Goal: Task Accomplishment & Management: Use online tool/utility

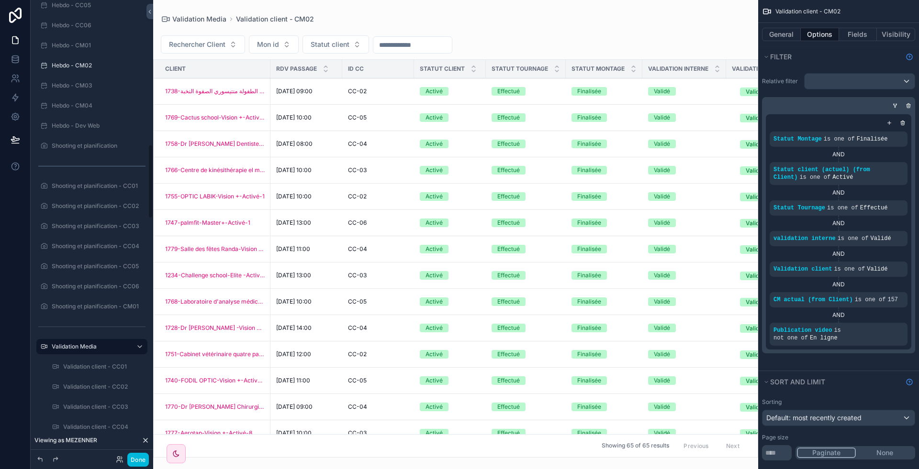
scroll to position [903, 0]
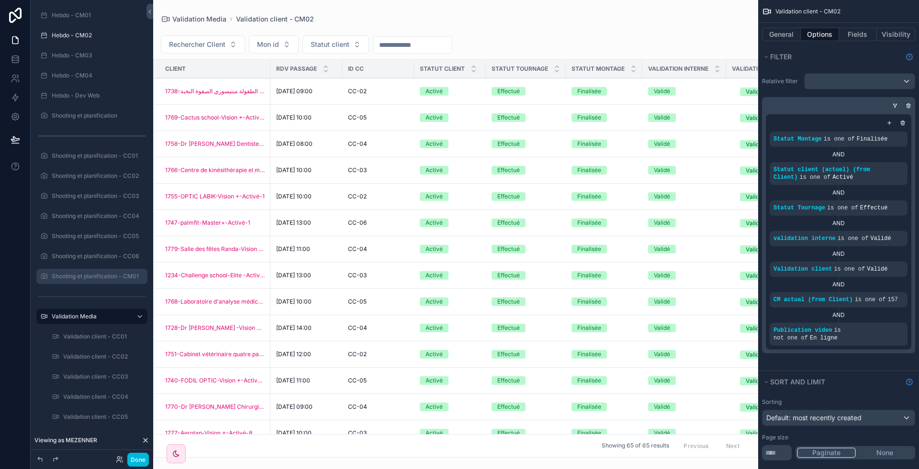
click at [0, 0] on icon "scrollable content" at bounding box center [0, 0] width 0 height 0
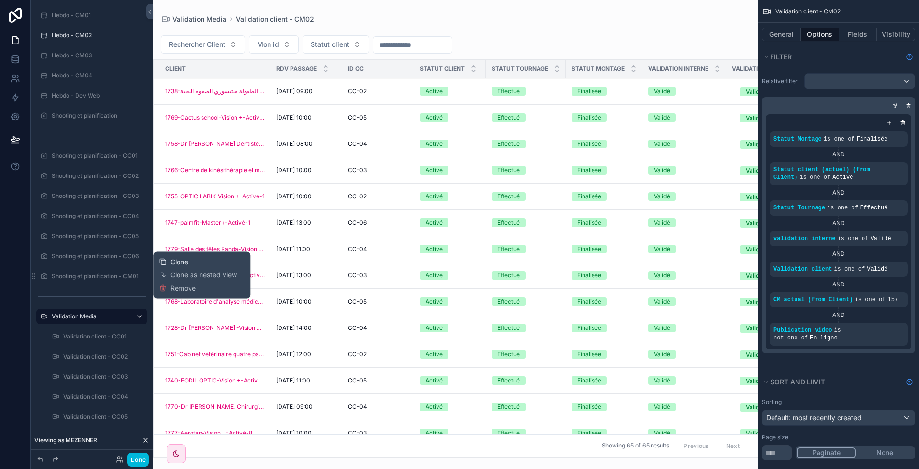
click at [179, 262] on span "Clone" at bounding box center [179, 262] width 18 height 10
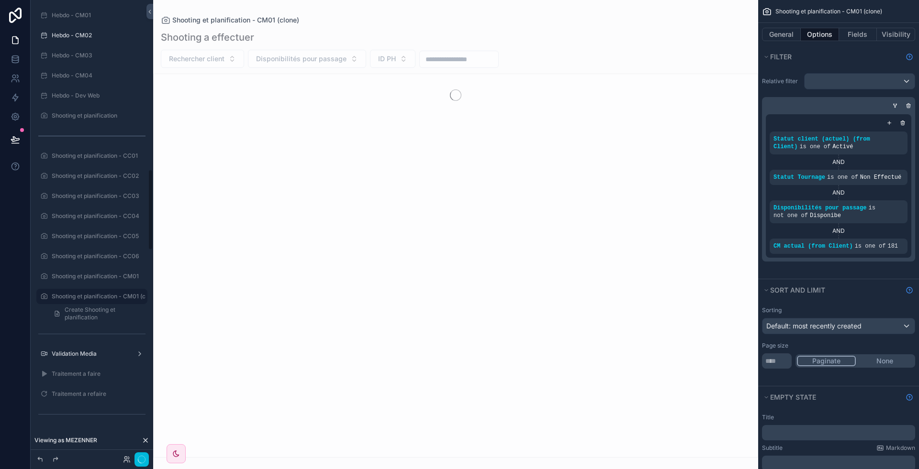
scroll to position [959, 0]
click at [0, 0] on icon "scrollable content" at bounding box center [0, 0] width 0 height 0
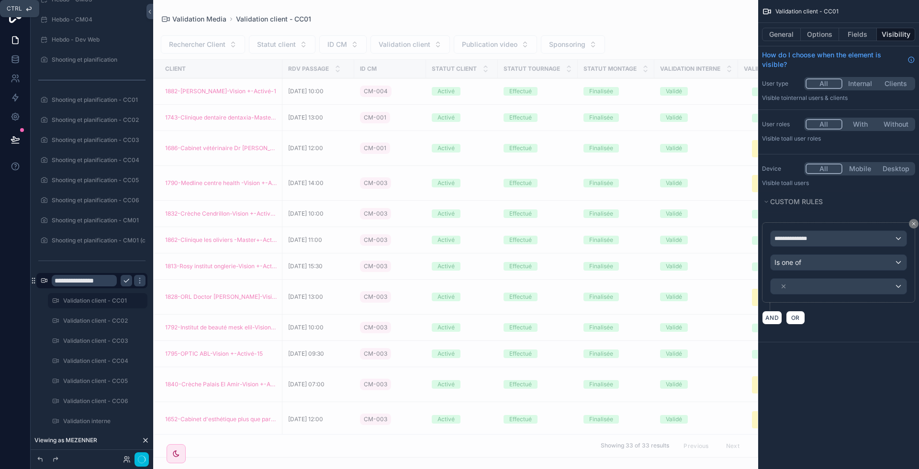
click at [123, 278] on icon "scrollable content" at bounding box center [127, 281] width 8 height 8
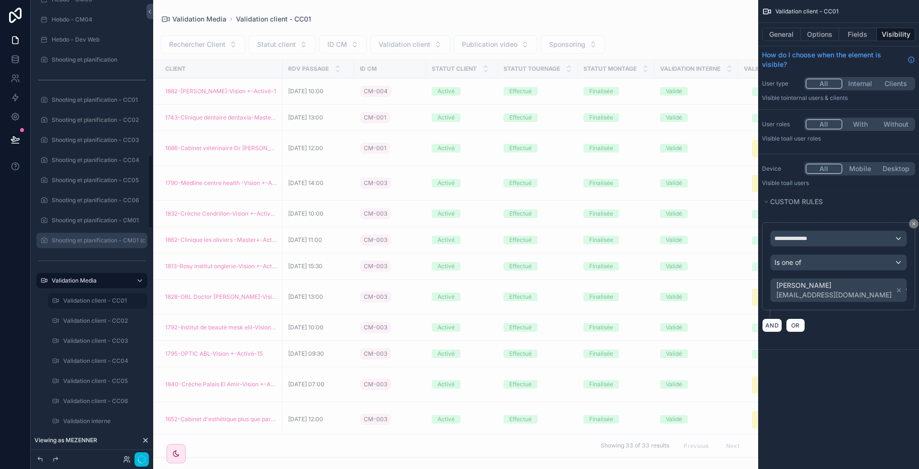
click at [0, 0] on icon "scrollable content" at bounding box center [0, 0] width 0 height 0
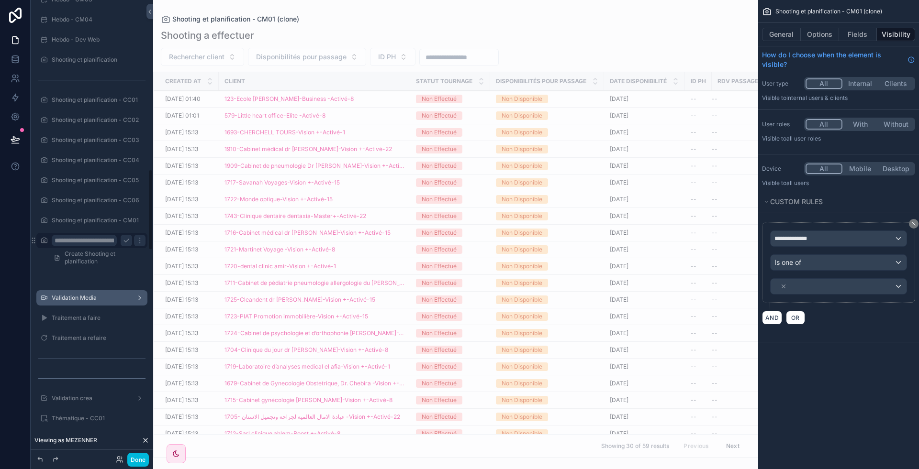
scroll to position [0, 66]
click at [88, 242] on input "**********" at bounding box center [84, 240] width 65 height 11
type input "**********"
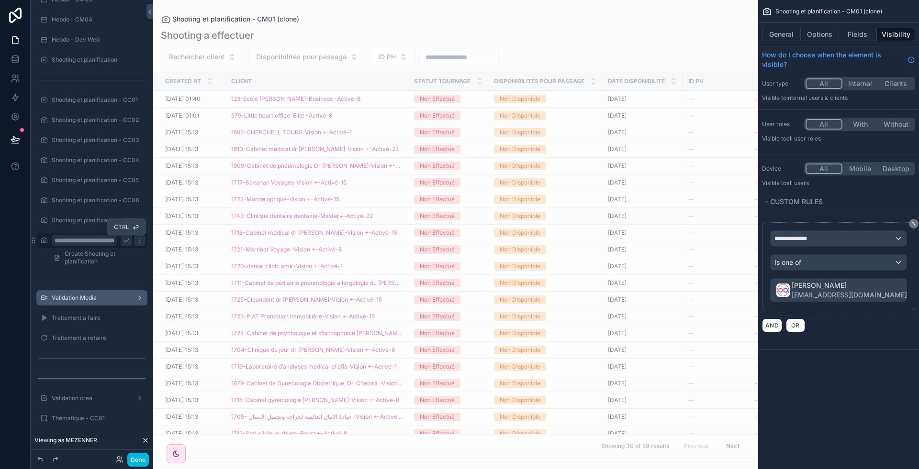
click at [123, 241] on icon "scrollable content" at bounding box center [127, 241] width 8 height 8
click at [377, 99] on div "scrollable content" at bounding box center [455, 234] width 605 height 469
click at [377, 99] on div "123-Ecole [PERSON_NAME]-Business -Activé-8" at bounding box center [316, 99] width 171 height 8
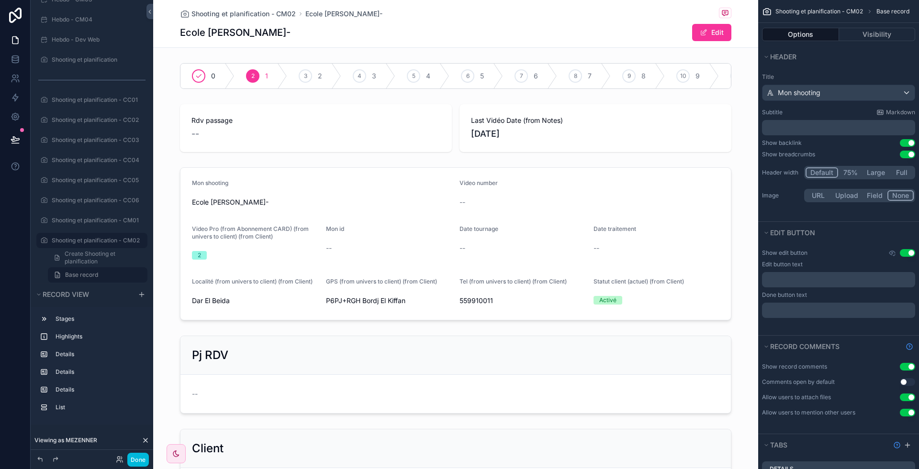
click at [377, 93] on div "scrollable content" at bounding box center [455, 75] width 605 height 33
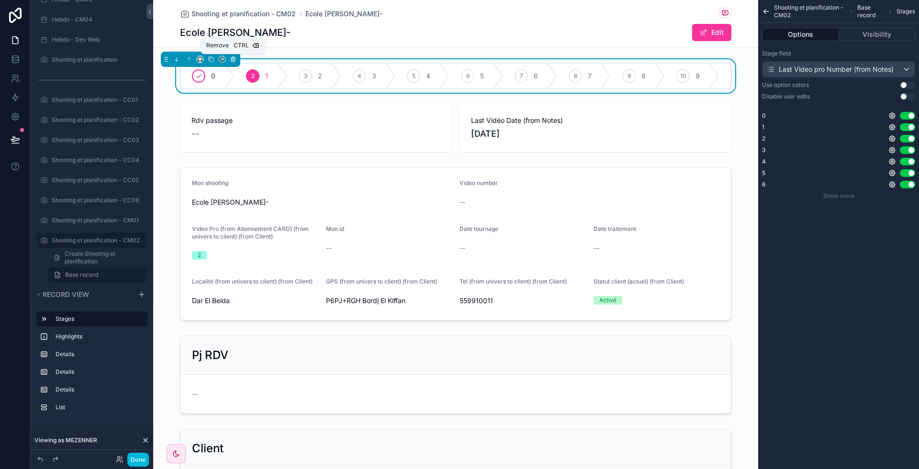
click at [231, 58] on icon "scrollable content" at bounding box center [233, 58] width 4 height 0
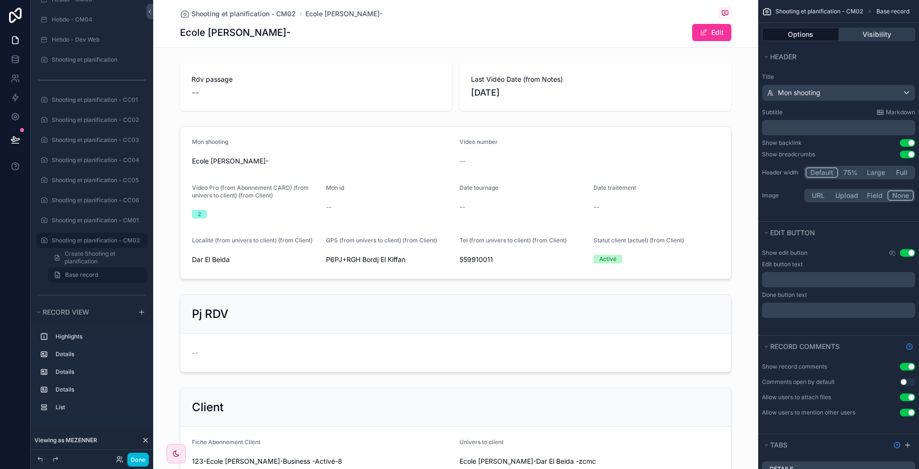
click at [866, 33] on button "Visibility" at bounding box center [877, 34] width 77 height 13
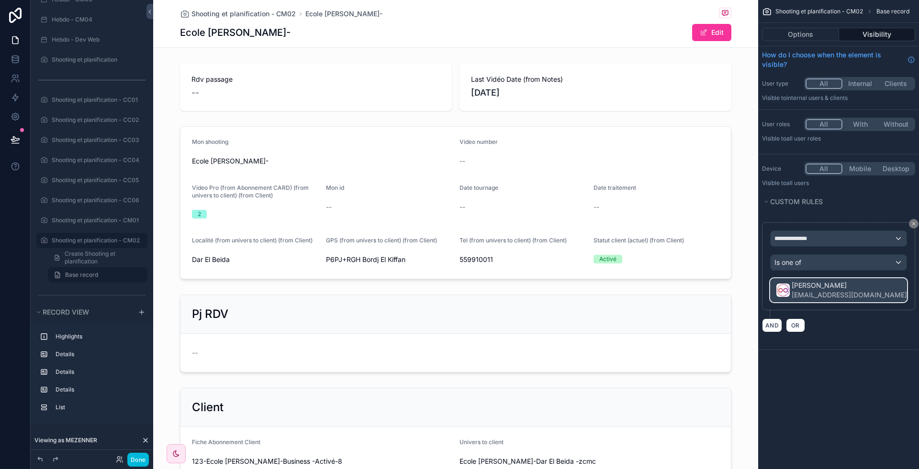
click at [889, 289] on div "[PERSON_NAME] [EMAIL_ADDRESS][DOMAIN_NAME]" at bounding box center [838, 290] width 136 height 23
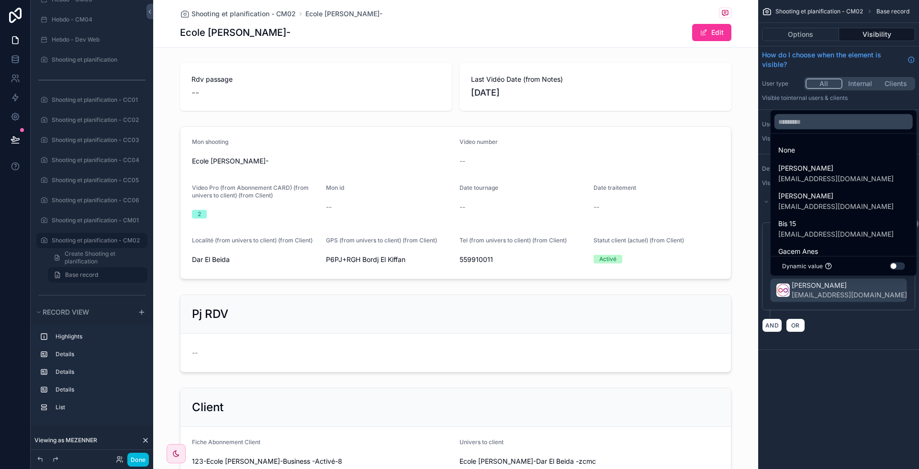
click at [889, 289] on div "scrollable content" at bounding box center [459, 234] width 919 height 469
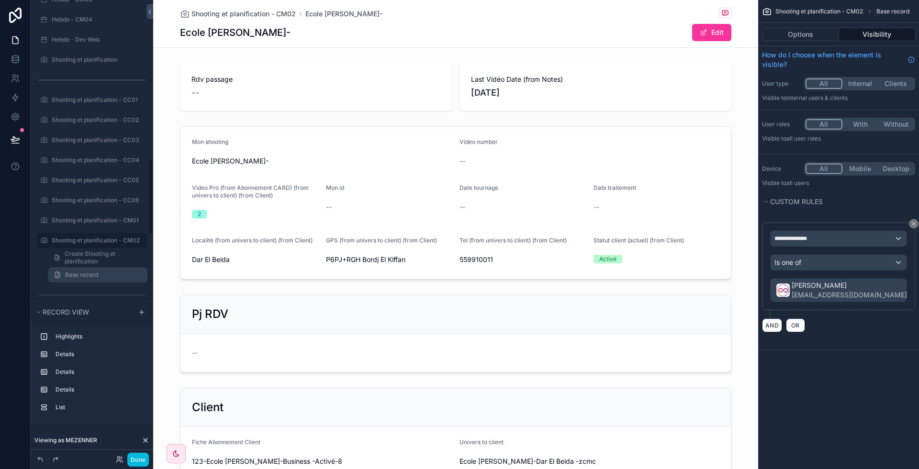
click at [90, 274] on span "Base record" at bounding box center [81, 275] width 33 height 8
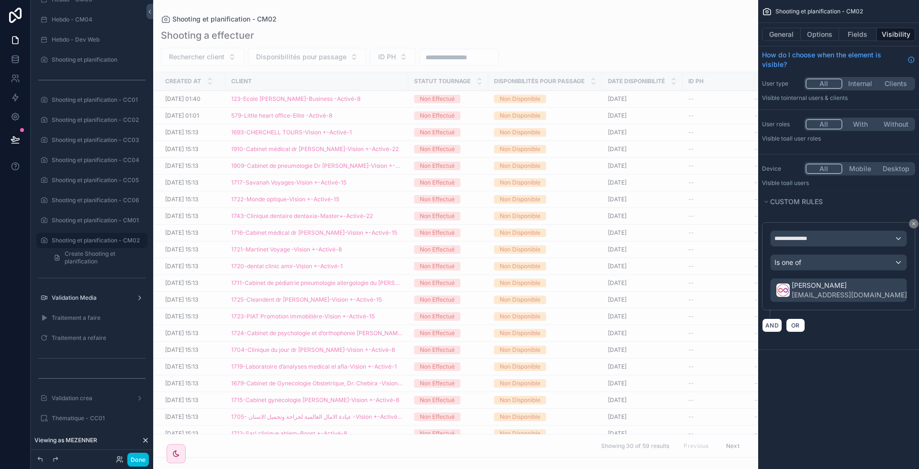
click at [88, 239] on label "Shooting et planification - CM02" at bounding box center [97, 241] width 90 height 8
click at [381, 96] on div "scrollable content" at bounding box center [455, 234] width 605 height 469
click at [376, 99] on div "123-Ecole [PERSON_NAME]-Business -Activé-8" at bounding box center [316, 99] width 171 height 8
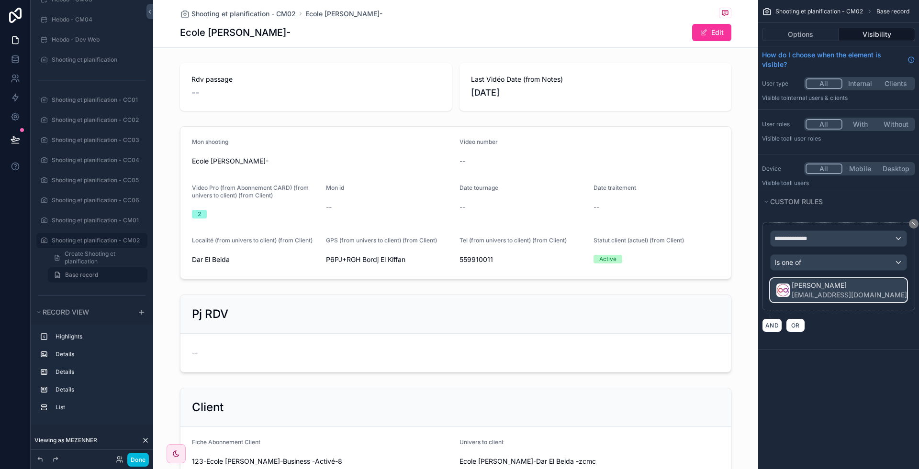
click at [892, 279] on div "[PERSON_NAME] [EMAIL_ADDRESS][DOMAIN_NAME]" at bounding box center [838, 290] width 136 height 23
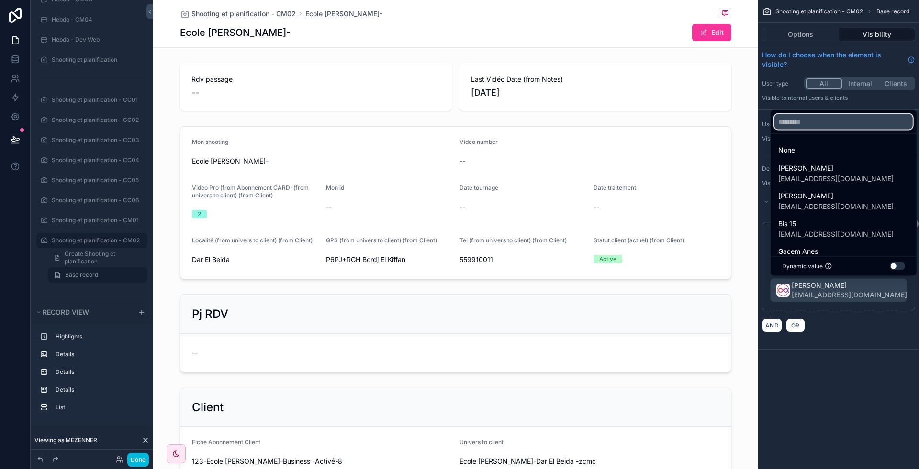
click at [794, 128] on input "text" at bounding box center [843, 121] width 138 height 15
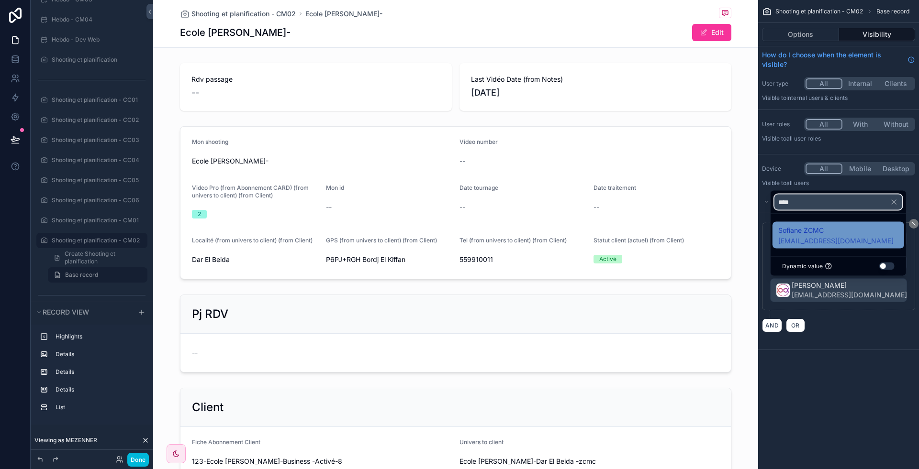
type input "****"
click at [831, 237] on span "[EMAIL_ADDRESS][DOMAIN_NAME]" at bounding box center [835, 241] width 115 height 10
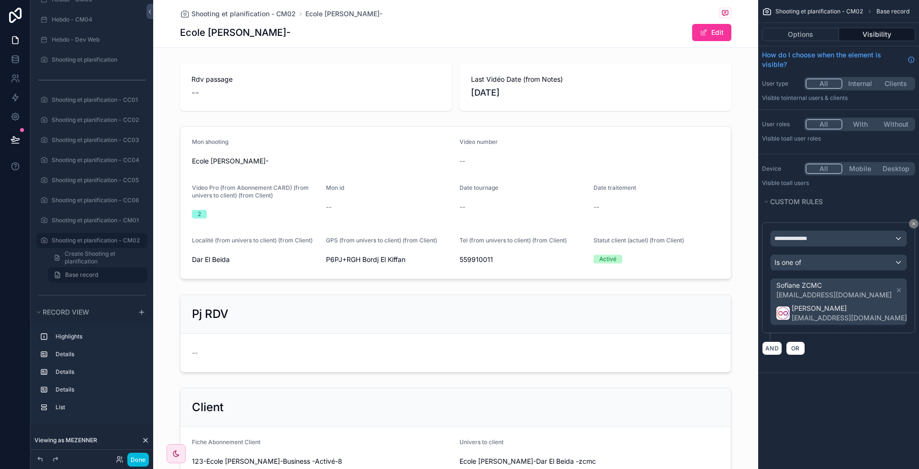
click at [913, 312] on icon "scrollable content" at bounding box center [914, 313] width 3 height 3
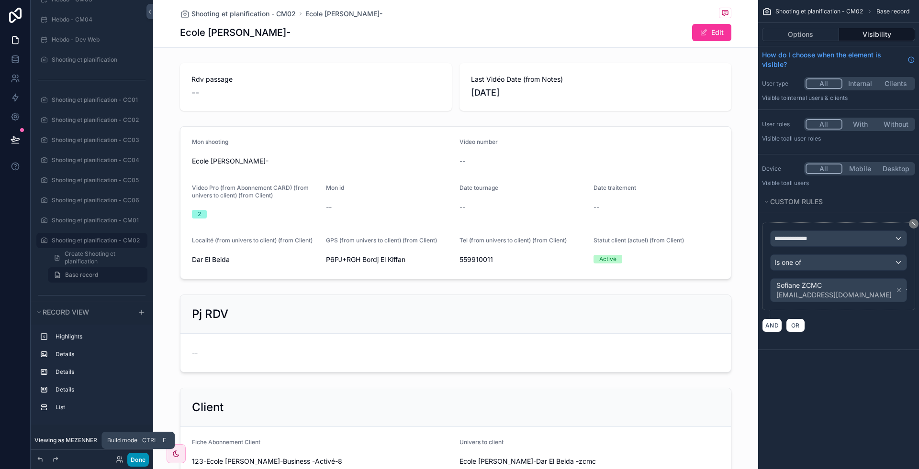
click at [135, 459] on button "Done" at bounding box center [138, 460] width 22 height 14
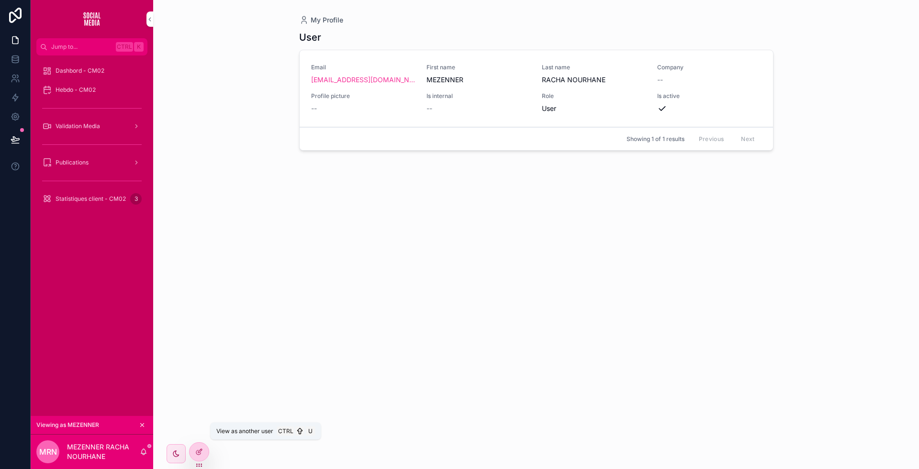
click at [0, 0] on icon at bounding box center [0, 0] width 0 height 0
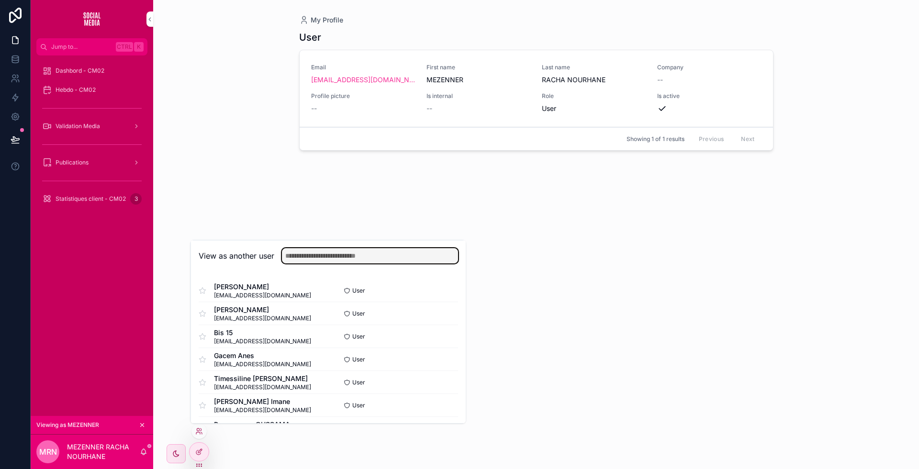
click at [319, 261] on input "text" at bounding box center [370, 255] width 176 height 15
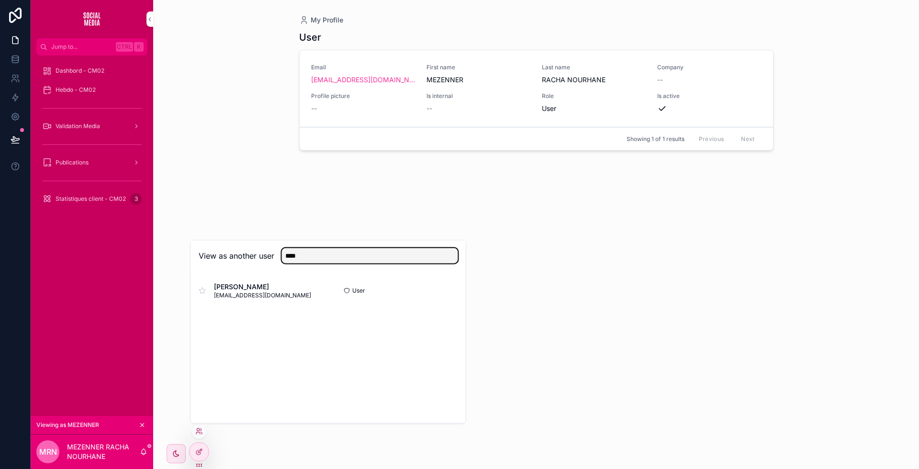
type input "****"
click at [0, 0] on button "Select" at bounding box center [0, 0] width 0 height 0
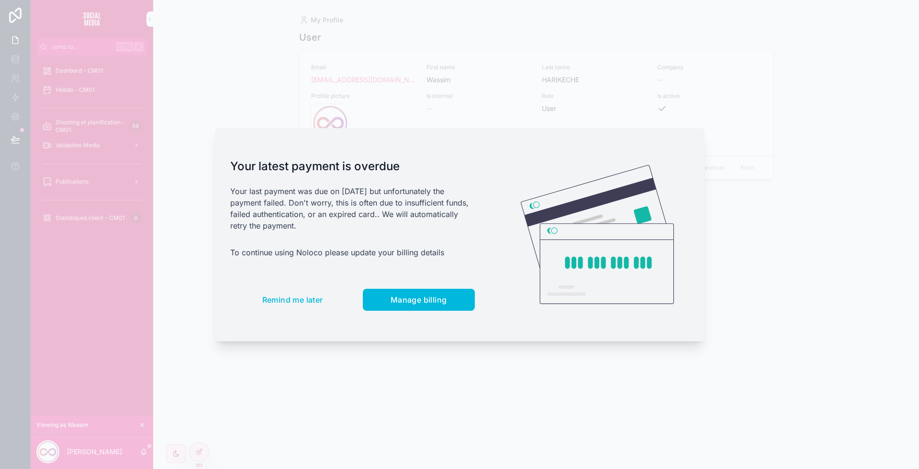
click at [294, 317] on div "Your latest payment is overdue Your last payment was due on [DATE] but unfortun…" at bounding box center [352, 234] width 275 height 213
click at [282, 302] on span "Remind me later" at bounding box center [292, 300] width 61 height 10
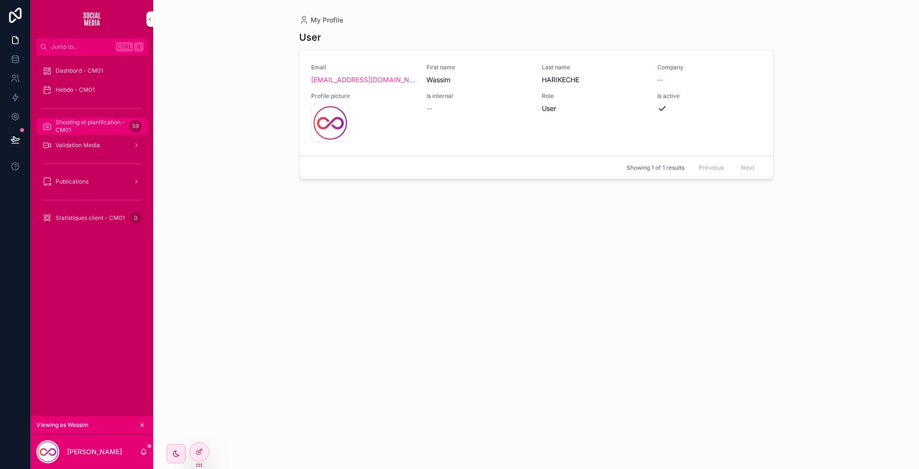
click at [102, 126] on span "Shooting et planification - CM01" at bounding box center [91, 126] width 70 height 15
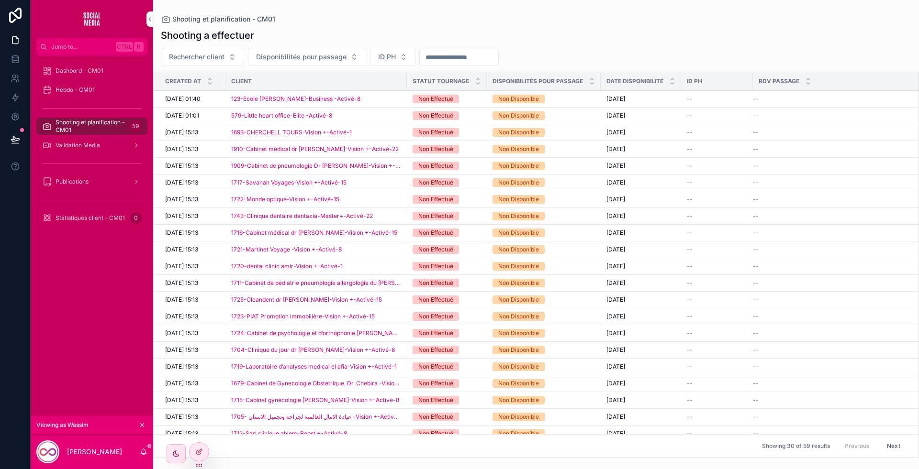
click at [390, 99] on div "123-Ecole [PERSON_NAME]-Business -Activé-8" at bounding box center [316, 99] width 170 height 8
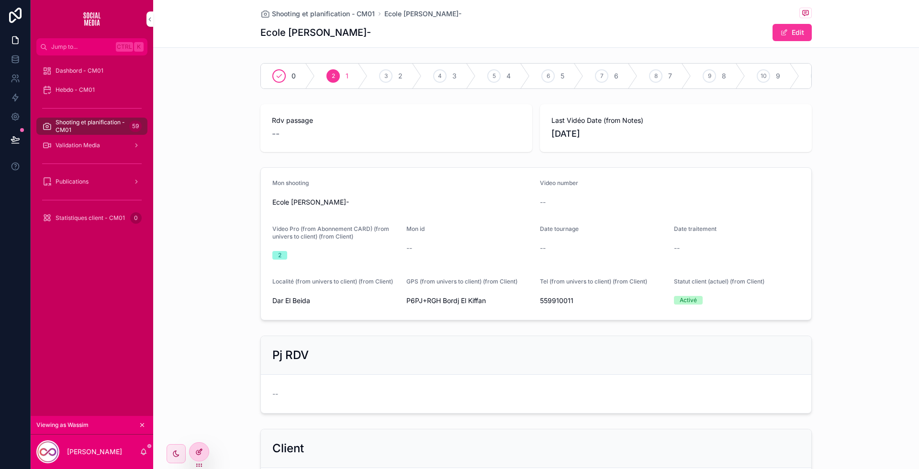
click at [200, 445] on div at bounding box center [199, 452] width 19 height 18
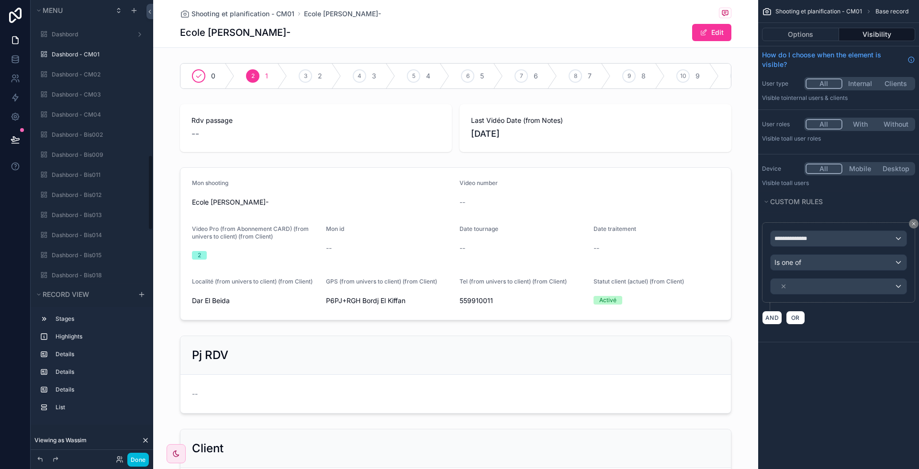
scroll to position [939, 0]
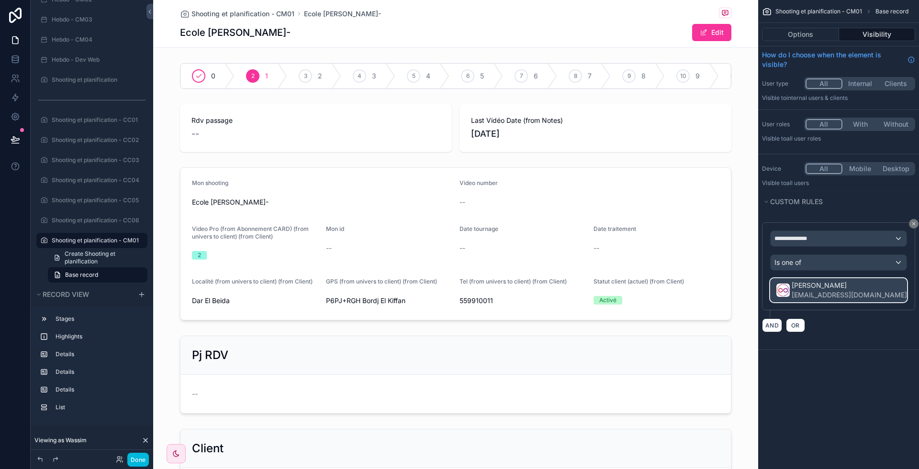
click at [887, 289] on div "[PERSON_NAME] [EMAIL_ADDRESS][DOMAIN_NAME]" at bounding box center [838, 290] width 136 height 23
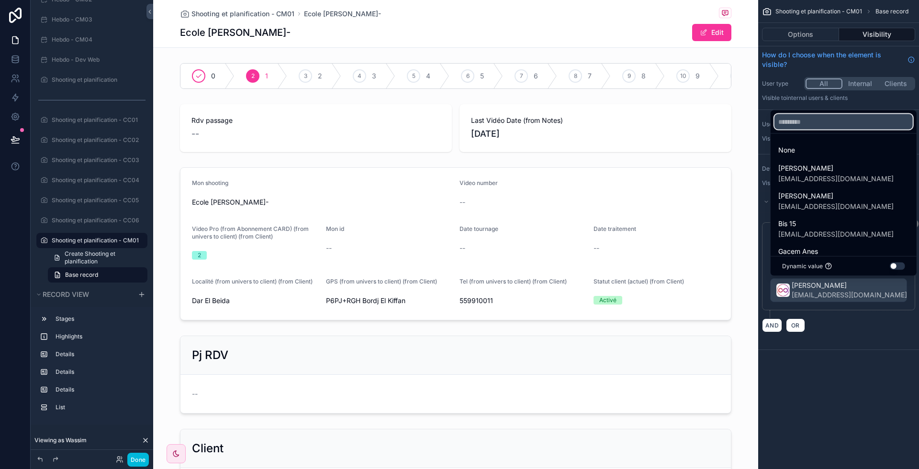
click at [804, 125] on input "text" at bounding box center [843, 121] width 138 height 15
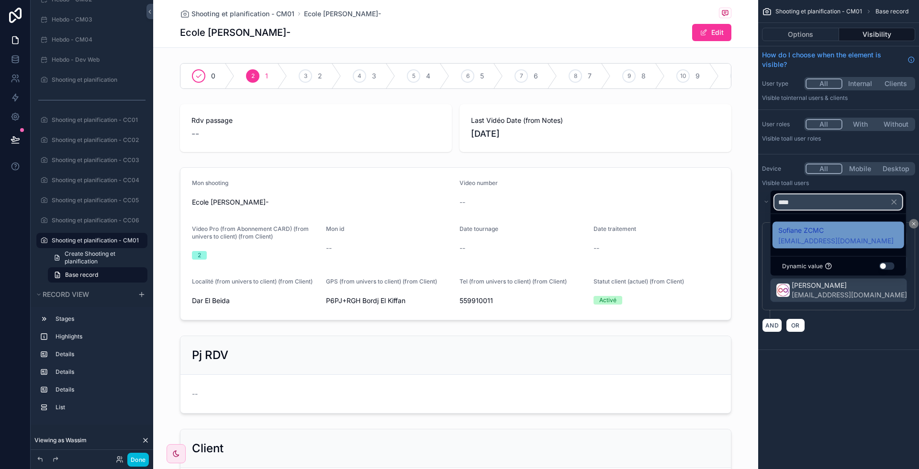
type input "****"
click at [834, 236] on div "Sofiane ZCMC [EMAIL_ADDRESS][DOMAIN_NAME]" at bounding box center [838, 235] width 120 height 21
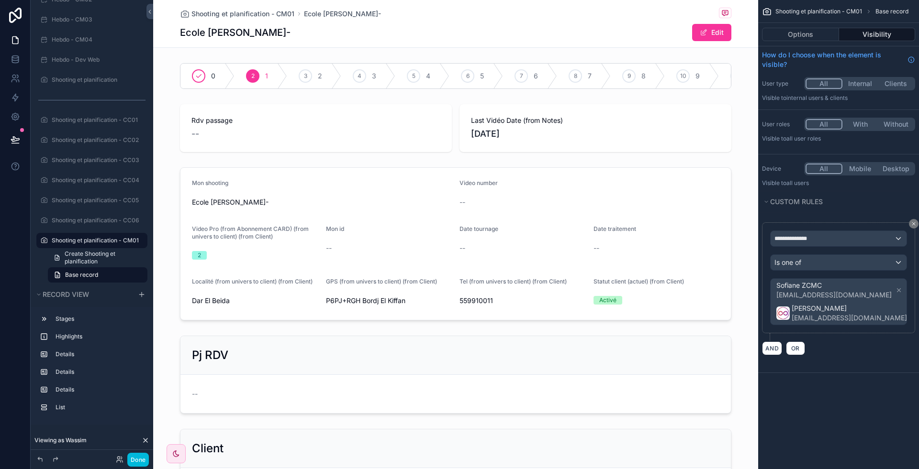
click at [911, 310] on icon "scrollable content" at bounding box center [914, 313] width 7 height 7
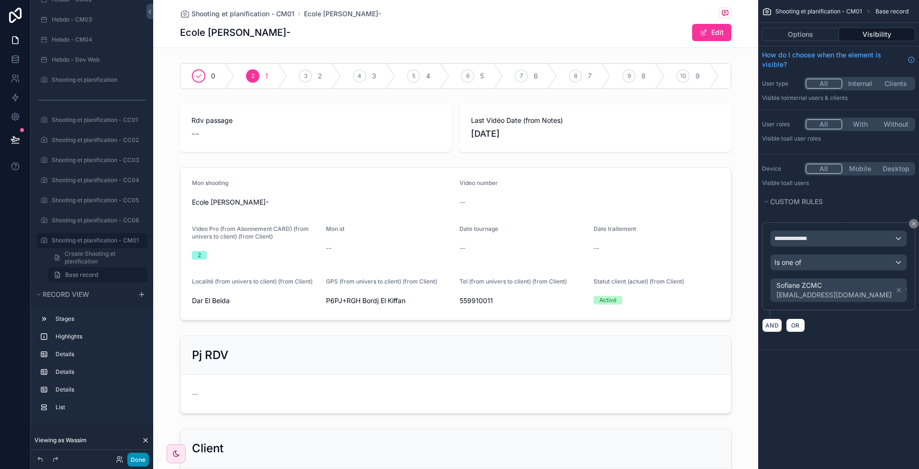
click at [139, 459] on button "Done" at bounding box center [138, 460] width 22 height 14
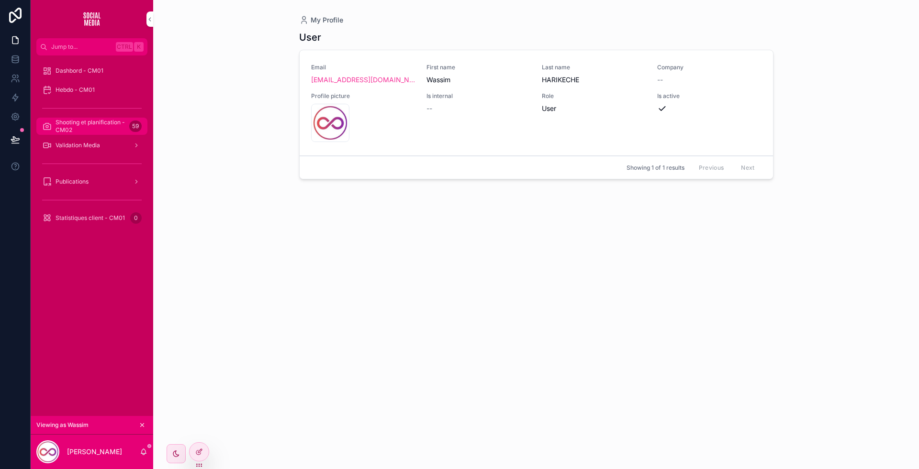
click at [88, 119] on span "Shooting et planification - CM02" at bounding box center [91, 126] width 70 height 15
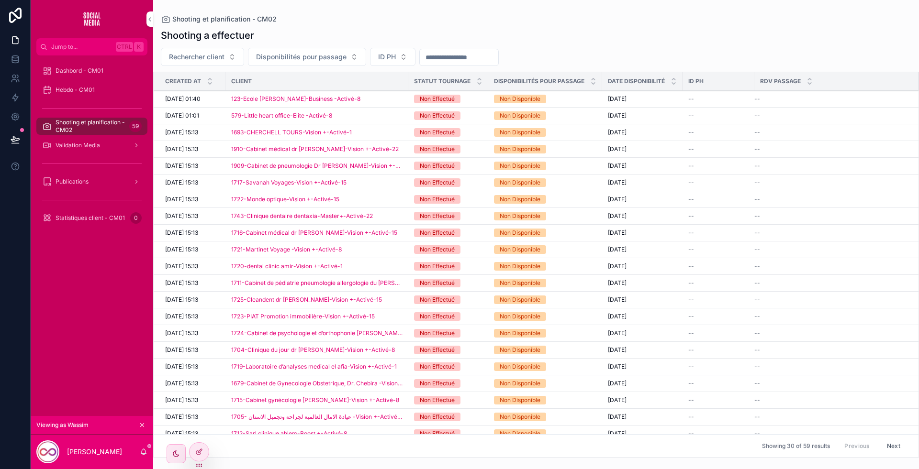
click at [392, 100] on div "123-Ecole [PERSON_NAME]-Business -Activé-8" at bounding box center [316, 99] width 171 height 8
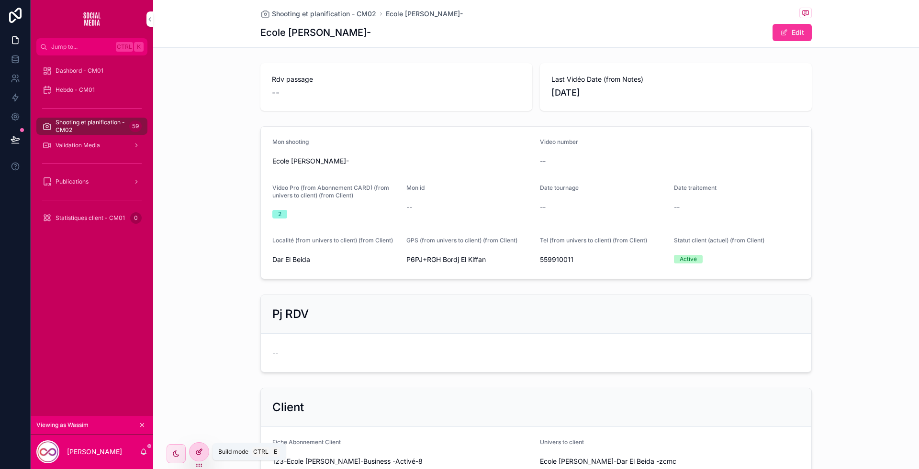
click at [201, 450] on icon at bounding box center [200, 451] width 4 height 4
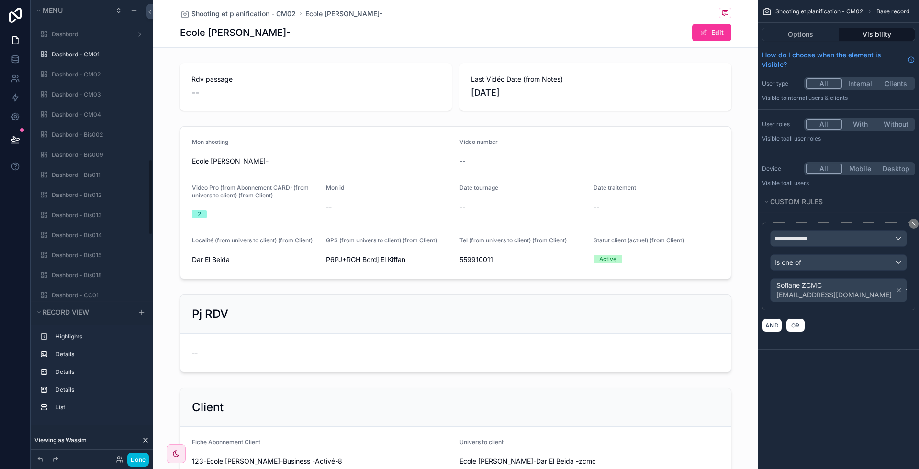
scroll to position [959, 0]
click at [94, 240] on label "Shooting et planification - CM02" at bounding box center [97, 241] width 90 height 8
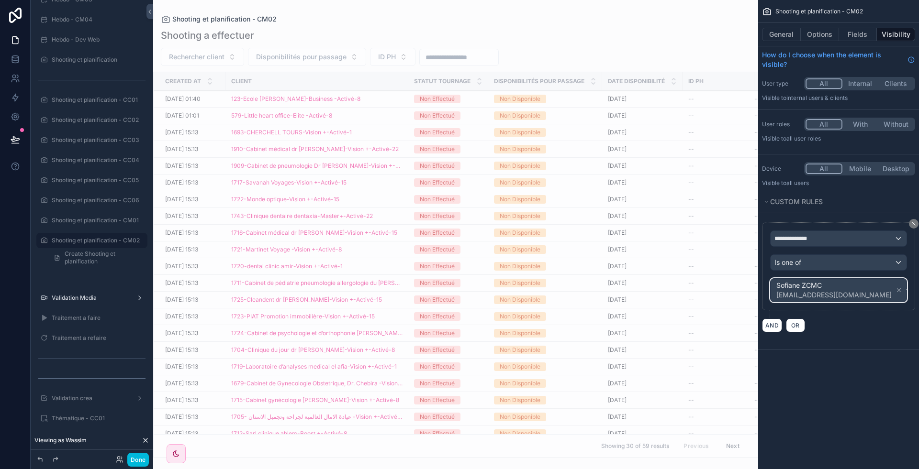
click at [874, 295] on div "Sofiane ZCMC [EMAIL_ADDRESS][DOMAIN_NAME]" at bounding box center [838, 290] width 136 height 23
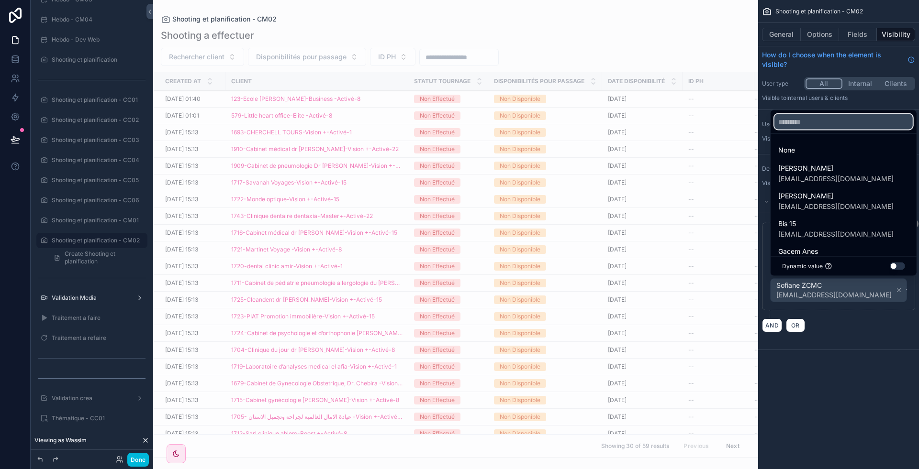
click at [803, 124] on input "text" at bounding box center [843, 121] width 138 height 15
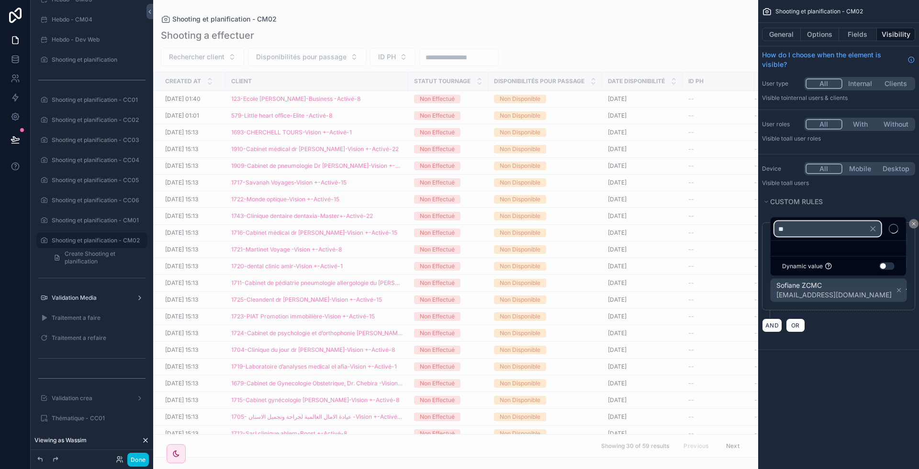
type input "*"
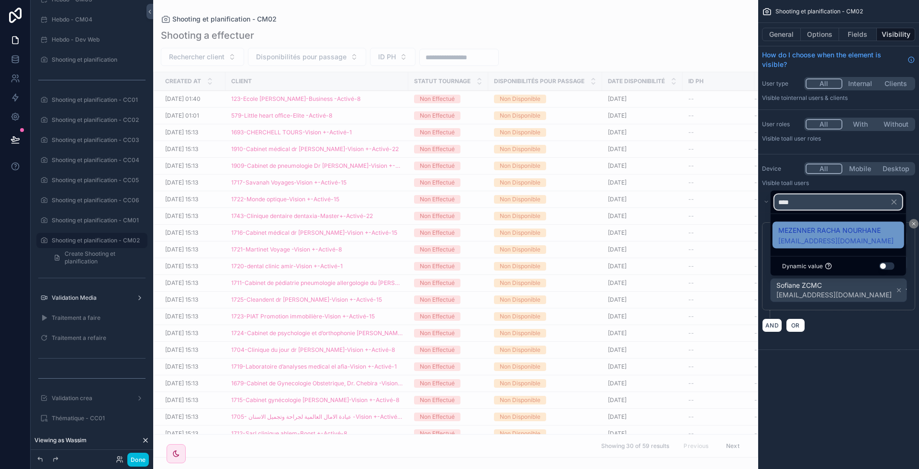
type input "****"
click at [818, 243] on span "[EMAIL_ADDRESS][DOMAIN_NAME]" at bounding box center [835, 241] width 115 height 10
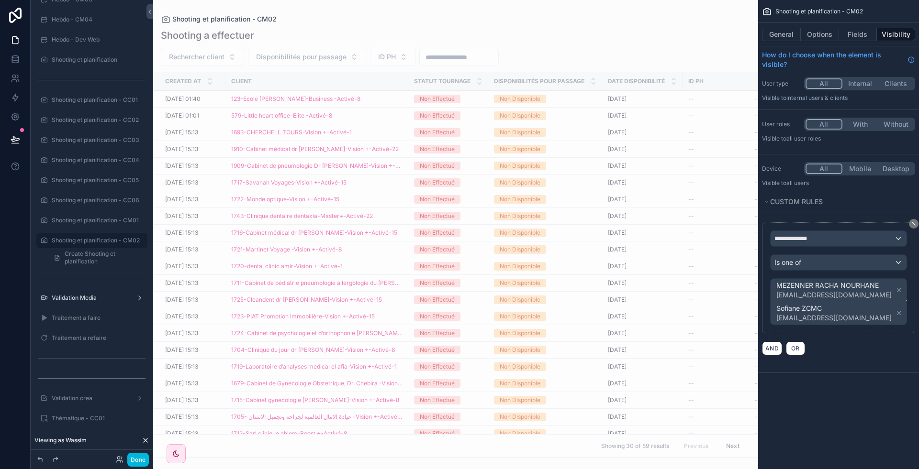
click at [895, 312] on icon "scrollable content" at bounding box center [898, 313] width 7 height 7
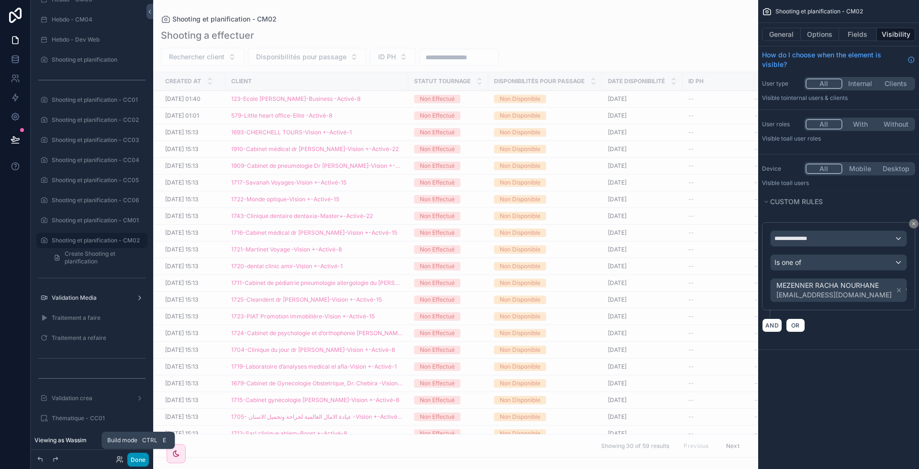
click at [134, 455] on button "Done" at bounding box center [138, 460] width 22 height 14
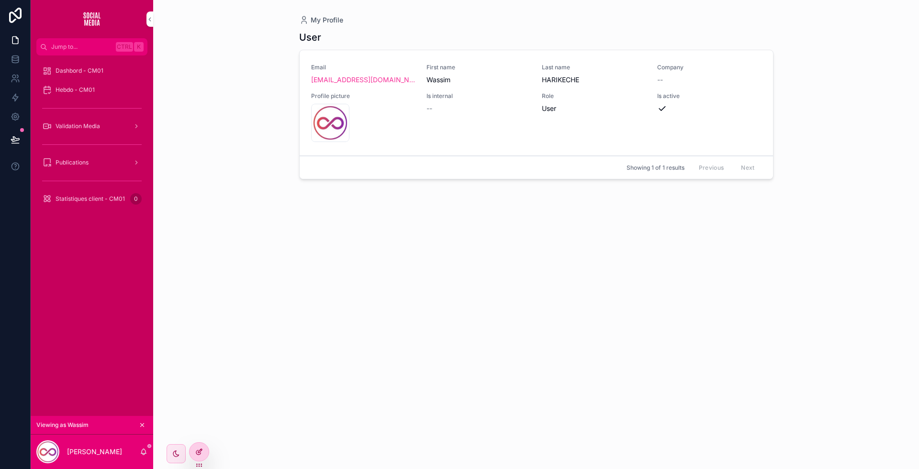
click at [196, 448] on icon at bounding box center [199, 452] width 8 height 8
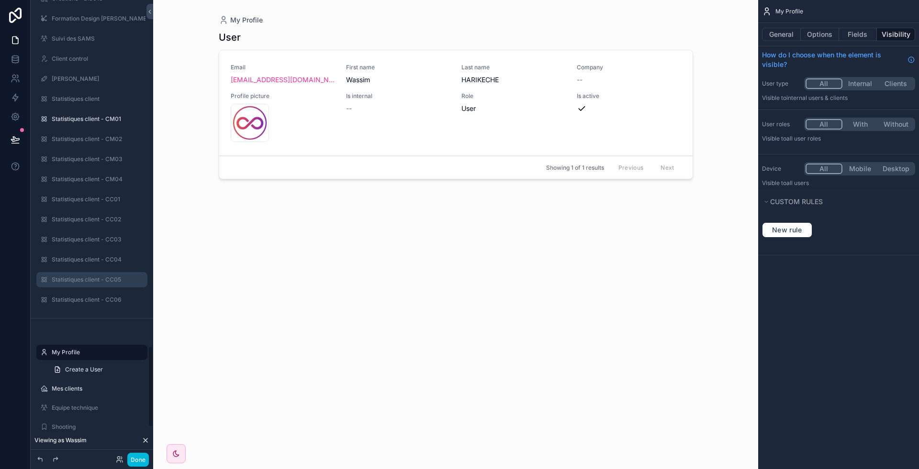
scroll to position [1963, 0]
click at [91, 122] on label "Statistiques client - CM01" at bounding box center [97, 122] width 90 height 8
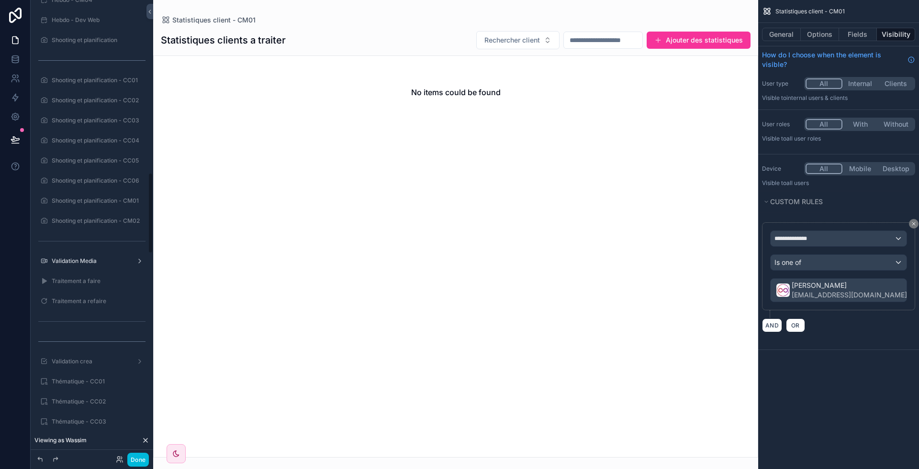
scroll to position [978, 0]
click at [0, 0] on icon "scrollable content" at bounding box center [0, 0] width 0 height 0
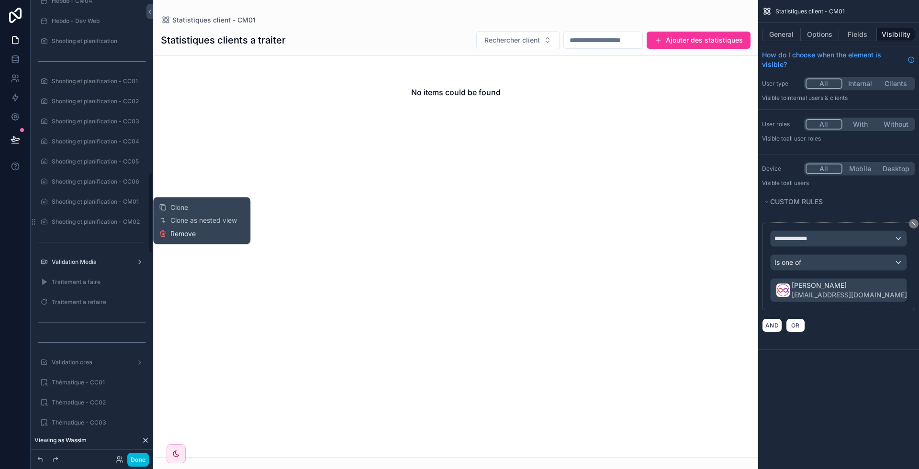
click at [181, 234] on span "Remove" at bounding box center [182, 234] width 25 height 10
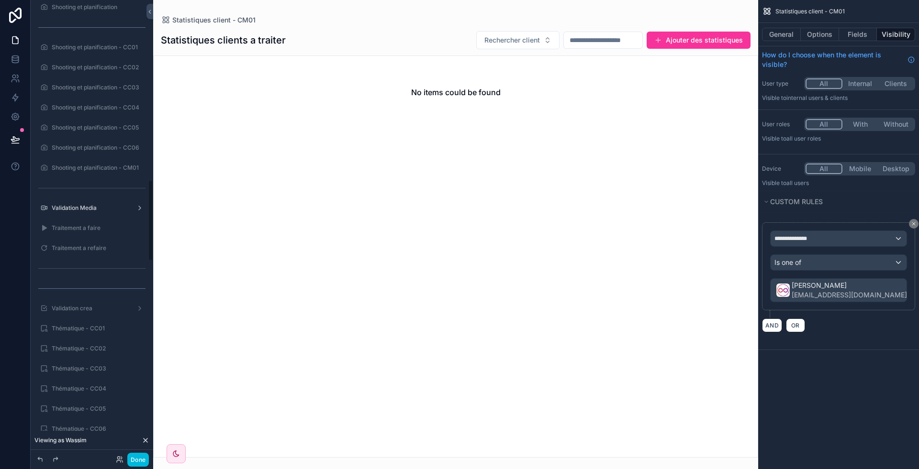
scroll to position [1011, 0]
click at [89, 167] on label "Shooting et planification - CM01" at bounding box center [97, 170] width 90 height 8
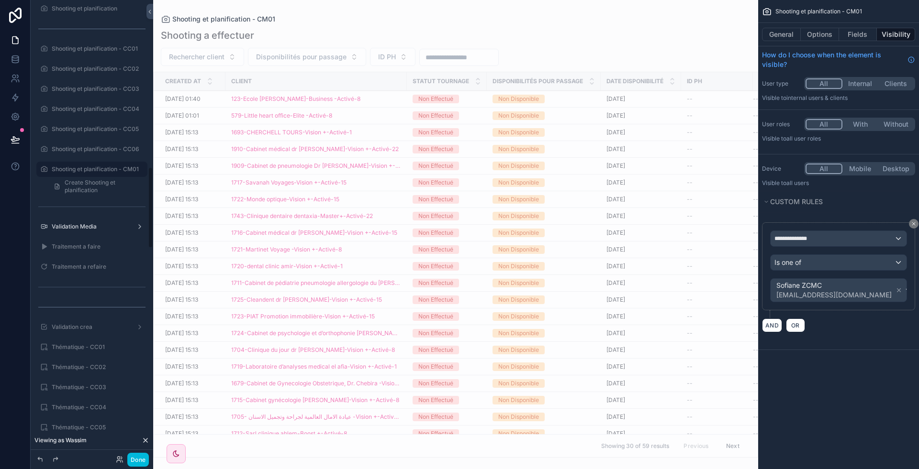
scroll to position [939, 0]
click at [79, 239] on label "Shooting et planification - CM01" at bounding box center [97, 241] width 90 height 8
click at [382, 93] on div "scrollable content" at bounding box center [455, 234] width 605 height 469
click at [381, 99] on div "123-Ecole [PERSON_NAME]-Business -Activé-8" at bounding box center [316, 99] width 170 height 8
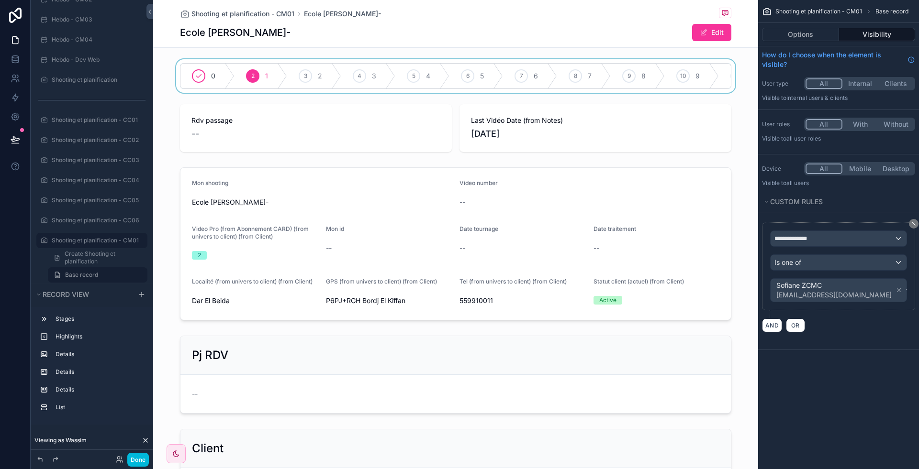
click at [376, 93] on div "scrollable content" at bounding box center [455, 75] width 605 height 33
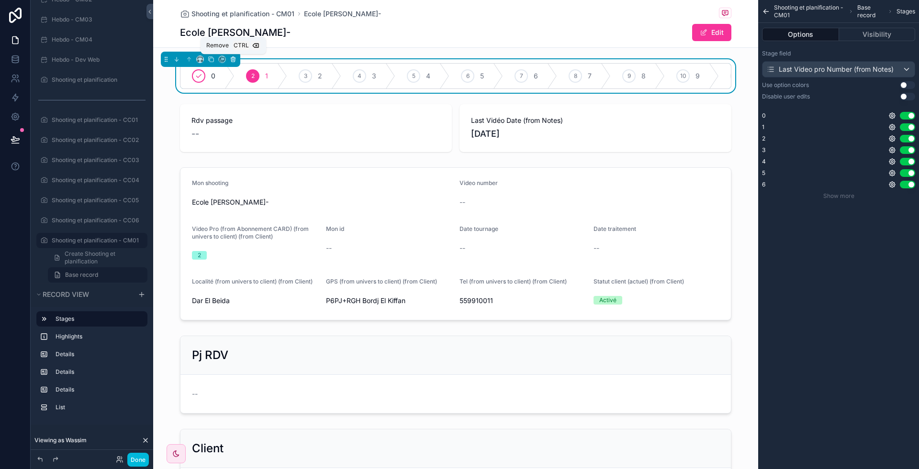
click at [231, 59] on icon "scrollable content" at bounding box center [233, 59] width 7 height 7
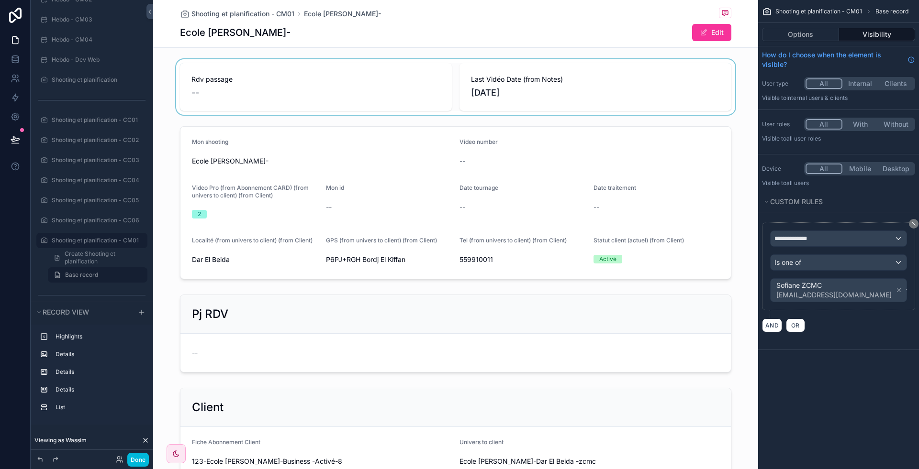
click at [353, 100] on div "scrollable content" at bounding box center [455, 87] width 605 height 56
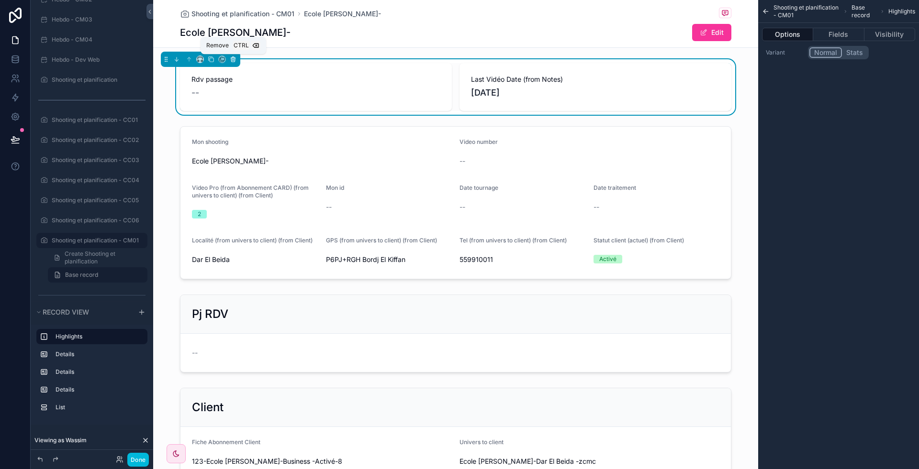
click at [233, 59] on icon "scrollable content" at bounding box center [233, 59] width 7 height 7
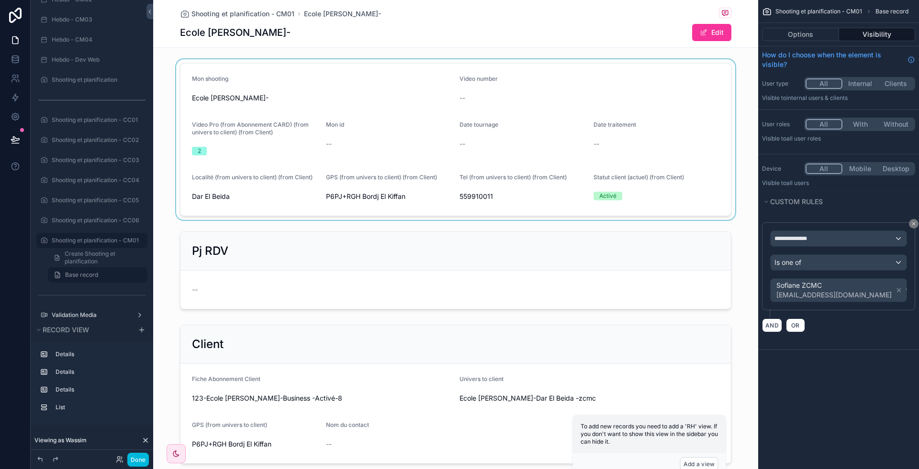
click at [365, 138] on div "scrollable content" at bounding box center [455, 139] width 605 height 161
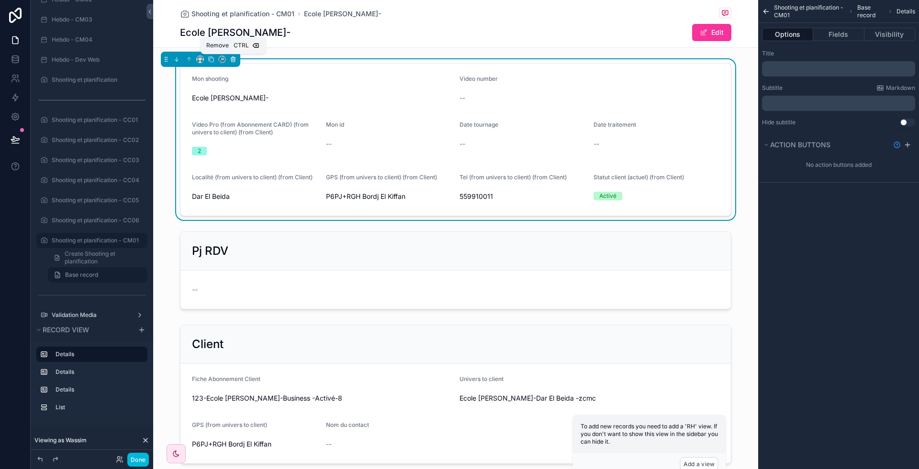
click at [234, 59] on icon "scrollable content" at bounding box center [233, 59] width 7 height 7
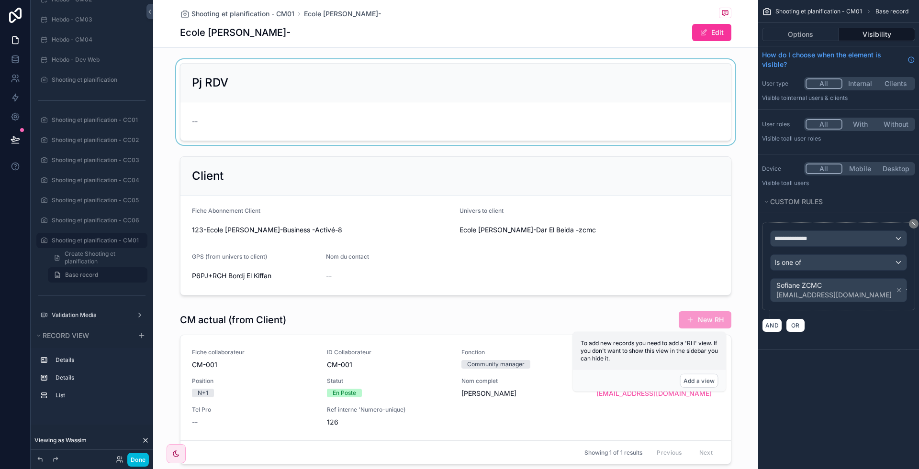
click at [338, 118] on div "scrollable content" at bounding box center [455, 102] width 605 height 86
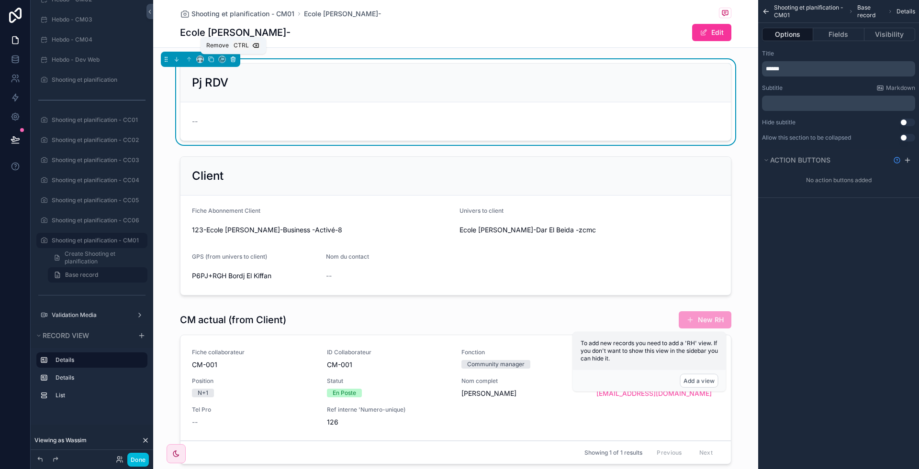
click at [231, 59] on icon "scrollable content" at bounding box center [233, 59] width 7 height 7
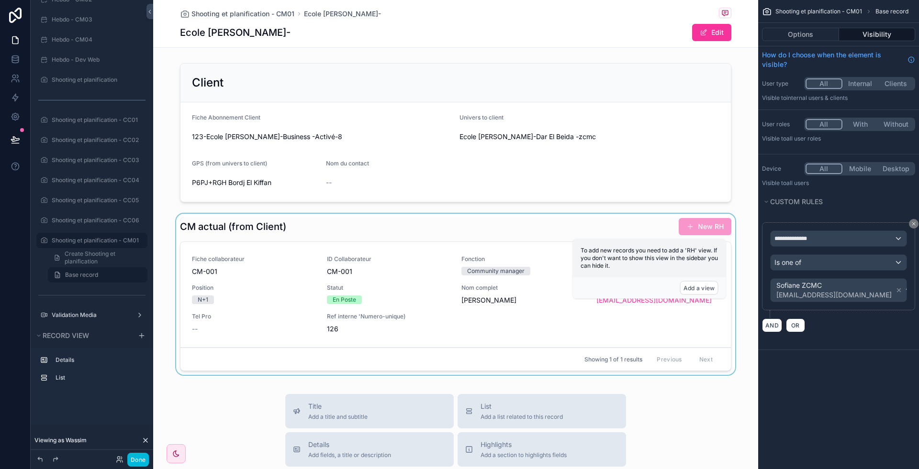
click at [349, 227] on div "scrollable content" at bounding box center [455, 296] width 605 height 165
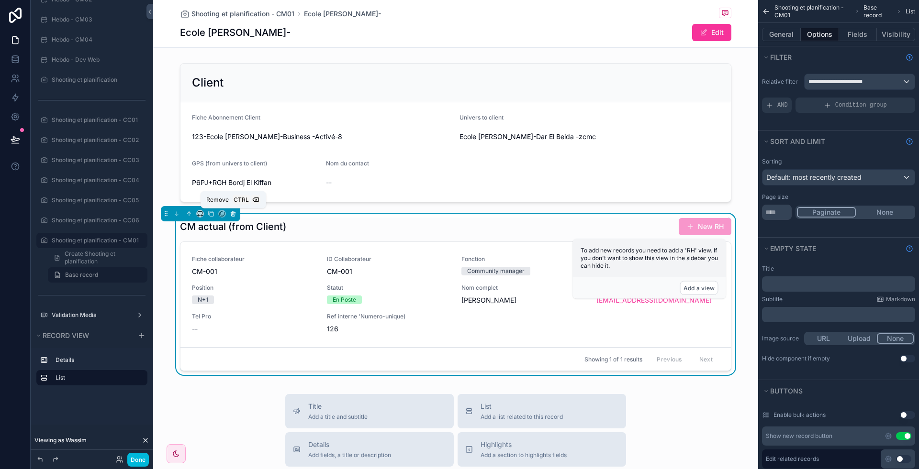
click at [233, 211] on icon "scrollable content" at bounding box center [233, 214] width 7 height 7
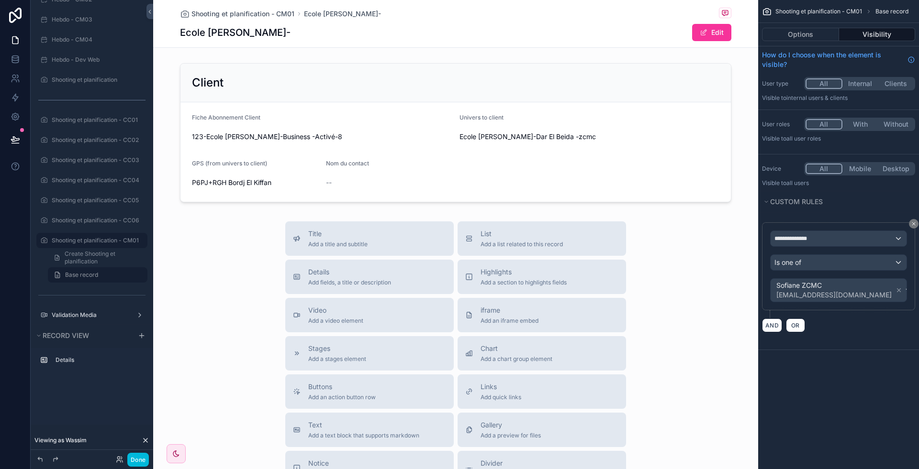
click at [323, 172] on div "scrollable content" at bounding box center [455, 132] width 605 height 147
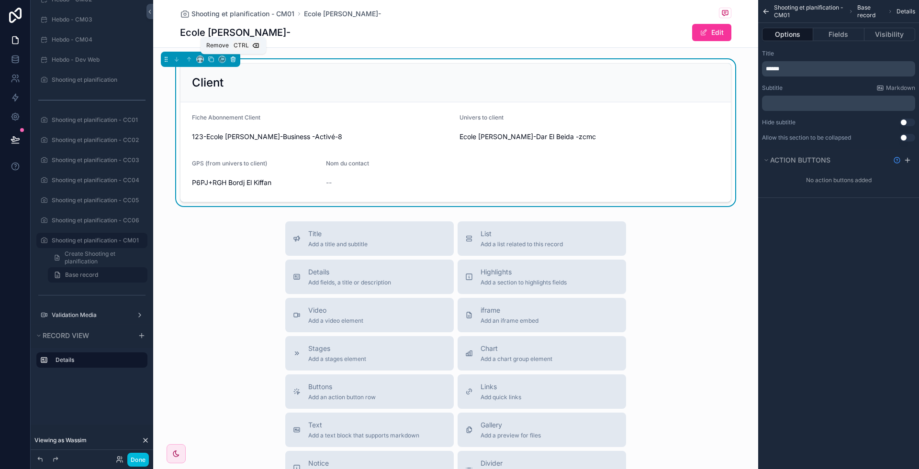
click at [234, 58] on icon "scrollable content" at bounding box center [233, 58] width 4 height 0
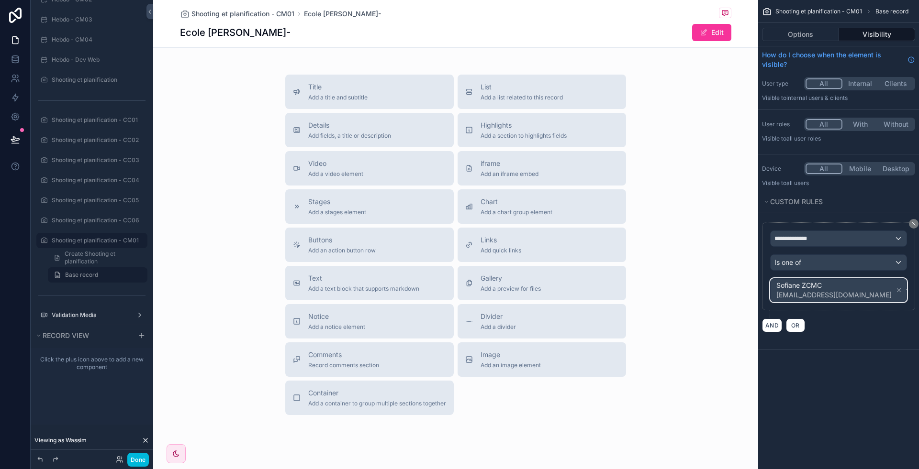
click at [862, 286] on div "Sofiane ZCMC [EMAIL_ADDRESS][DOMAIN_NAME]" at bounding box center [838, 290] width 136 height 23
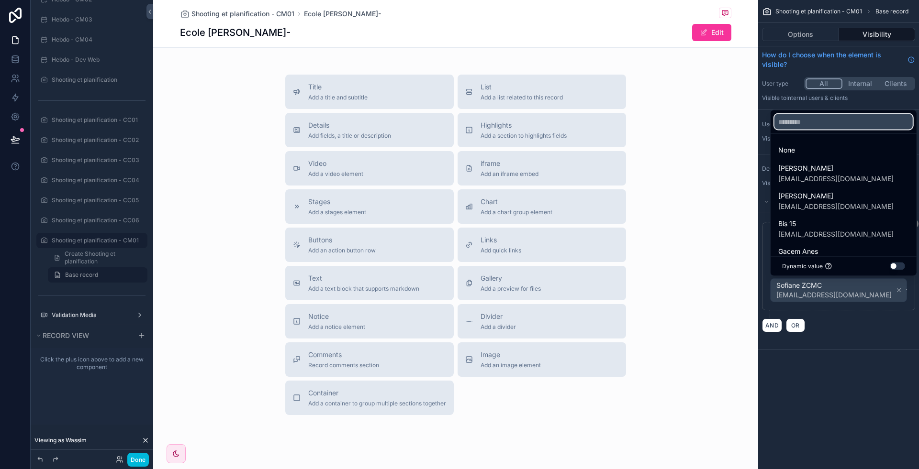
click at [818, 126] on input "text" at bounding box center [843, 121] width 138 height 15
type input "*"
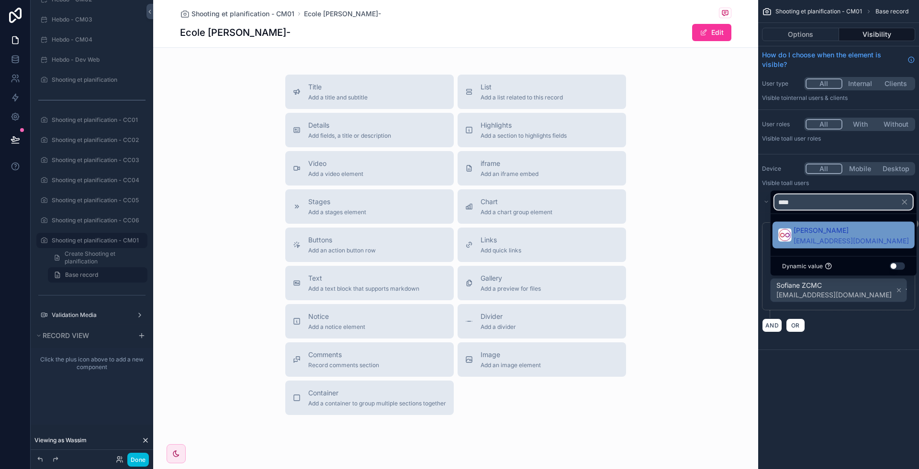
type input "****"
click at [820, 246] on div "[PERSON_NAME] [EMAIL_ADDRESS][DOMAIN_NAME]" at bounding box center [843, 235] width 142 height 27
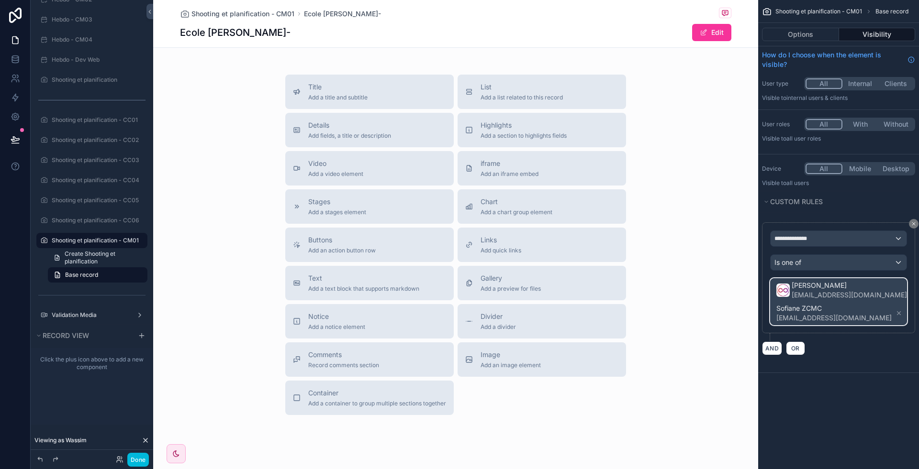
click at [836, 306] on div "Sofiane ZCMC [EMAIL_ADDRESS][DOMAIN_NAME]" at bounding box center [839, 313] width 128 height 21
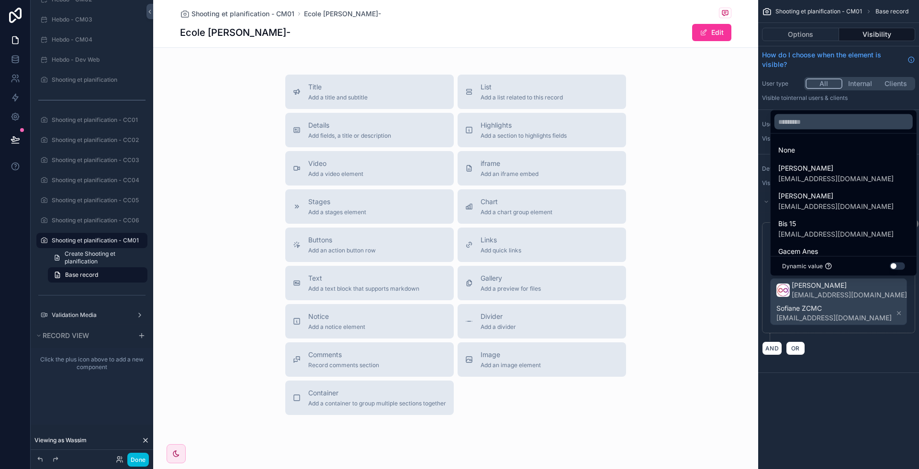
click at [838, 312] on div "scrollable content" at bounding box center [459, 234] width 919 height 469
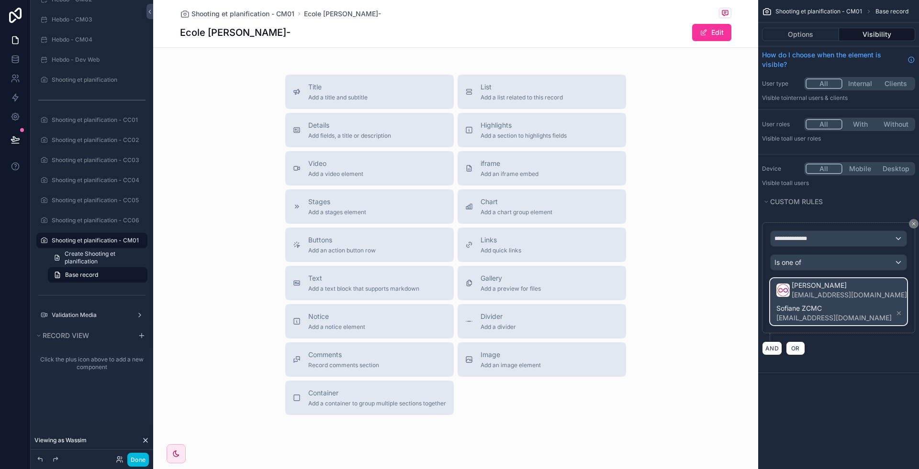
drag, startPoint x: 837, startPoint y: 308, endPoint x: 837, endPoint y: 314, distance: 6.2
click at [837, 314] on div "Sofiane ZCMC [EMAIL_ADDRESS][DOMAIN_NAME]" at bounding box center [839, 313] width 128 height 21
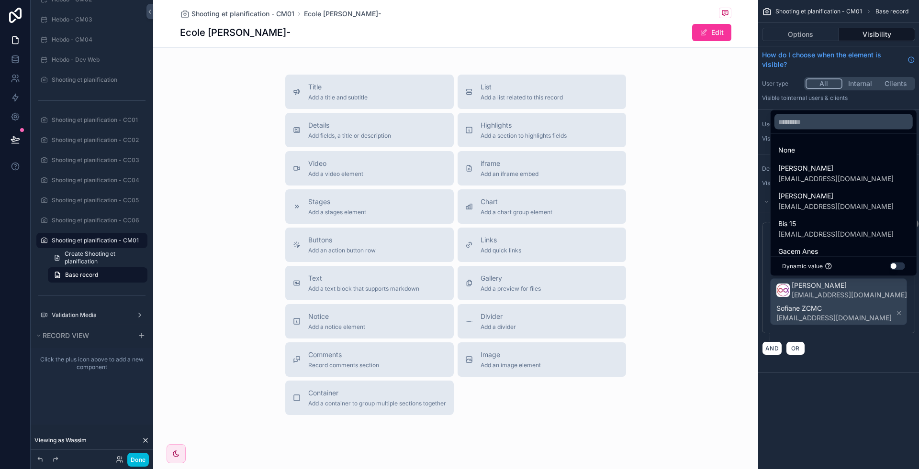
click at [859, 311] on div "scrollable content" at bounding box center [459, 234] width 919 height 469
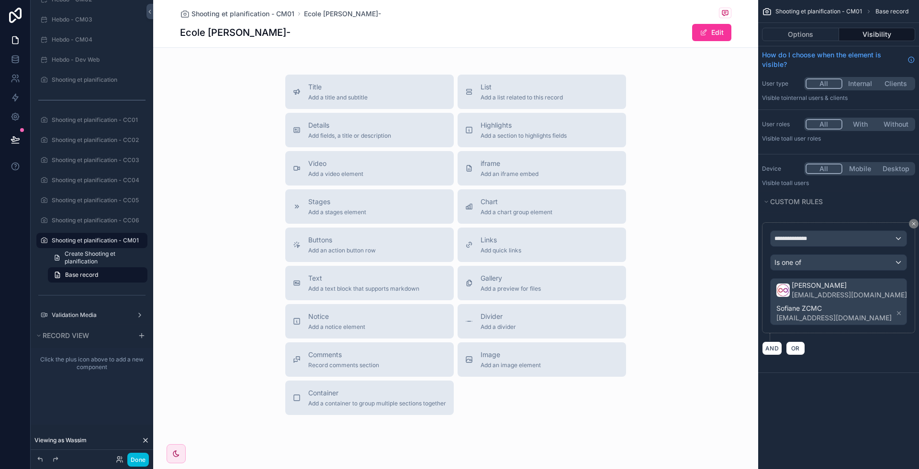
click at [895, 310] on icon "scrollable content" at bounding box center [898, 313] width 7 height 7
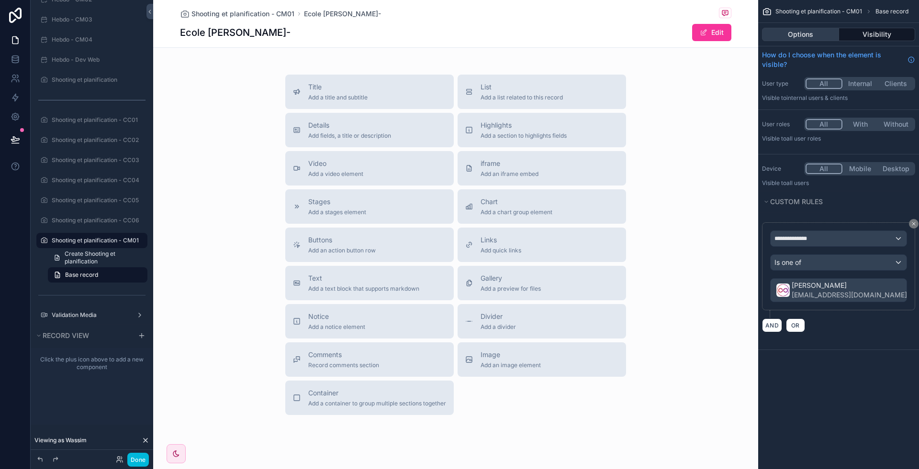
click at [790, 30] on button "Options" at bounding box center [800, 34] width 77 height 13
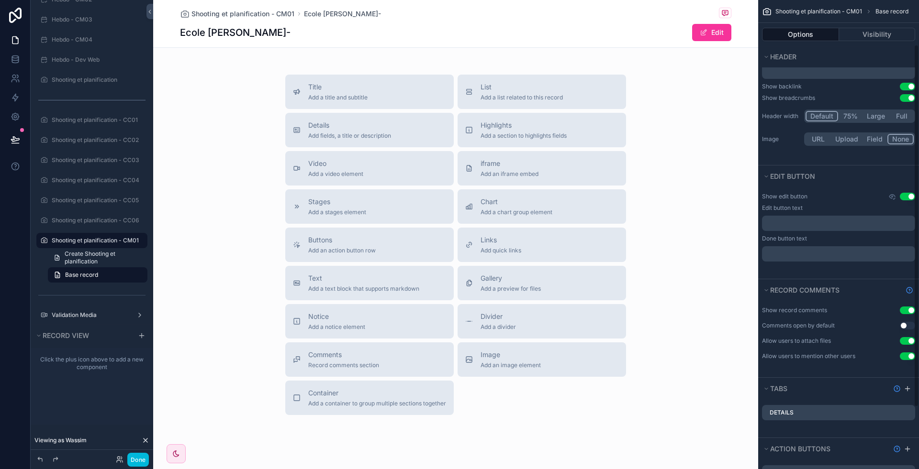
scroll to position [57, 0]
click at [909, 192] on button "Use setting" at bounding box center [907, 196] width 15 height 8
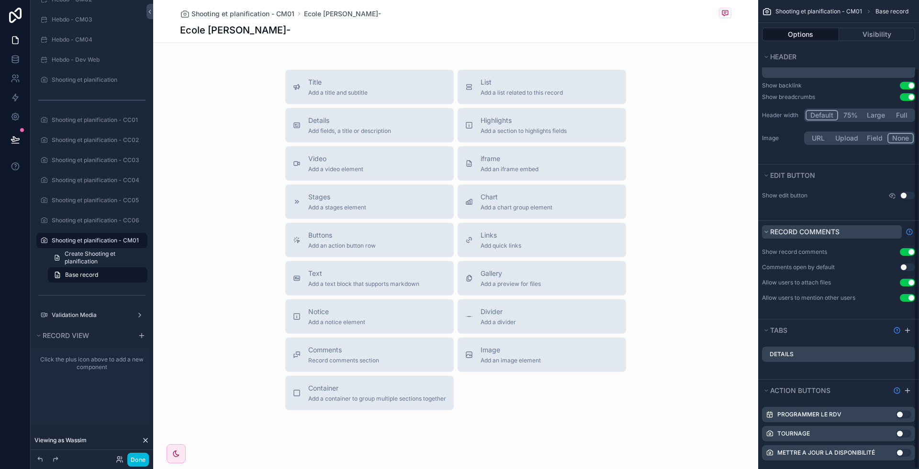
scroll to position [80, 0]
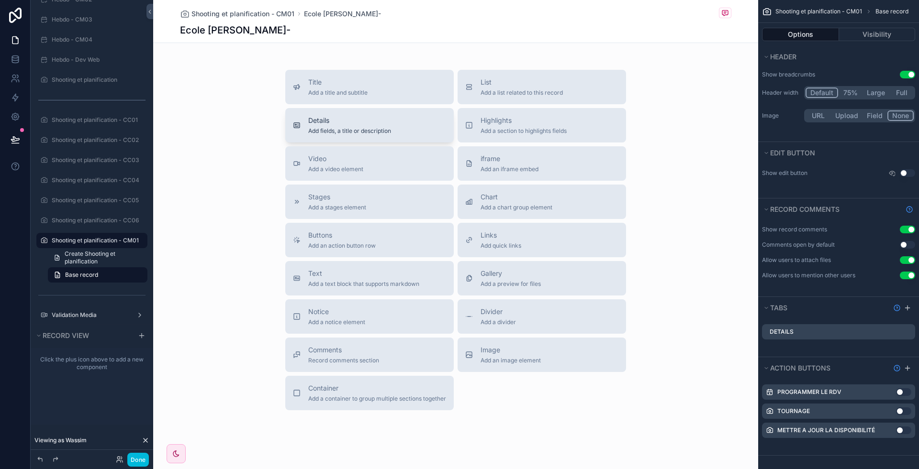
click at [343, 122] on span "Details" at bounding box center [349, 121] width 83 height 10
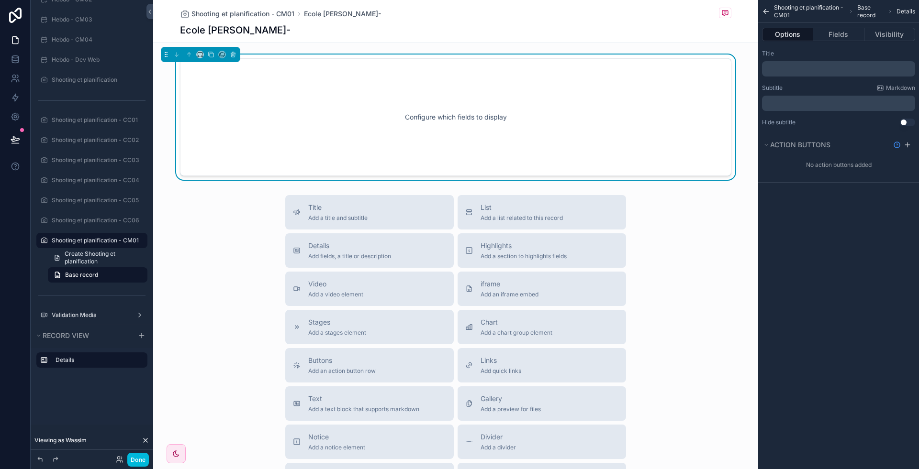
scroll to position [0, 0]
click at [840, 38] on button "Fields" at bounding box center [838, 34] width 51 height 13
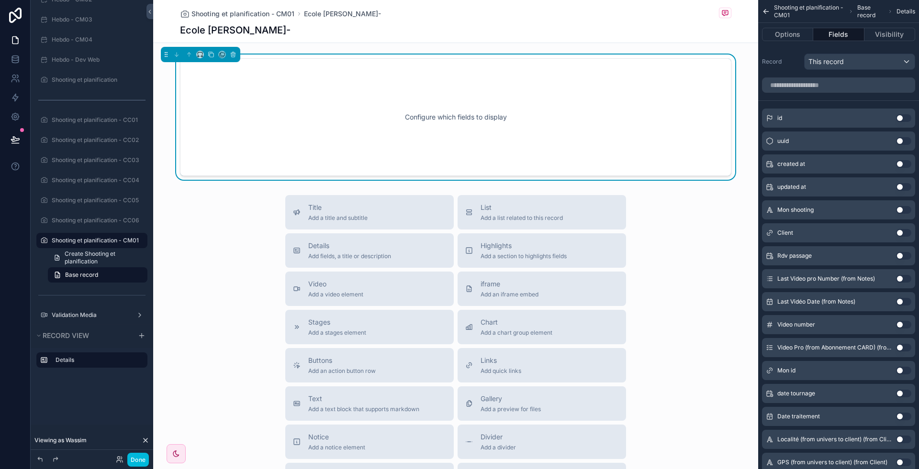
click at [907, 234] on button "Use setting" at bounding box center [903, 233] width 15 height 8
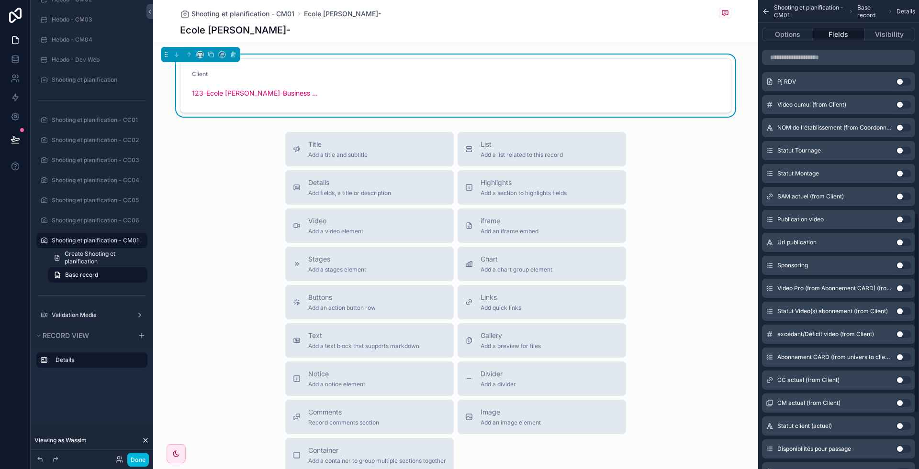
scroll to position [630, 0]
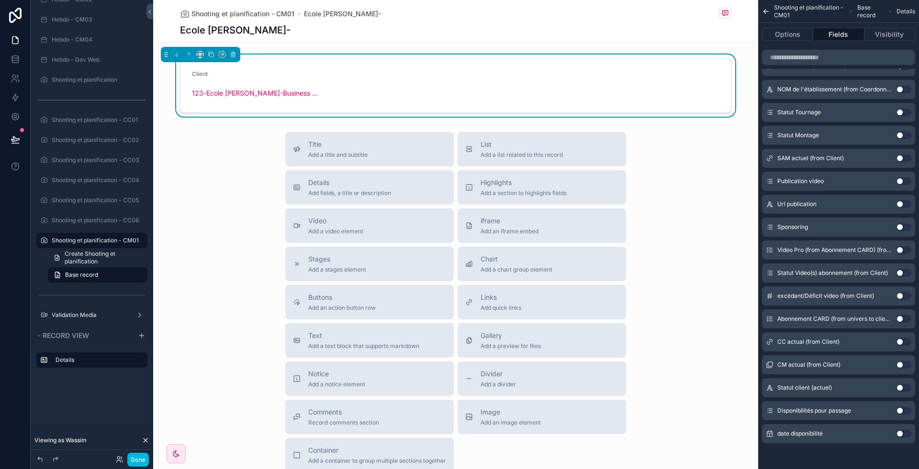
click at [905, 343] on button "Use setting" at bounding box center [903, 342] width 15 height 8
click at [904, 363] on button "Use setting" at bounding box center [903, 365] width 15 height 8
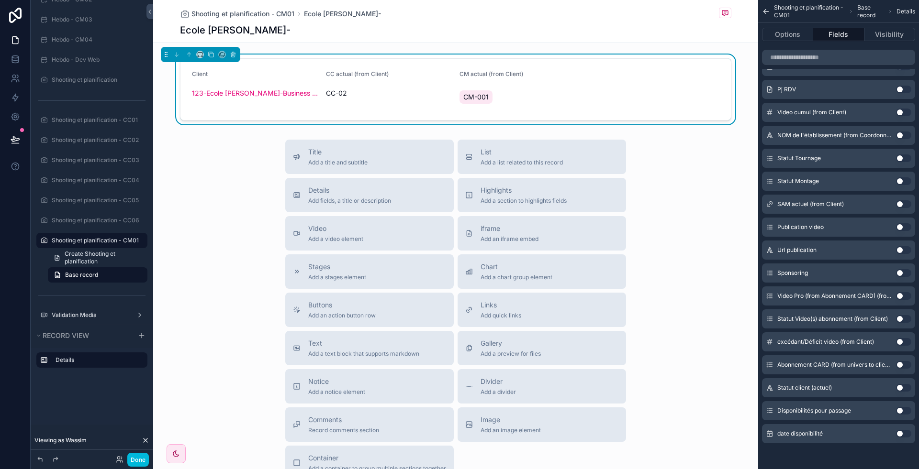
click at [903, 320] on button "Use setting" at bounding box center [903, 319] width 15 height 8
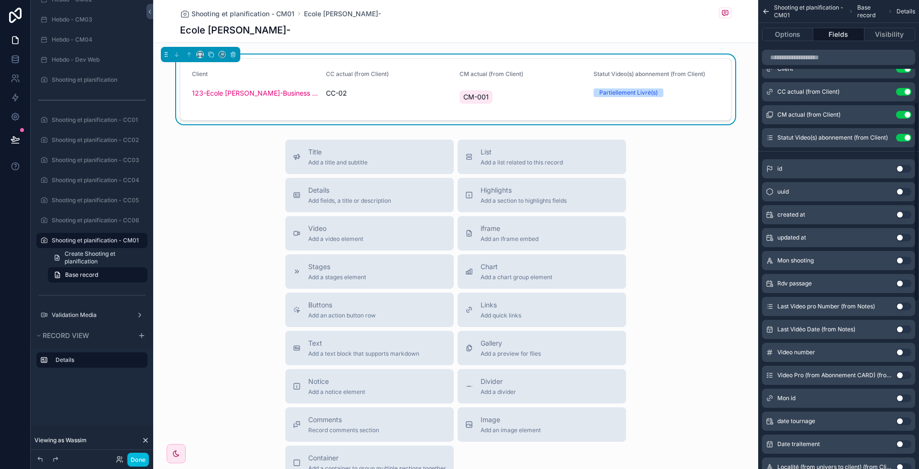
scroll to position [0, 0]
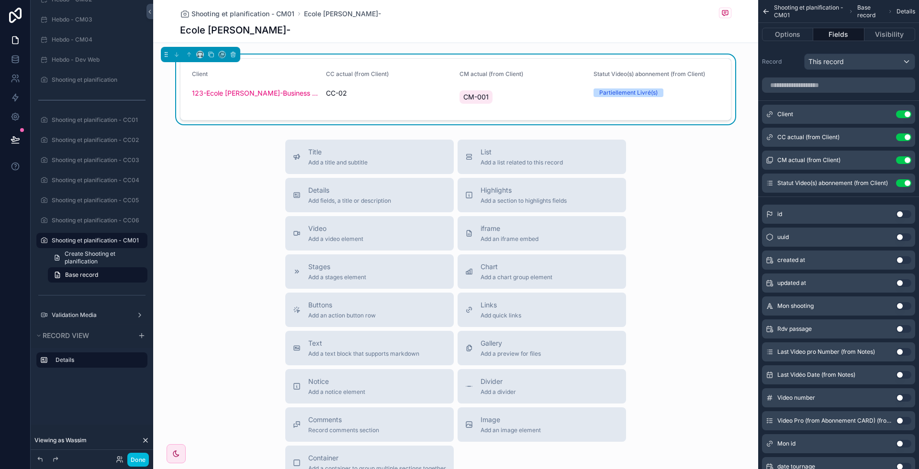
click at [0, 0] on icon "scrollable content" at bounding box center [0, 0] width 0 height 0
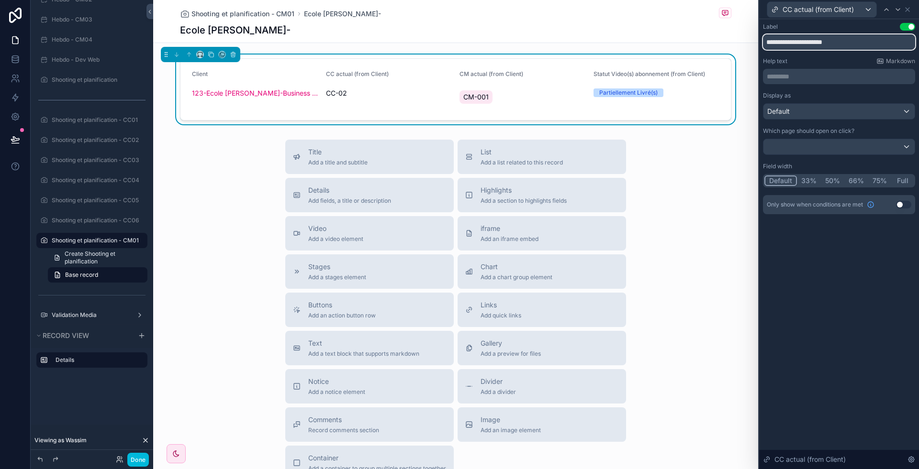
drag, startPoint x: 801, startPoint y: 46, endPoint x: 918, endPoint y: 42, distance: 117.3
click at [918, 42] on div "**********" at bounding box center [839, 128] width 160 height 218
type input "*********"
click at [896, 8] on icon at bounding box center [898, 10] width 8 height 8
drag, startPoint x: 801, startPoint y: 37, endPoint x: 878, endPoint y: 30, distance: 77.9
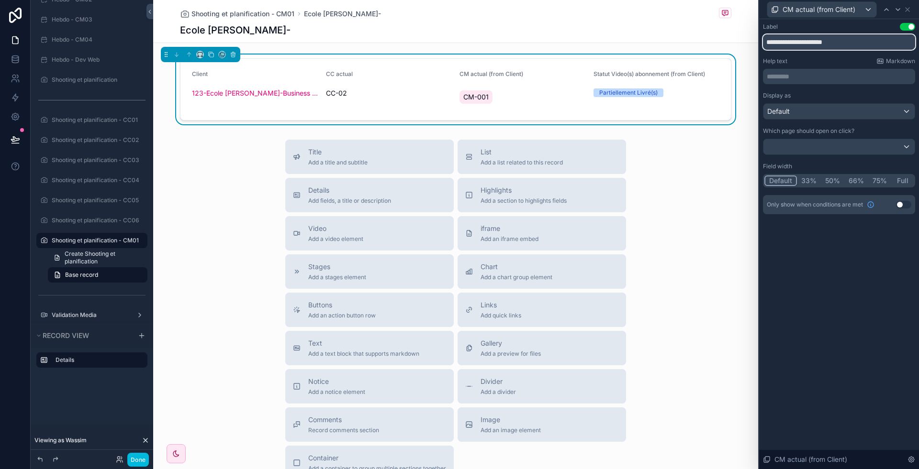
click at [878, 30] on div "**********" at bounding box center [839, 36] width 152 height 27
type input "*********"
click at [898, 11] on icon at bounding box center [898, 10] width 8 height 8
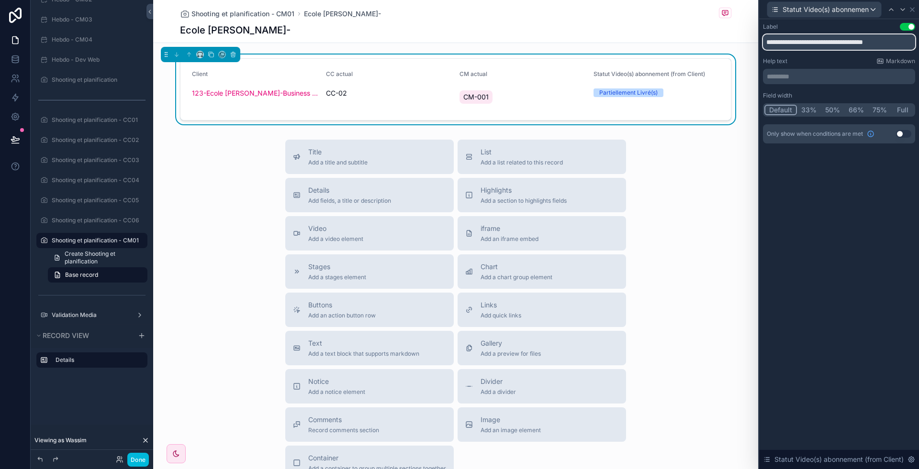
drag, startPoint x: 854, startPoint y: 42, endPoint x: 918, endPoint y: 28, distance: 65.6
click at [918, 28] on div "**********" at bounding box center [839, 92] width 160 height 147
type input "**********"
click at [912, 7] on icon at bounding box center [912, 10] width 8 height 8
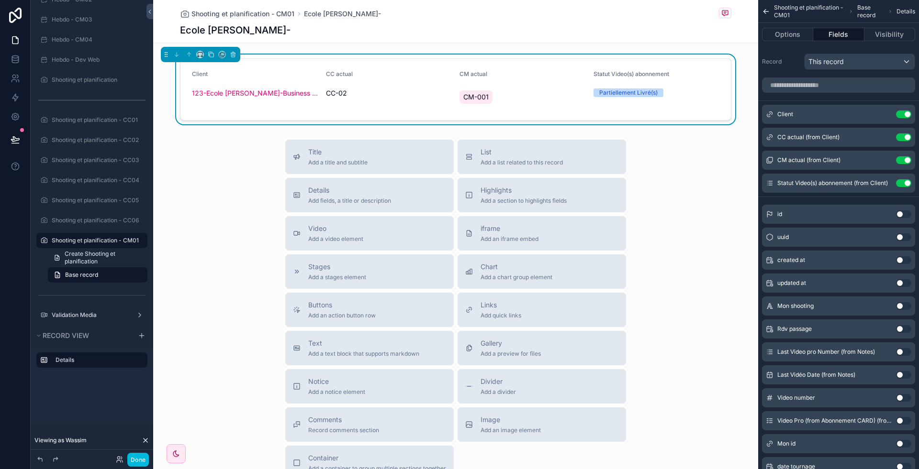
click at [0, 0] on icon "scrollable content" at bounding box center [0, 0] width 0 height 0
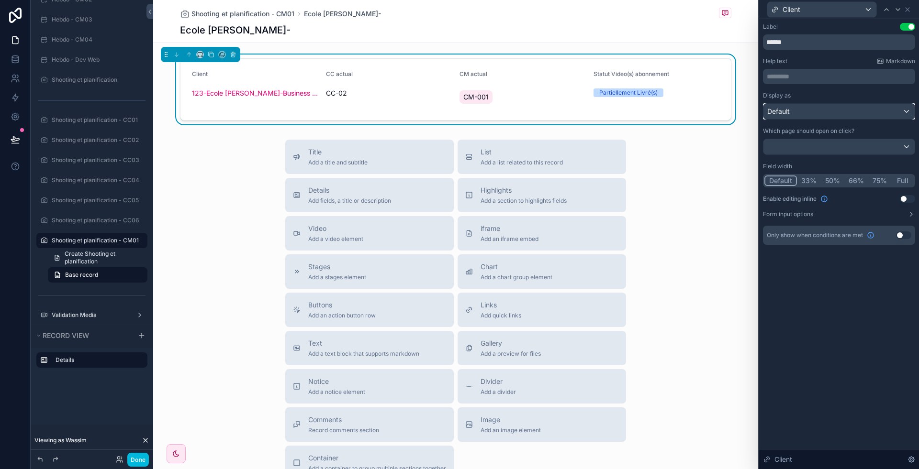
click at [838, 114] on div "Default" at bounding box center [838, 111] width 151 height 15
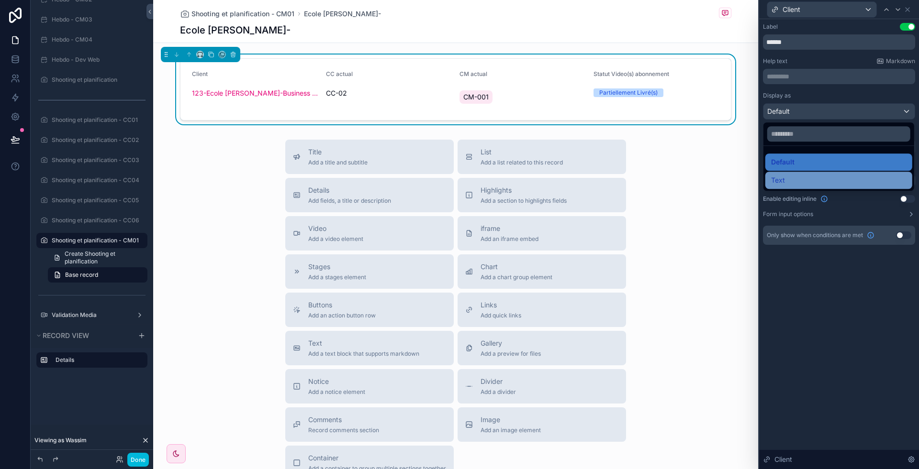
click at [808, 178] on div "Text" at bounding box center [838, 180] width 135 height 11
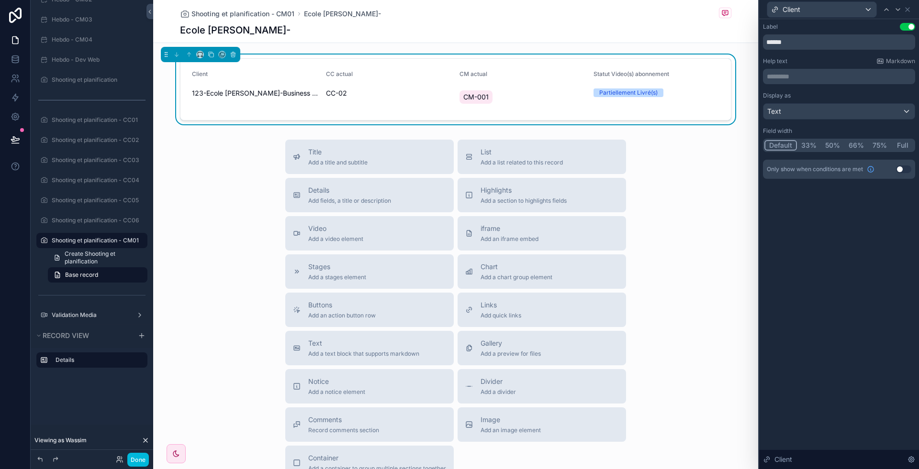
click at [908, 149] on button "Full" at bounding box center [902, 145] width 22 height 11
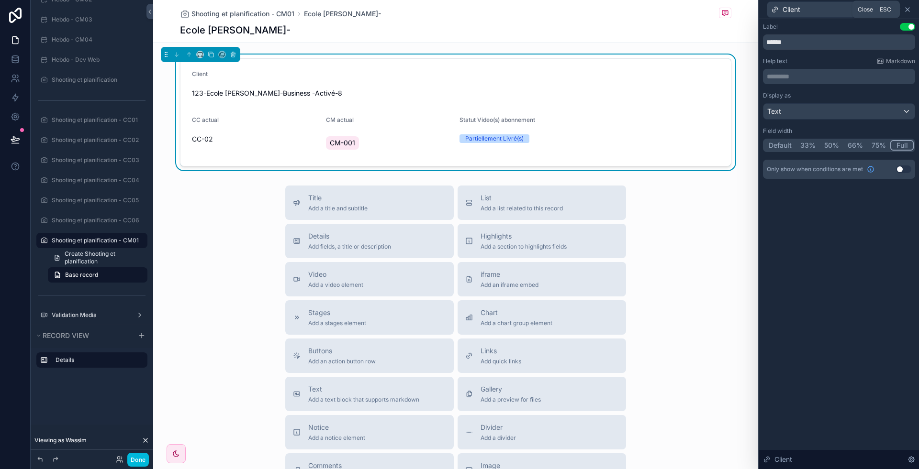
click at [909, 11] on icon at bounding box center [907, 10] width 4 height 4
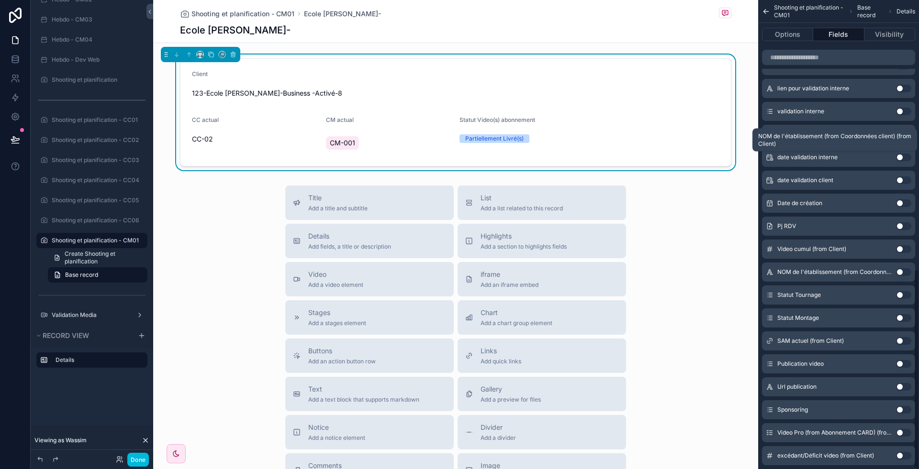
scroll to position [630, 0]
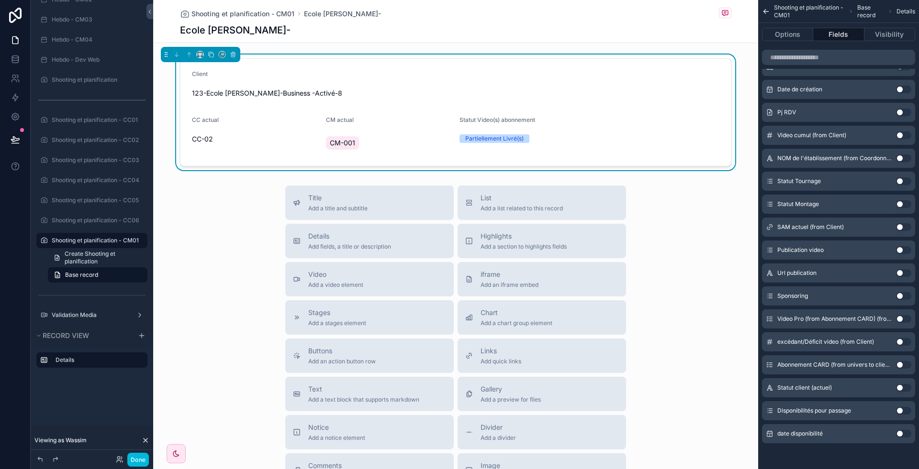
click at [906, 342] on button "Use setting" at bounding box center [903, 342] width 15 height 8
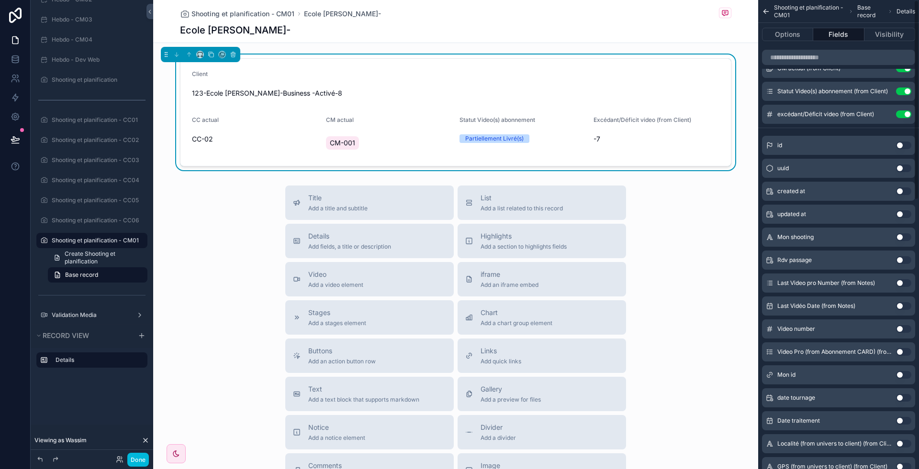
scroll to position [0, 0]
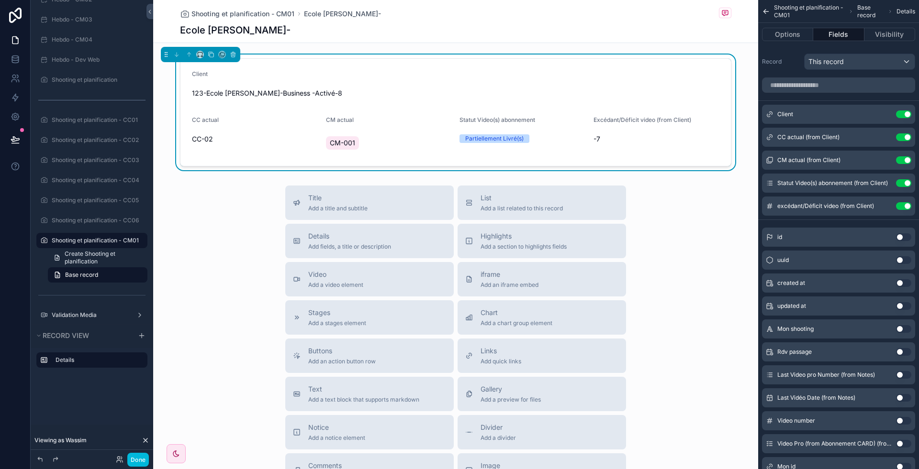
click at [0, 0] on icon "scrollable content" at bounding box center [0, 0] width 0 height 0
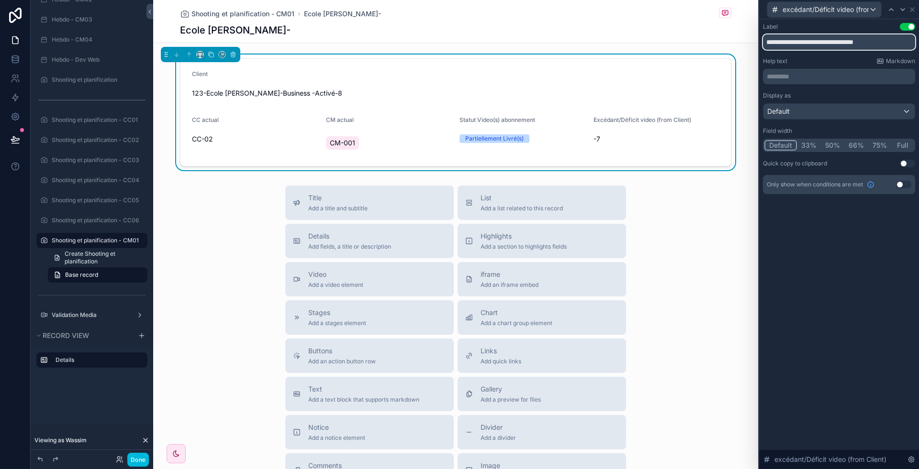
drag, startPoint x: 838, startPoint y: 40, endPoint x: 918, endPoint y: 33, distance: 80.2
click at [918, 33] on div "**********" at bounding box center [839, 118] width 160 height 198
type input "**********"
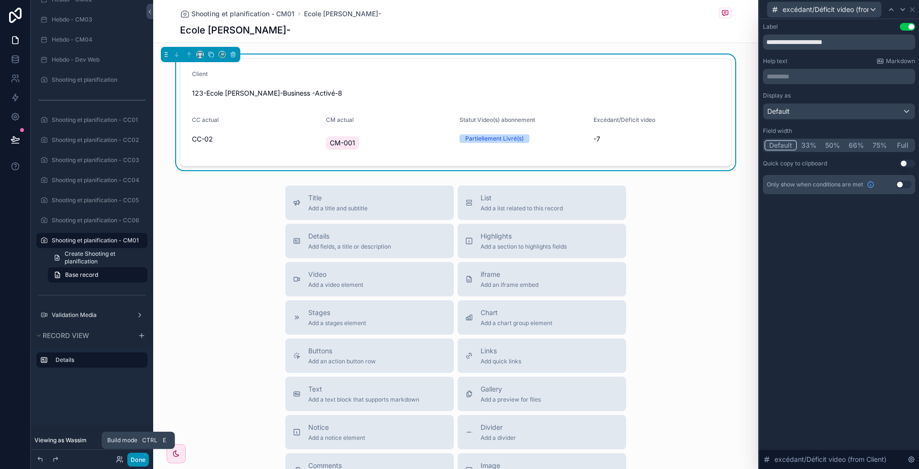
click at [141, 457] on button "Done" at bounding box center [138, 460] width 22 height 14
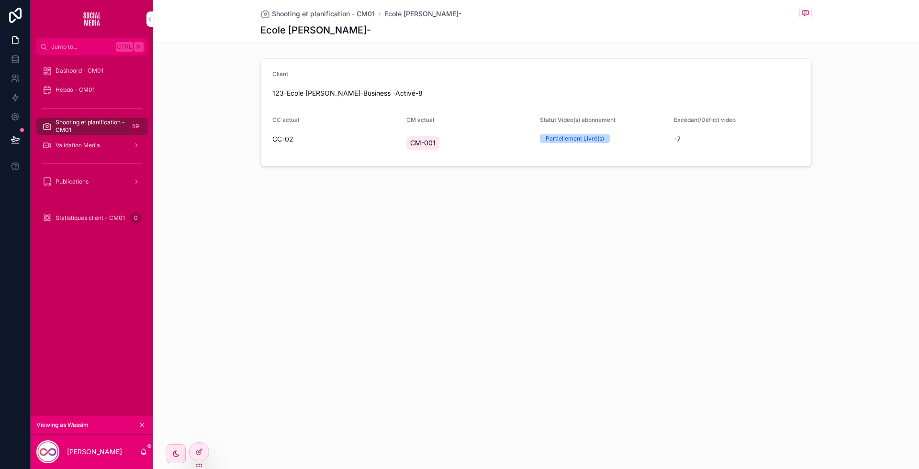
click at [99, 120] on span "Shooting et planification - CM01" at bounding box center [91, 126] width 70 height 15
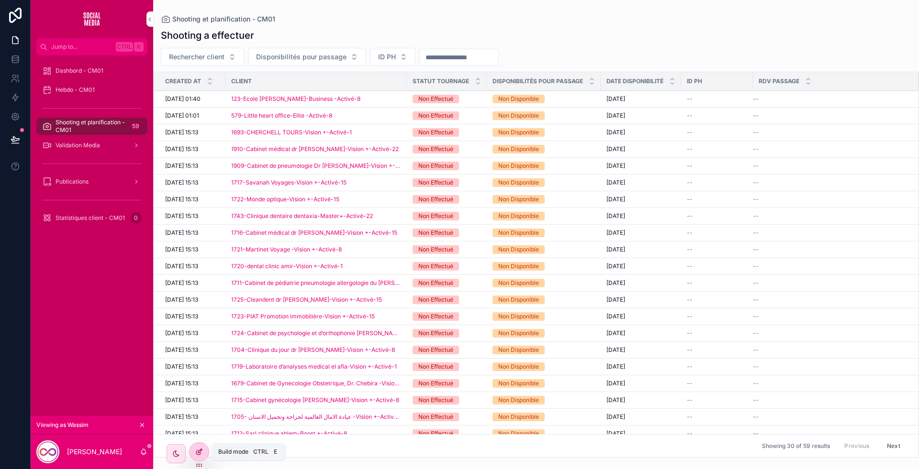
click at [198, 449] on icon at bounding box center [199, 452] width 8 height 8
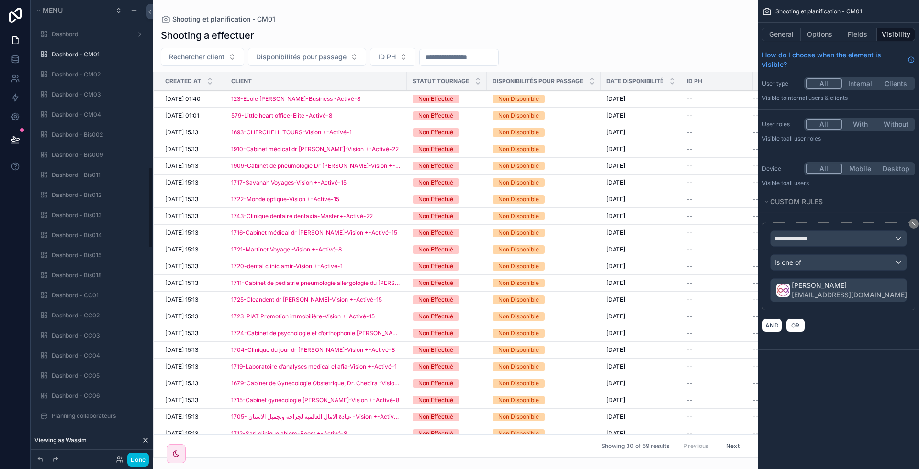
scroll to position [939, 0]
click at [91, 242] on label "Shooting et planification - CM01" at bounding box center [97, 241] width 90 height 8
click at [822, 37] on button "Options" at bounding box center [820, 34] width 38 height 13
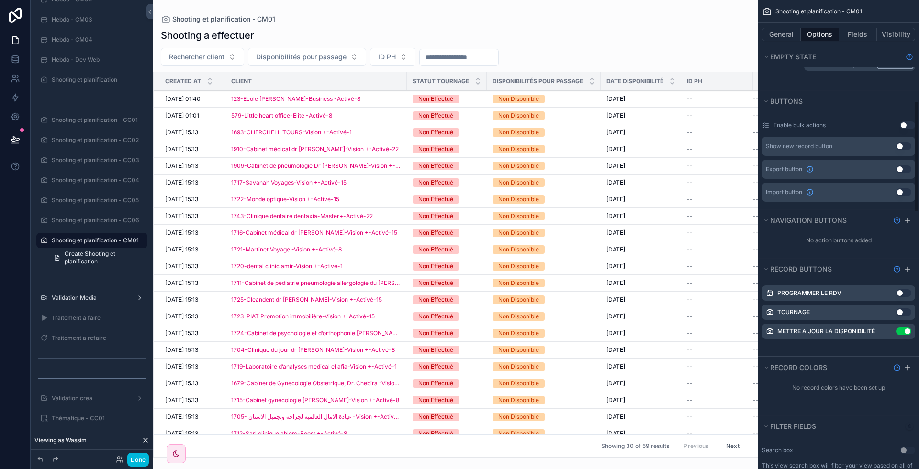
scroll to position [425, 0]
click at [0, 0] on icon "scrollable content" at bounding box center [0, 0] width 0 height 0
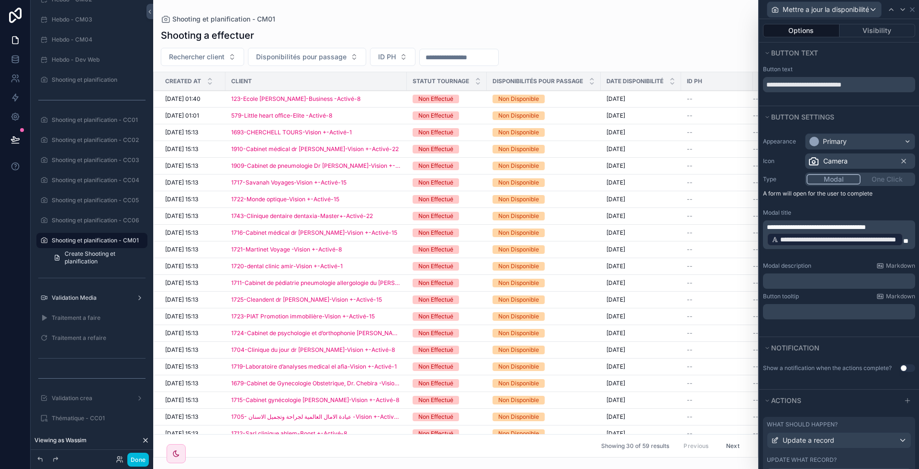
scroll to position [62, 0]
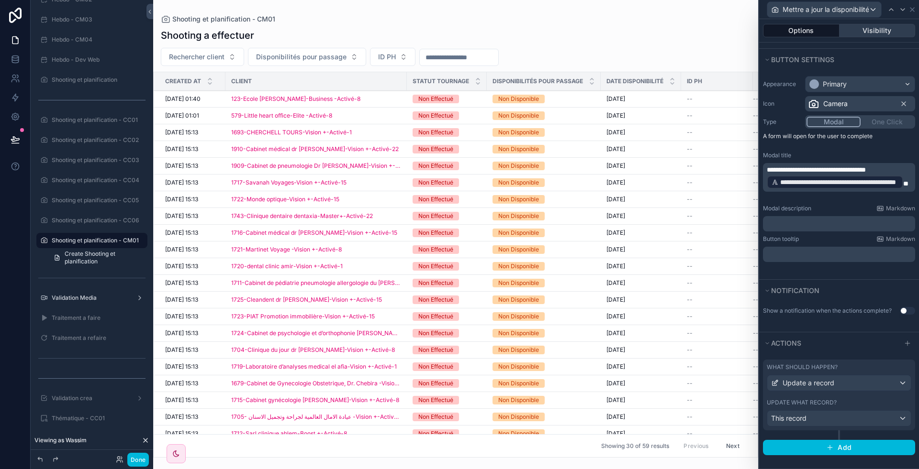
click at [886, 36] on button "Visibility" at bounding box center [877, 30] width 76 height 13
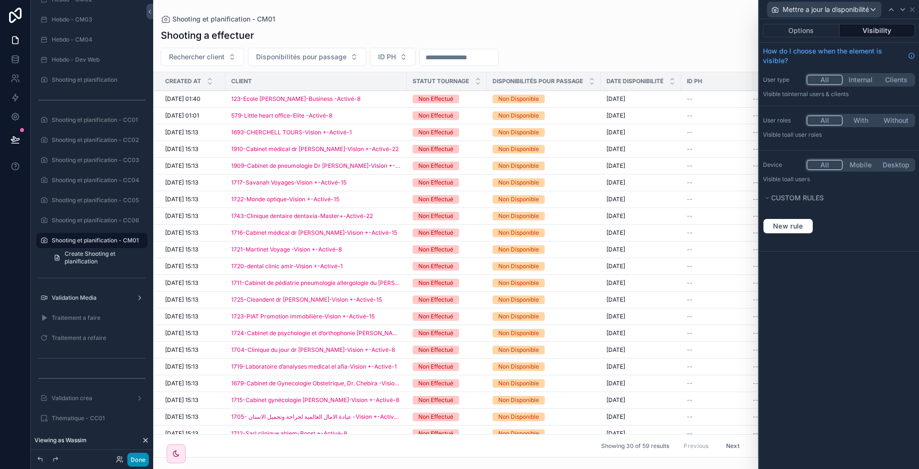
click at [141, 466] on button "Done" at bounding box center [138, 460] width 22 height 14
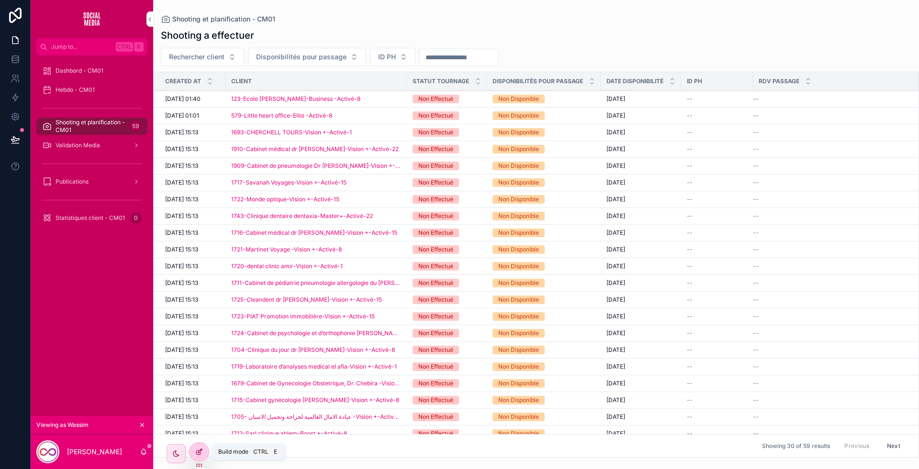
click at [202, 449] on icon at bounding box center [200, 451] width 4 height 4
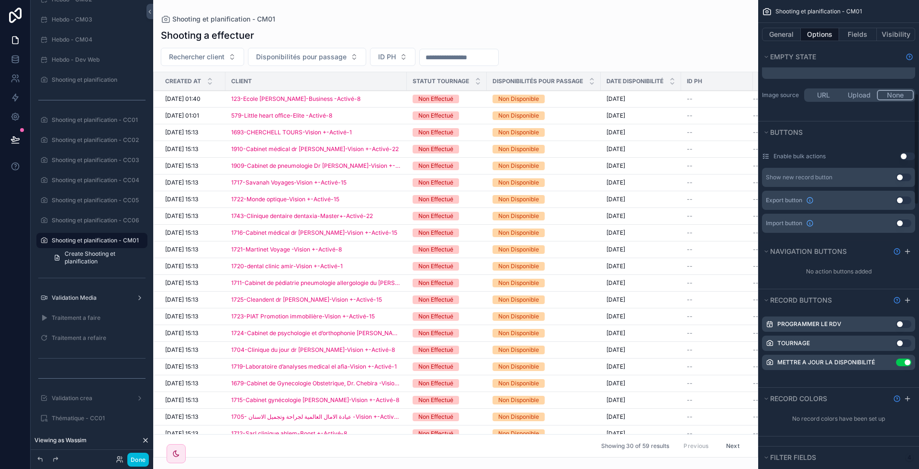
scroll to position [394, 0]
click at [903, 358] on button "Use setting" at bounding box center [903, 361] width 15 height 8
click at [0, 0] on icon "scrollable content" at bounding box center [0, 0] width 0 height 0
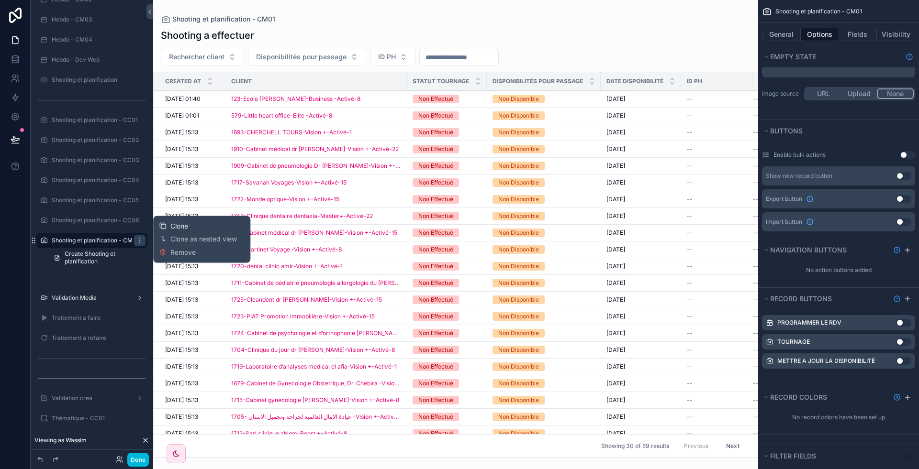
click at [174, 224] on span "Clone" at bounding box center [179, 227] width 18 height 10
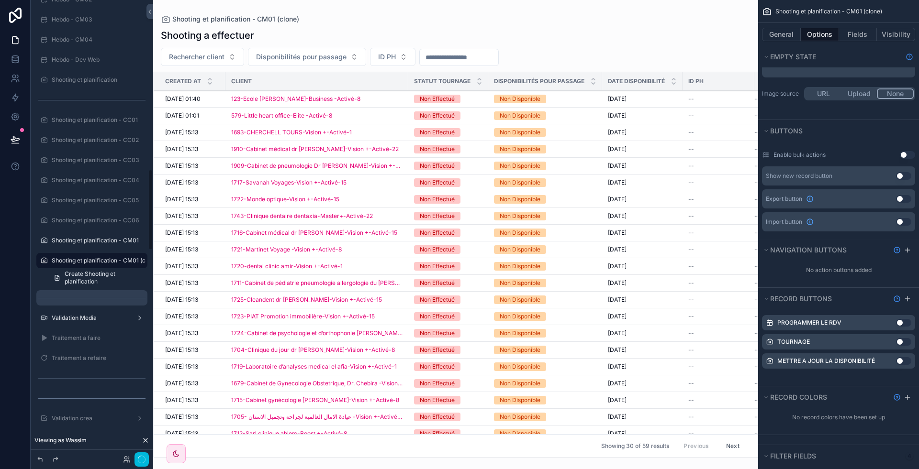
scroll to position [959, 0]
click at [0, 0] on icon "scrollable content" at bounding box center [0, 0] width 0 height 0
click at [88, 242] on input "**********" at bounding box center [84, 240] width 65 height 11
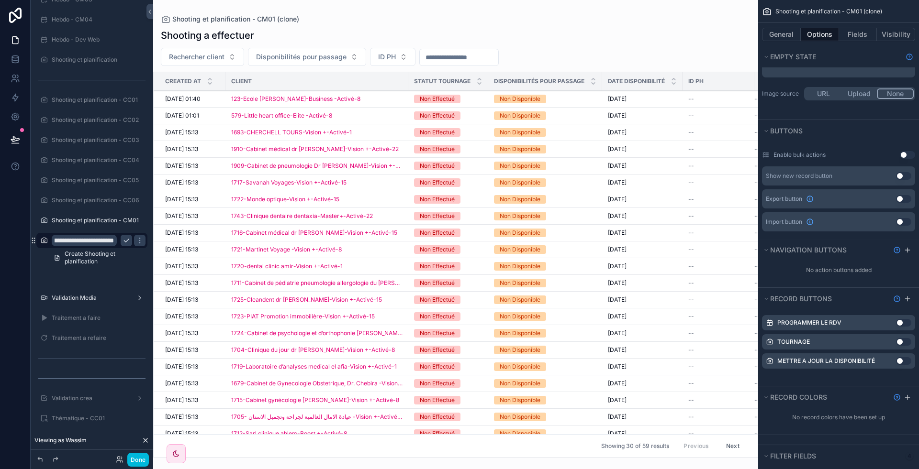
type input "**********"
click at [127, 242] on icon "scrollable content" at bounding box center [127, 241] width 8 height 8
click at [893, 38] on button "Visibility" at bounding box center [896, 34] width 38 height 13
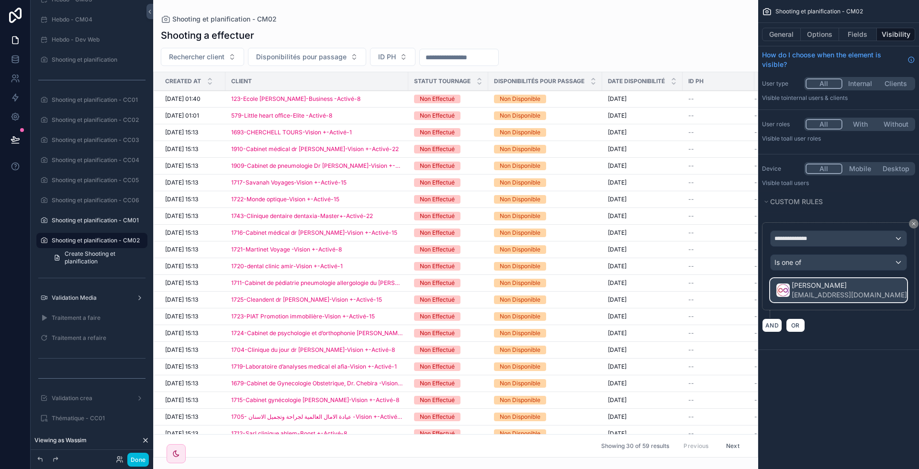
click at [883, 289] on div "[PERSON_NAME] [EMAIL_ADDRESS][DOMAIN_NAME]" at bounding box center [838, 290] width 136 height 23
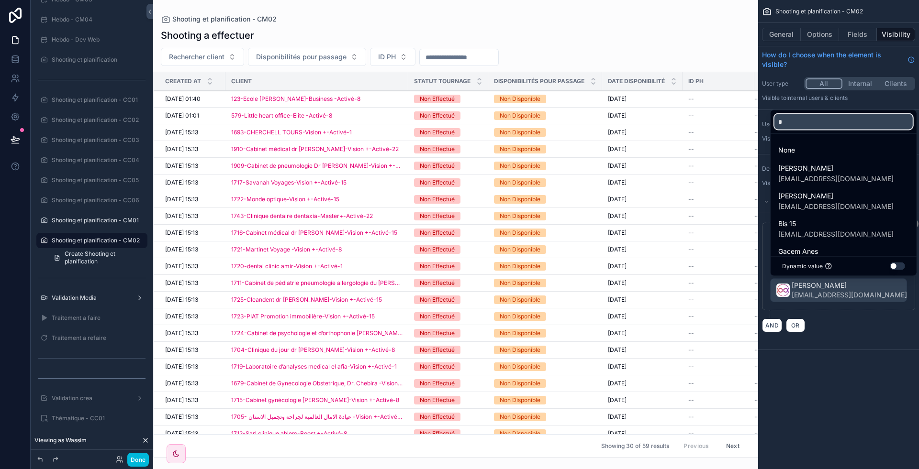
click at [813, 125] on input "*" at bounding box center [843, 121] width 138 height 15
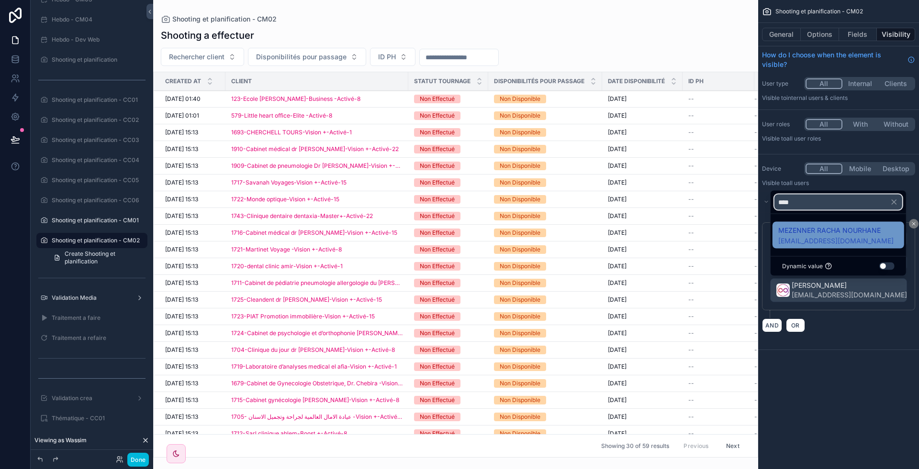
type input "****"
click at [818, 245] on span "[EMAIL_ADDRESS][DOMAIN_NAME]" at bounding box center [835, 241] width 115 height 10
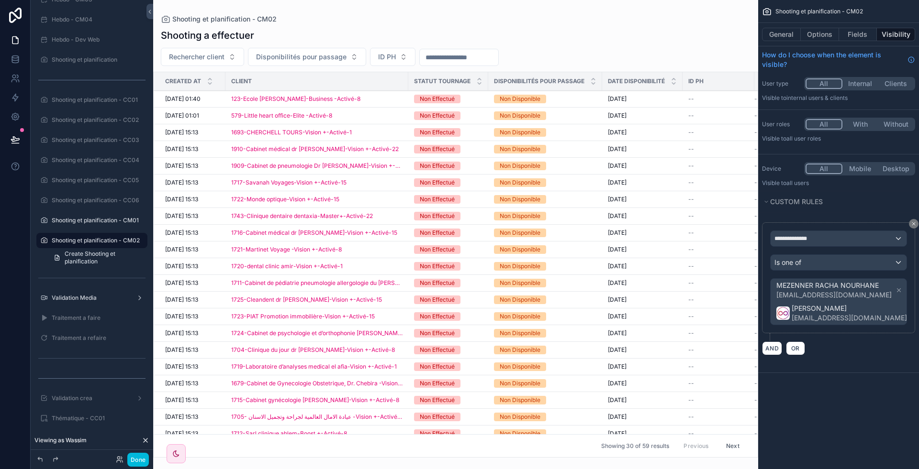
click at [897, 290] on icon "scrollable content" at bounding box center [898, 290] width 3 height 3
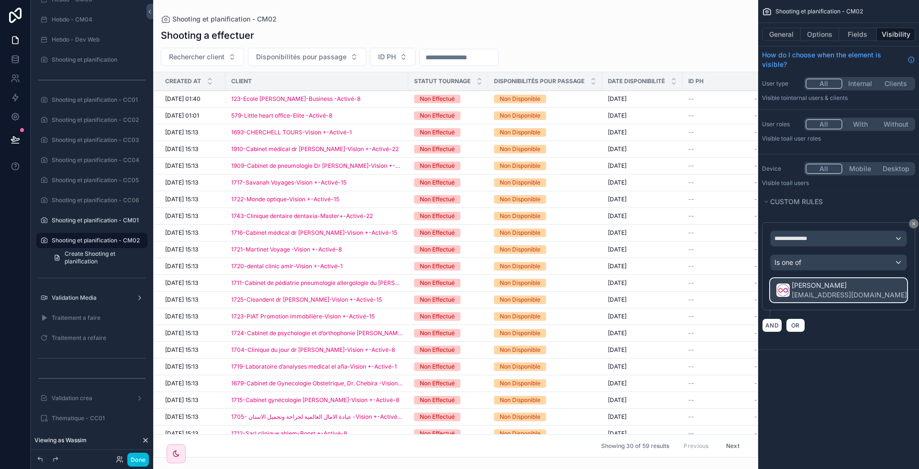
click at [875, 293] on div "[PERSON_NAME] [EMAIL_ADDRESS][DOMAIN_NAME]" at bounding box center [846, 290] width 143 height 21
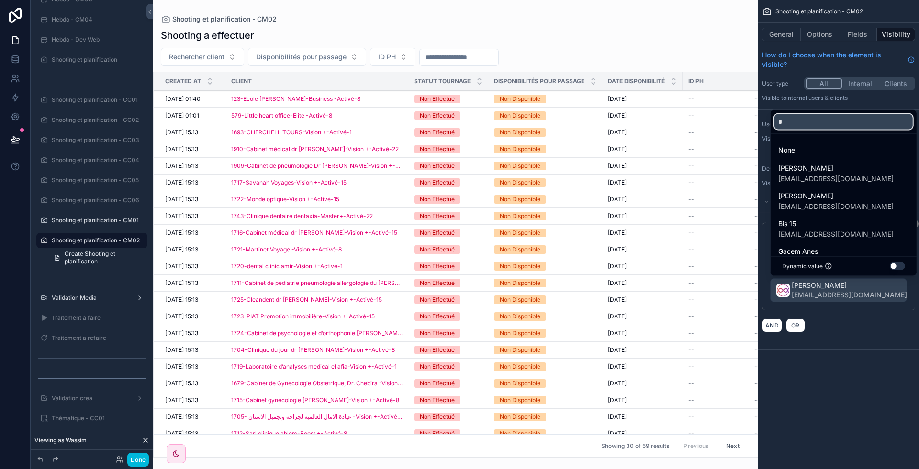
click at [792, 115] on input "*" at bounding box center [843, 121] width 138 height 15
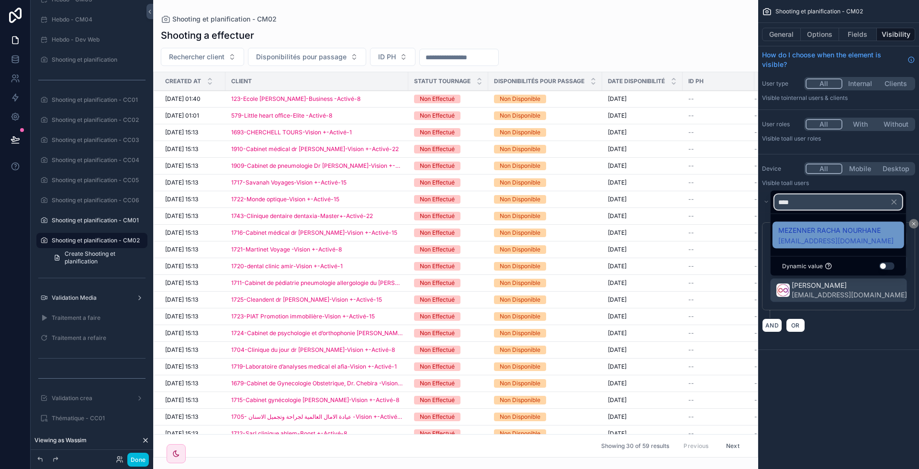
type input "****"
click at [810, 231] on span "MEZENNER RACHA NOURHANE" at bounding box center [835, 230] width 115 height 11
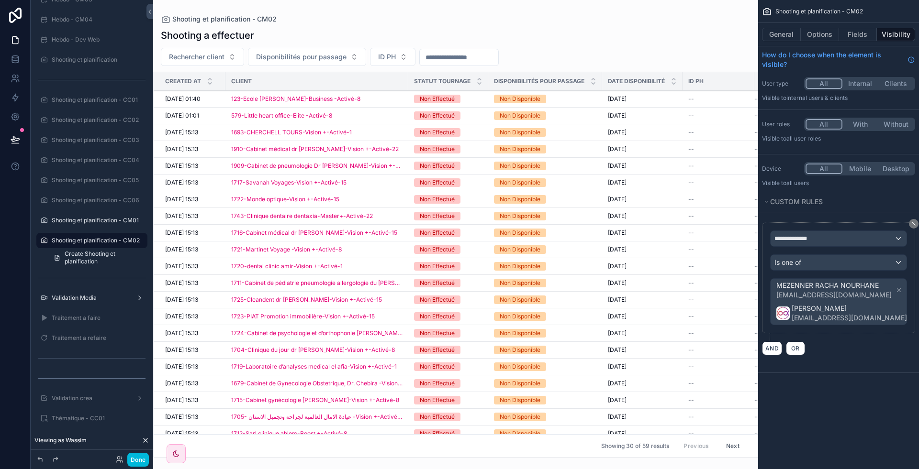
click at [911, 311] on icon "scrollable content" at bounding box center [914, 313] width 7 height 7
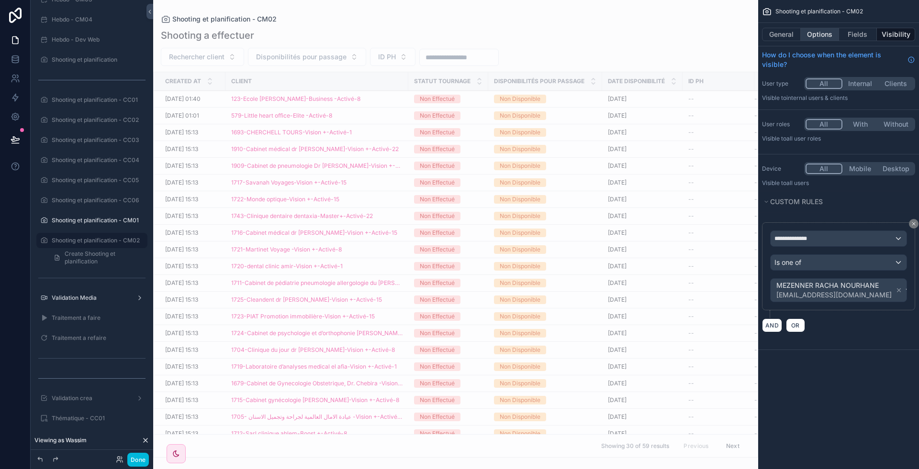
click at [815, 34] on button "Options" at bounding box center [820, 34] width 38 height 13
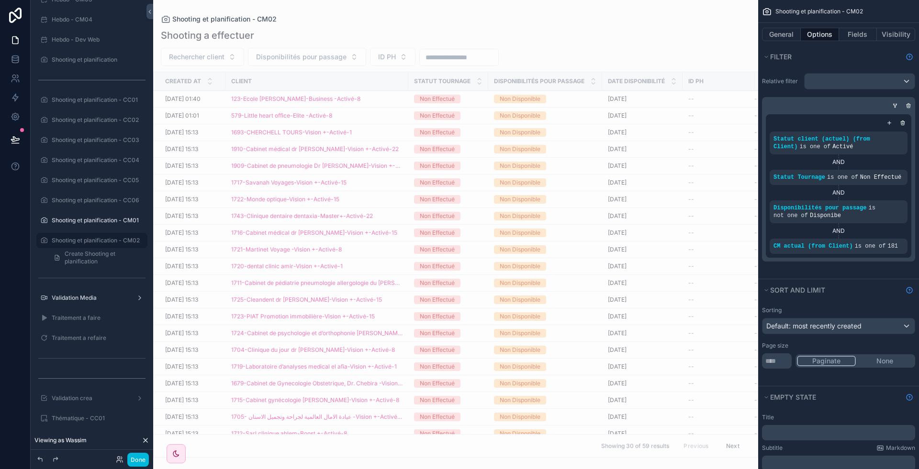
click at [0, 0] on div "scrollable content" at bounding box center [0, 0] width 0 height 0
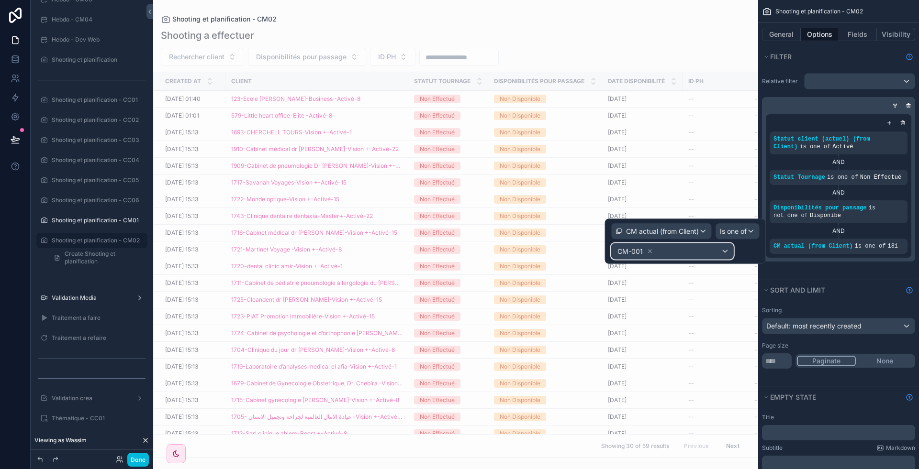
click at [702, 247] on div "CM-001" at bounding box center [673, 251] width 122 height 15
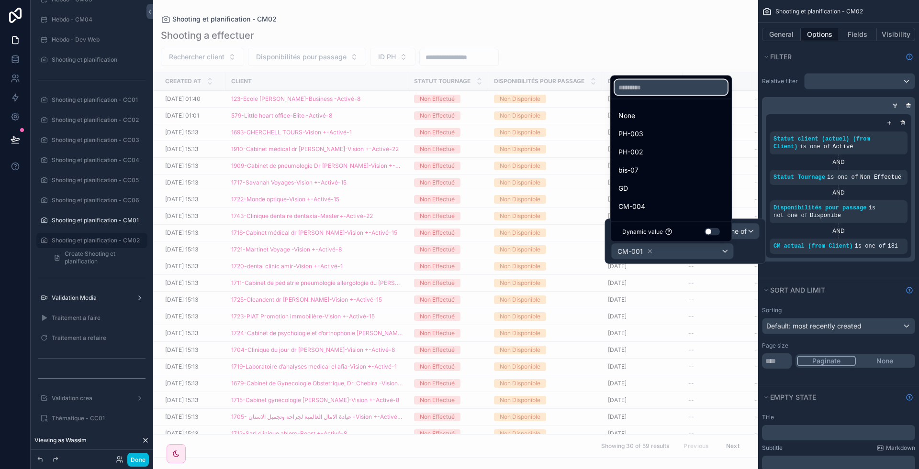
click at [665, 172] on div "None PH-003 PH-002 bis-07 GD CM-004 CC-06 CC-05 CC-04 REC-004 bis-12 bis-02 bis…" at bounding box center [671, 159] width 122 height 167
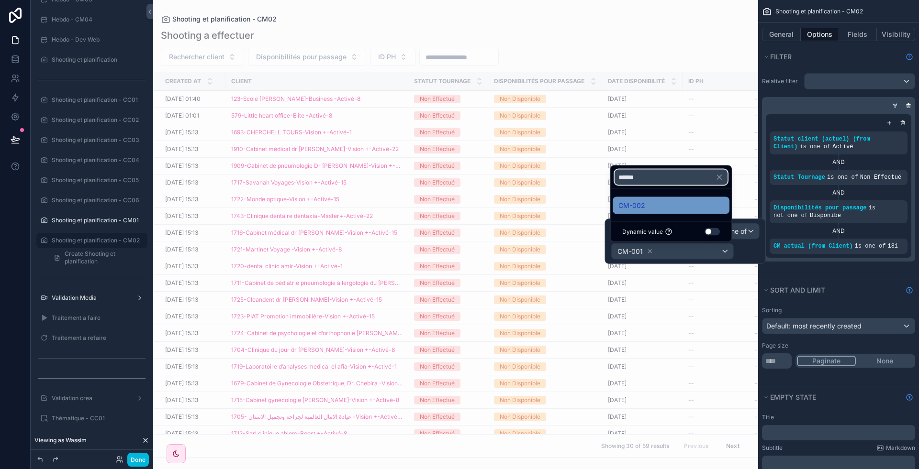
type input "******"
click at [647, 203] on div "CM-002" at bounding box center [670, 205] width 105 height 11
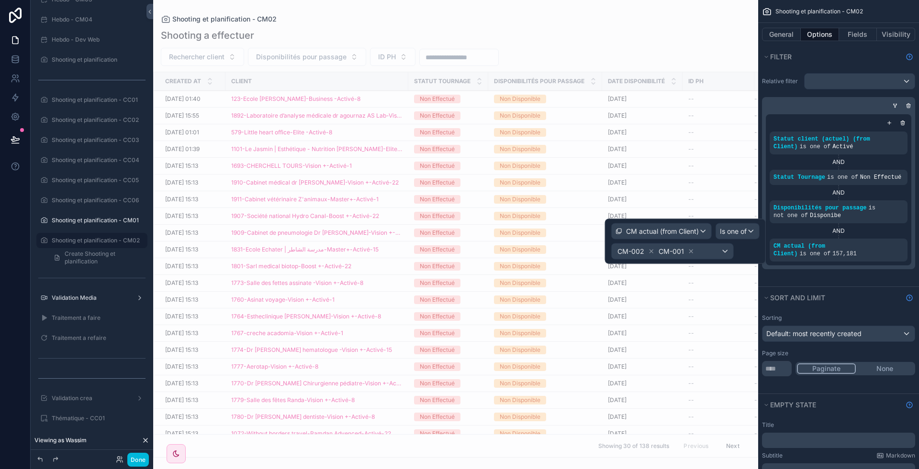
click at [688, 248] on icon at bounding box center [691, 251] width 7 height 7
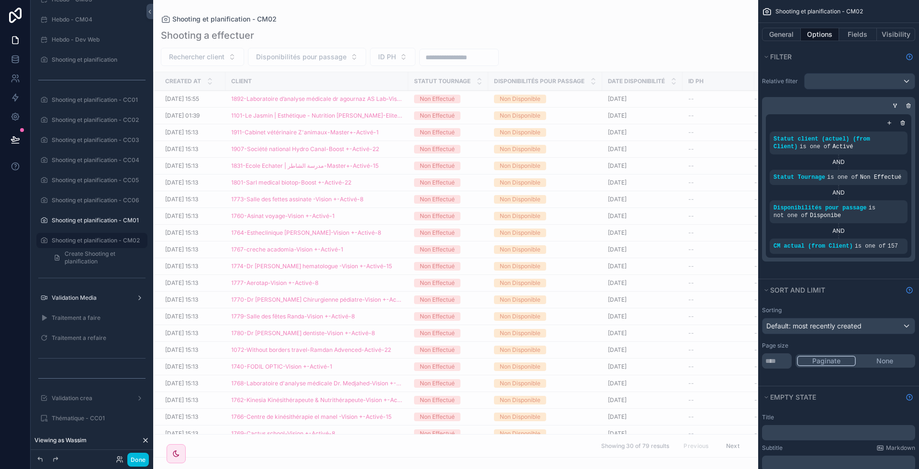
click at [0, 0] on icon "scrollable content" at bounding box center [0, 0] width 0 height 0
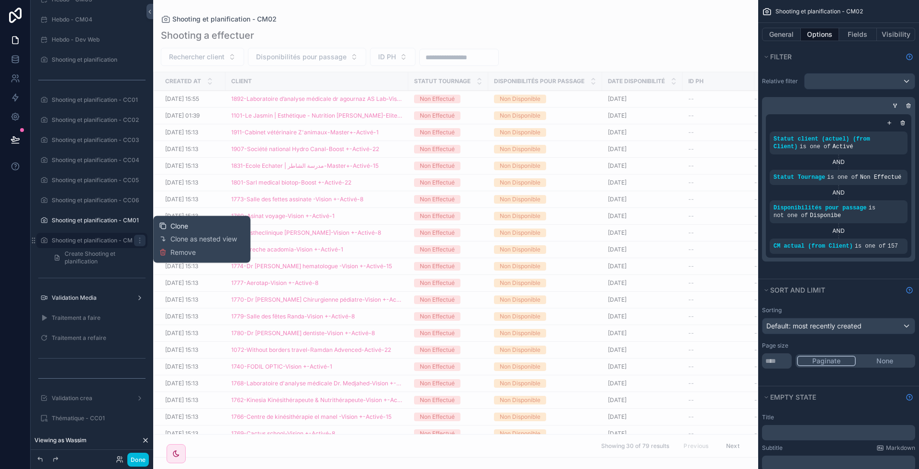
click at [169, 227] on div "Clone" at bounding box center [173, 227] width 29 height 10
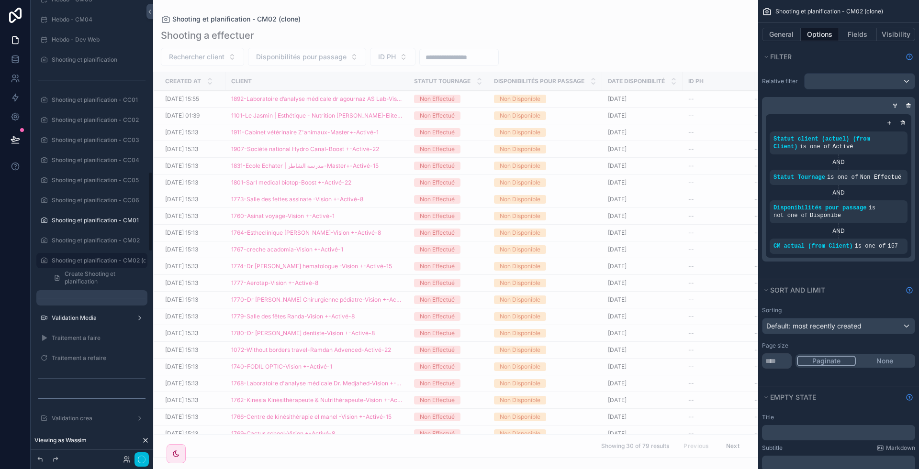
scroll to position [980, 0]
click at [0, 0] on icon "scrollable content" at bounding box center [0, 0] width 0 height 0
click at [87, 238] on input "**********" at bounding box center [84, 240] width 65 height 11
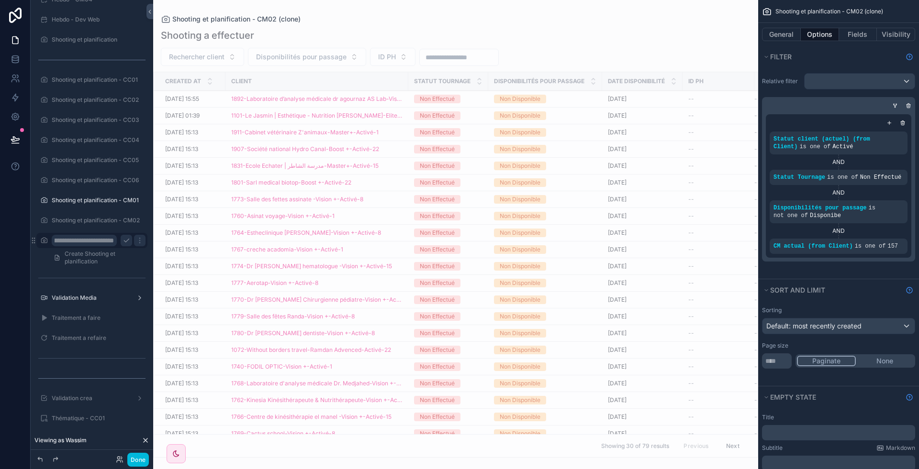
type input "**********"
click at [125, 241] on icon "scrollable content" at bounding box center [127, 241] width 8 height 8
click at [80, 241] on label "Shooting et planification - CM03" at bounding box center [97, 241] width 90 height 8
click at [886, 33] on button "Visibility" at bounding box center [896, 34] width 38 height 13
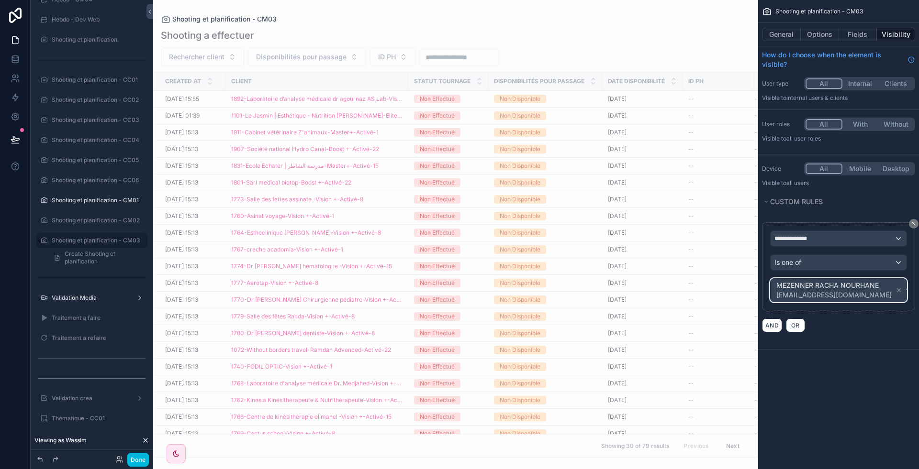
click at [890, 290] on span "MEZENNER RACHA NOURHANE [EMAIL_ADDRESS][DOMAIN_NAME]" at bounding box center [839, 290] width 130 height 23
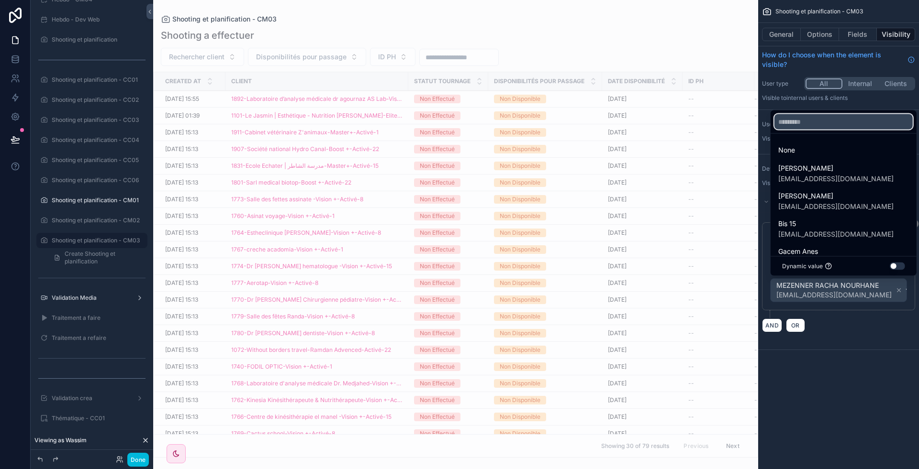
click at [819, 125] on input "text" at bounding box center [843, 121] width 138 height 15
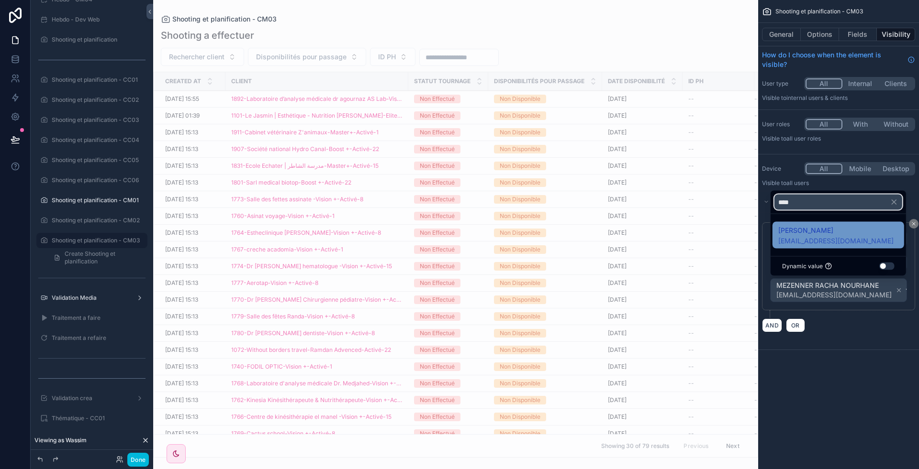
type input "****"
click at [818, 243] on span "[EMAIL_ADDRESS][DOMAIN_NAME]" at bounding box center [835, 241] width 115 height 10
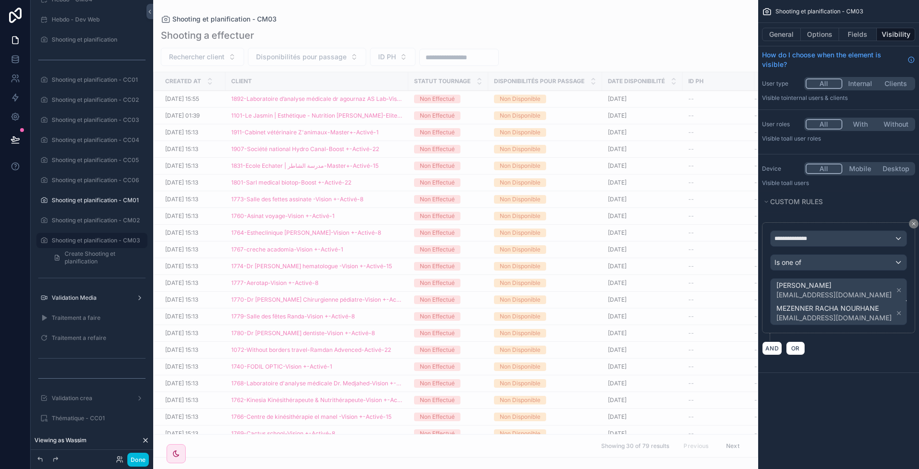
click at [895, 311] on icon "scrollable content" at bounding box center [898, 313] width 7 height 7
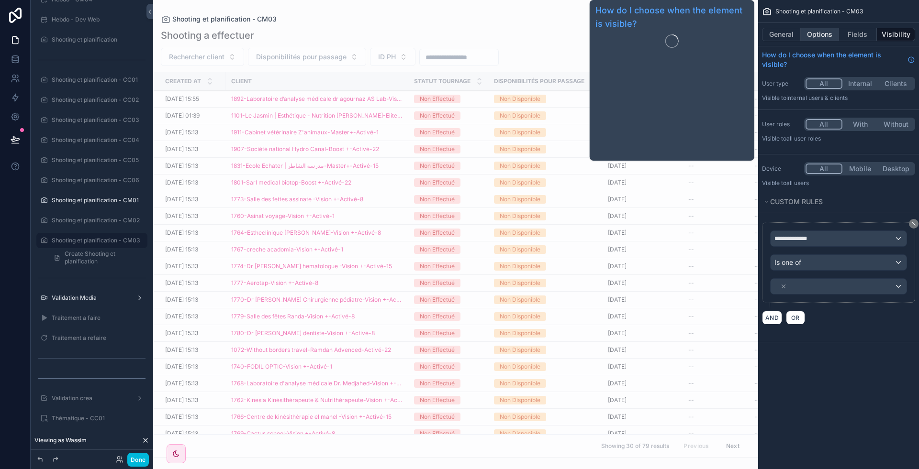
click at [815, 33] on button "Options" at bounding box center [820, 34] width 38 height 13
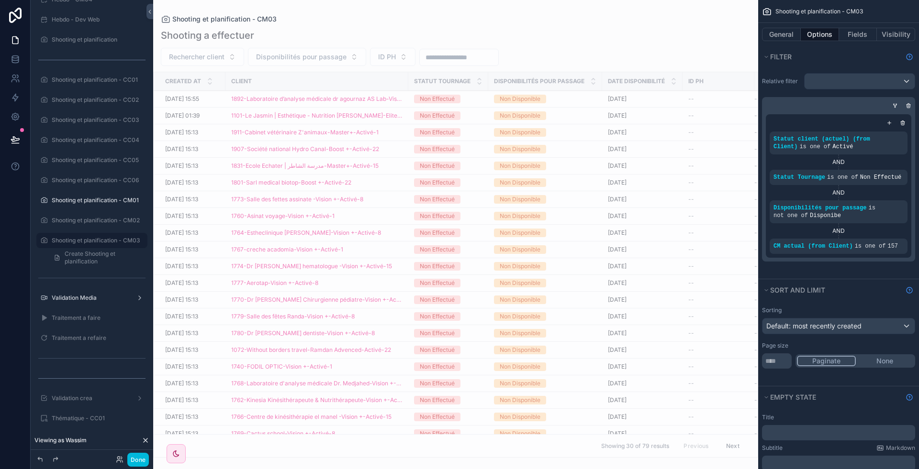
click at [0, 0] on div "scrollable content" at bounding box center [0, 0] width 0 height 0
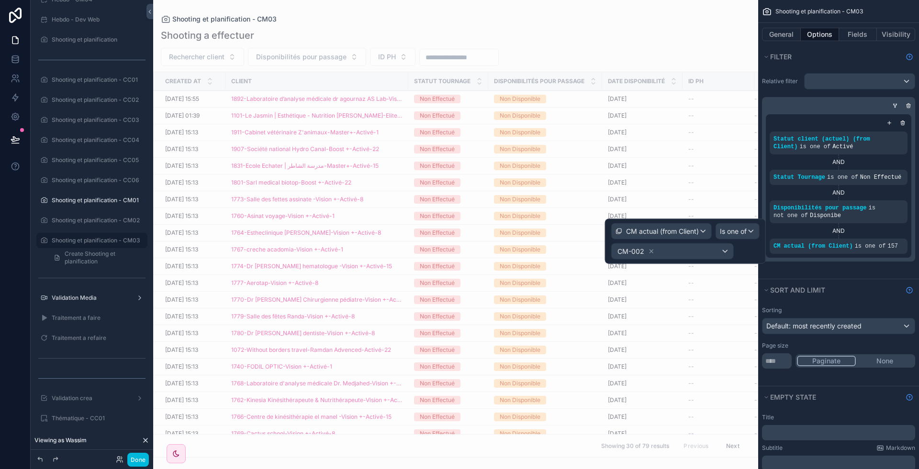
click at [689, 242] on div "CM actual (from Client) Is one of CM-002" at bounding box center [685, 241] width 148 height 36
drag, startPoint x: 684, startPoint y: 260, endPoint x: 675, endPoint y: 253, distance: 11.3
click at [675, 253] on div "CM actual (from Client) Is one of CM-002" at bounding box center [685, 241] width 161 height 45
click at [675, 253] on div "CM-002" at bounding box center [673, 251] width 122 height 15
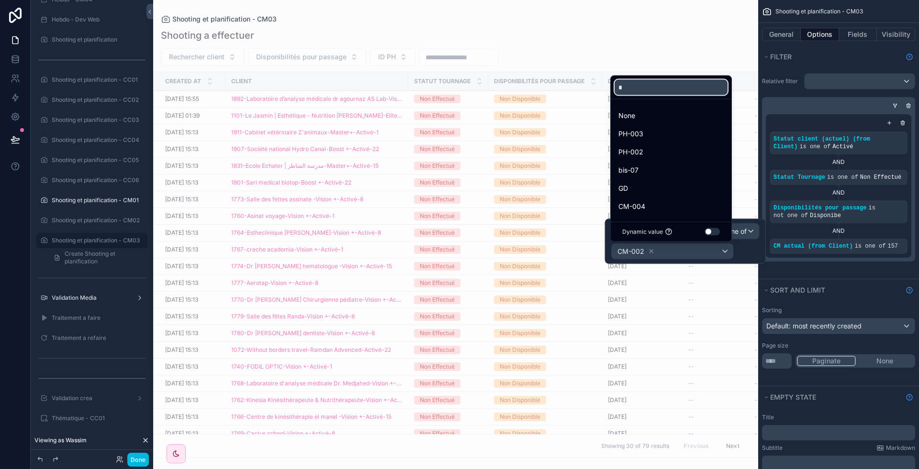
click at [654, 92] on input "*" at bounding box center [670, 87] width 113 height 15
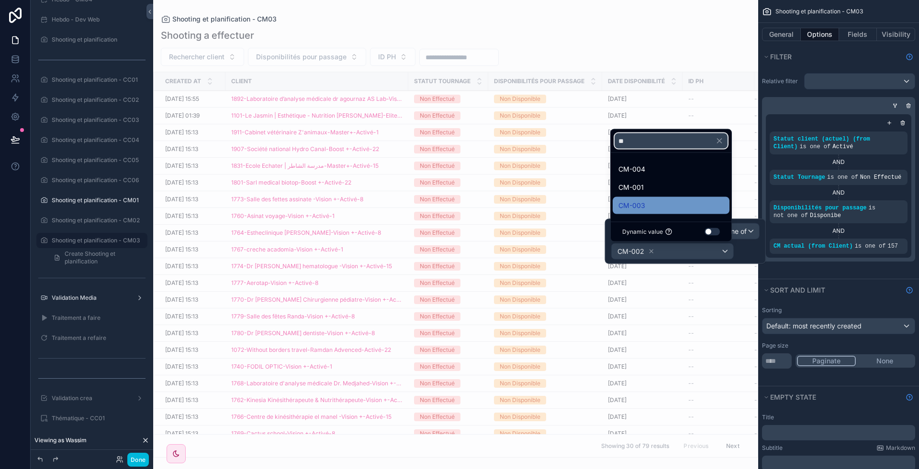
type input "**"
click at [660, 207] on div "CM-003" at bounding box center [670, 205] width 105 height 11
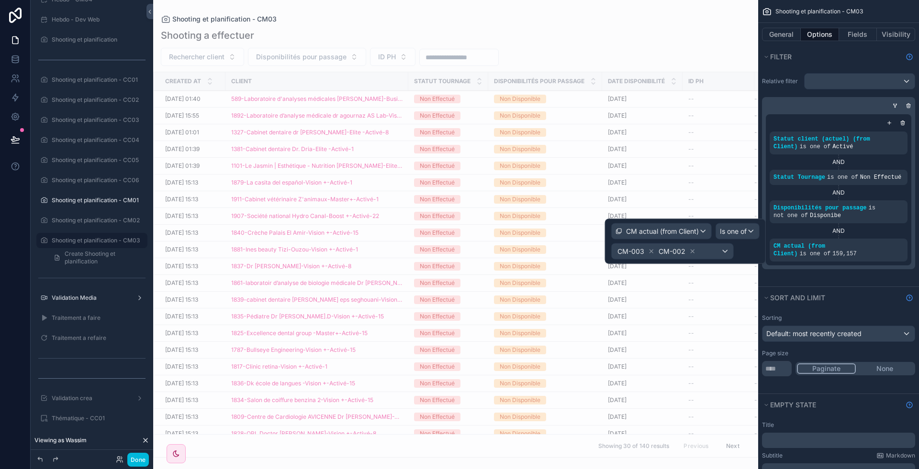
click at [692, 251] on icon at bounding box center [692, 251] width 7 height 7
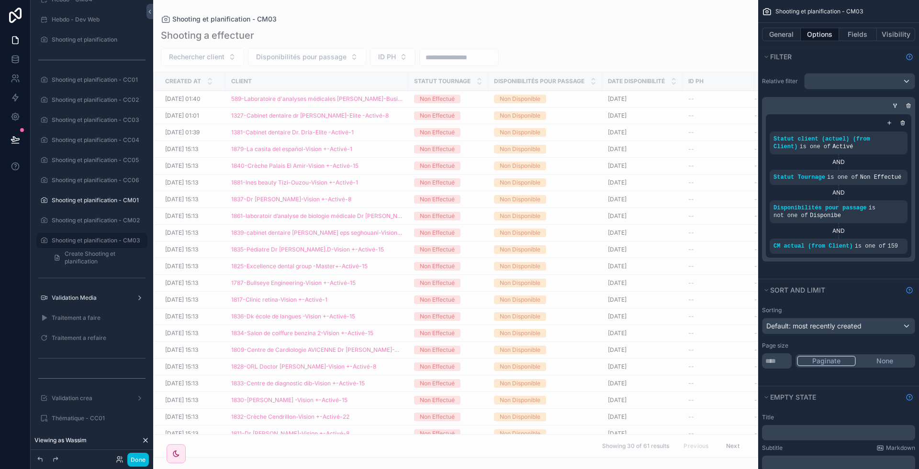
click at [0, 0] on icon "scrollable content" at bounding box center [0, 0] width 0 height 0
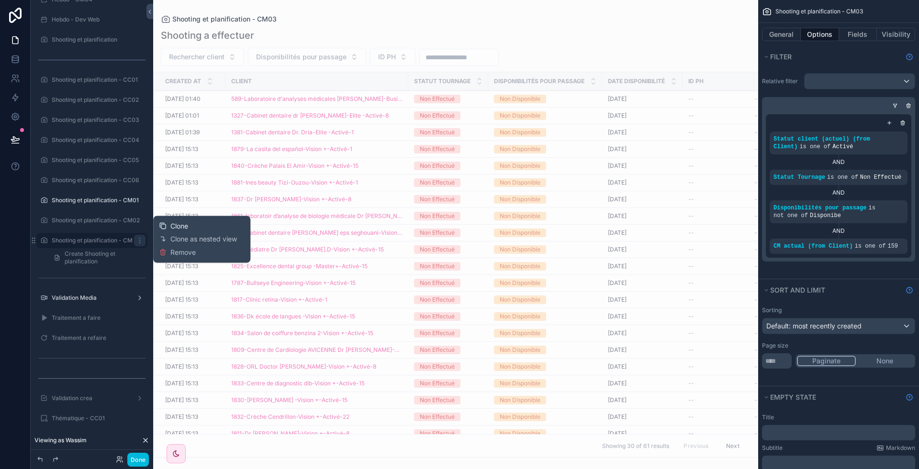
click at [170, 226] on span "Clone" at bounding box center [179, 227] width 18 height 10
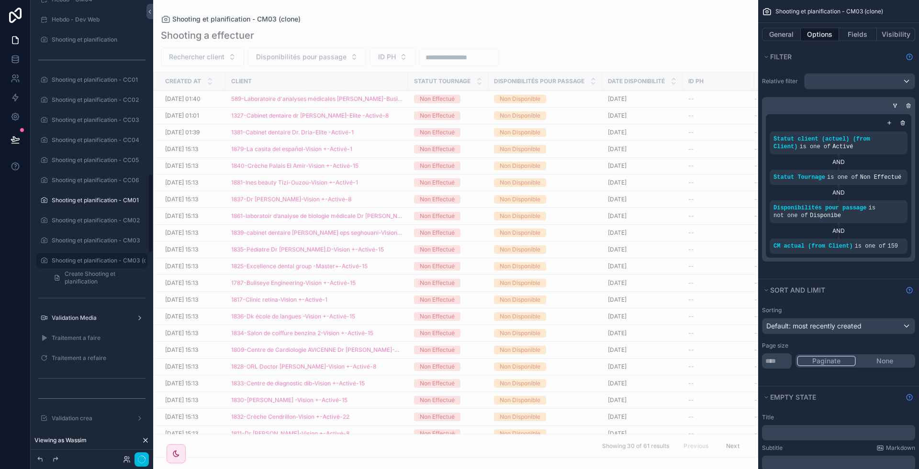
scroll to position [1000, 0]
click at [0, 0] on icon "scrollable content" at bounding box center [0, 0] width 0 height 0
click at [86, 240] on input "**********" at bounding box center [84, 240] width 65 height 11
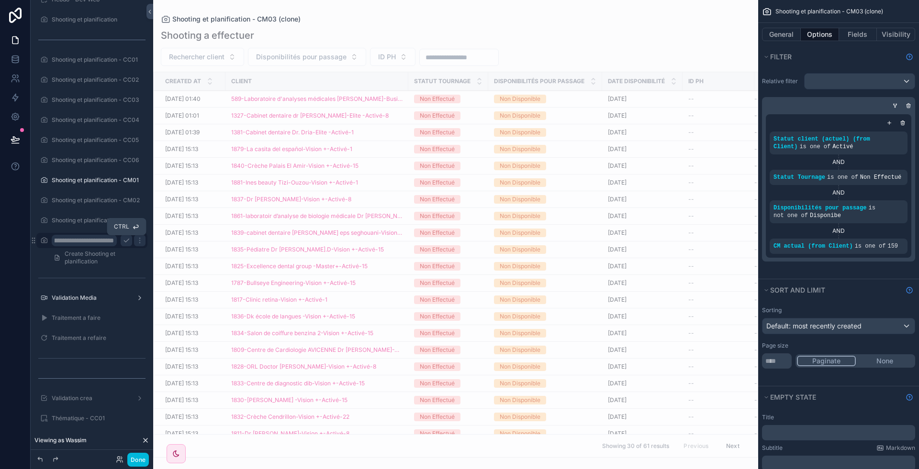
type input "**********"
click at [124, 239] on icon "scrollable content" at bounding box center [127, 241] width 8 height 8
click at [73, 239] on label "Shooting et planification - CM04" at bounding box center [97, 241] width 90 height 8
click at [0, 0] on icon "scrollable content" at bounding box center [0, 0] width 0 height 0
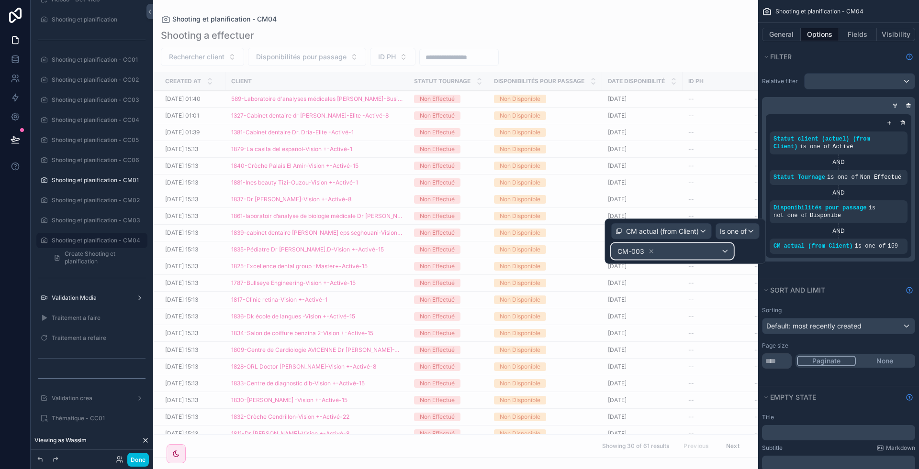
click at [680, 247] on div "CM-003" at bounding box center [673, 251] width 122 height 15
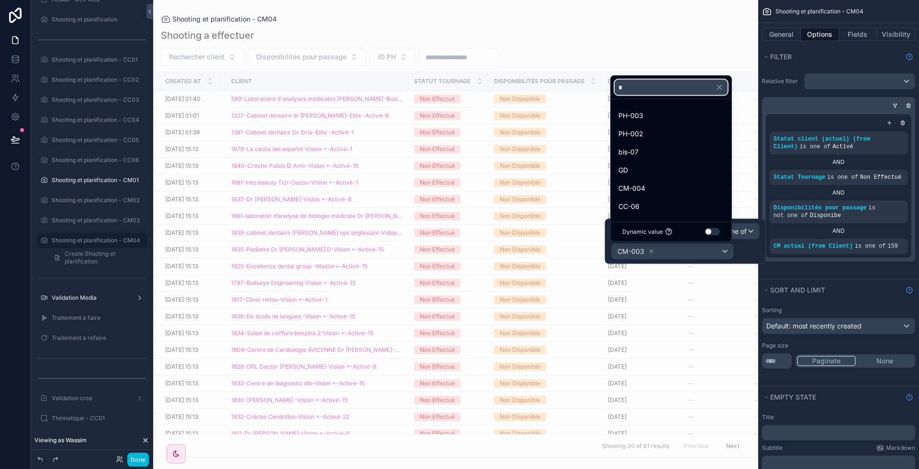
click at [649, 85] on input "*" at bounding box center [670, 87] width 113 height 15
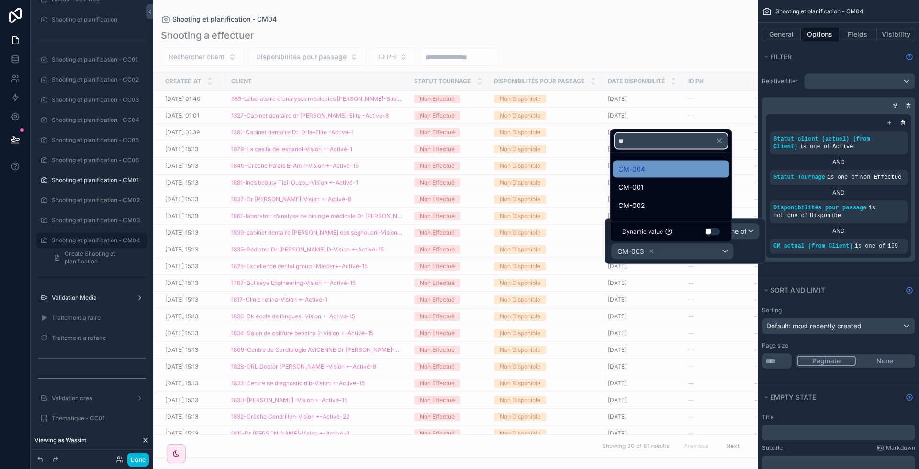
type input "**"
click at [639, 175] on span "CM-004" at bounding box center [631, 169] width 27 height 11
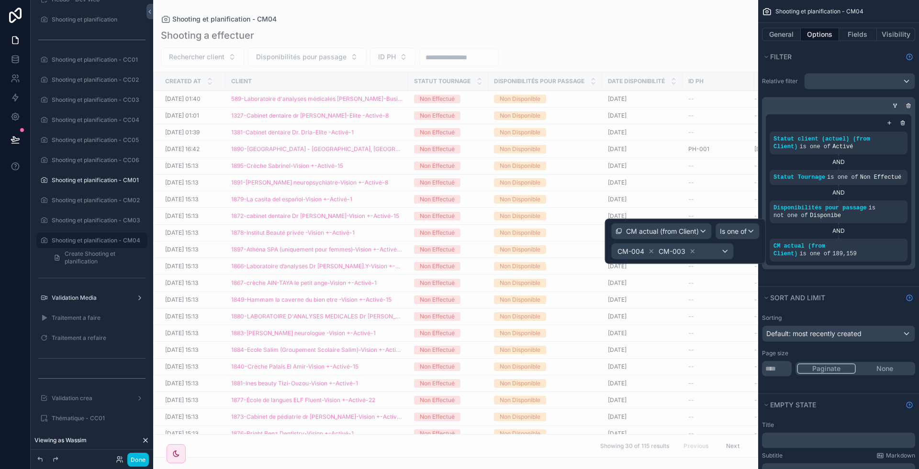
click at [689, 250] on icon at bounding box center [692, 251] width 7 height 7
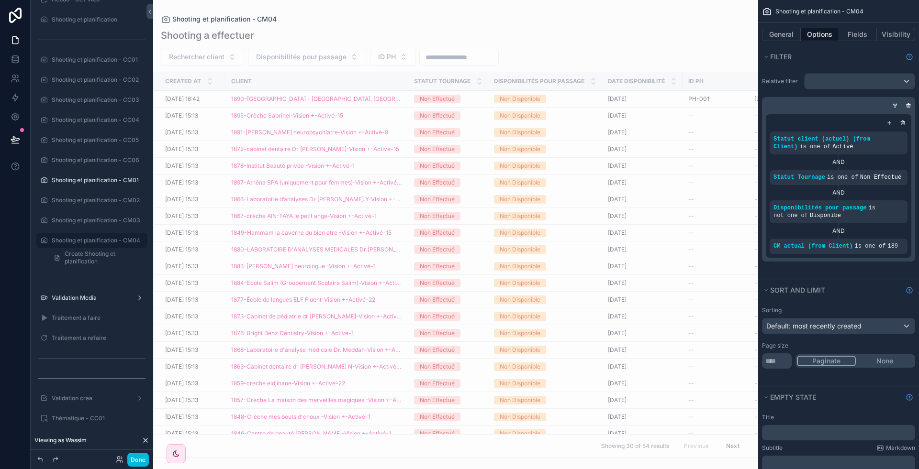
click at [83, 239] on label "Shooting et planification - CM04" at bounding box center [97, 241] width 90 height 8
click at [893, 29] on button "Visibility" at bounding box center [896, 34] width 38 height 13
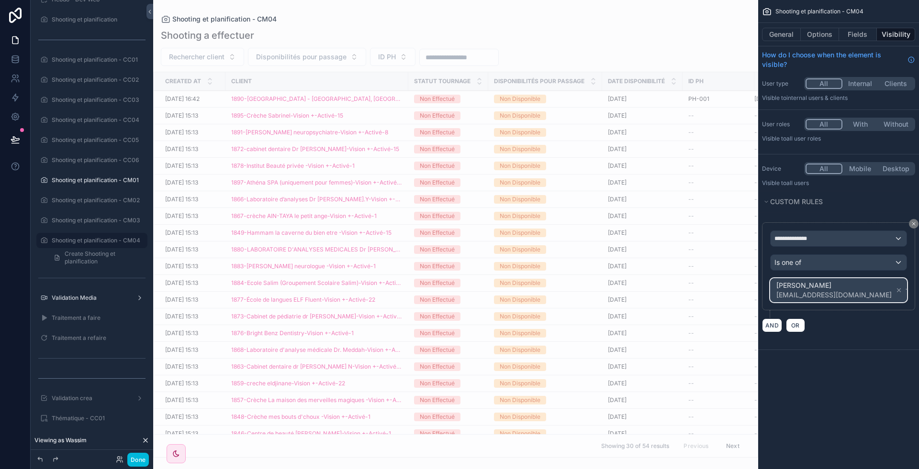
click at [880, 291] on div "[PERSON_NAME] [EMAIL_ADDRESS][DOMAIN_NAME]" at bounding box center [838, 290] width 136 height 23
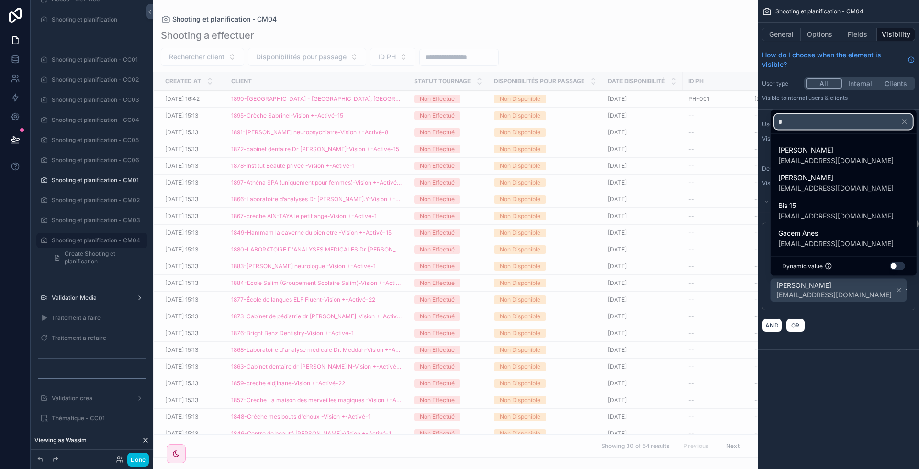
click at [808, 126] on input "*" at bounding box center [843, 121] width 138 height 15
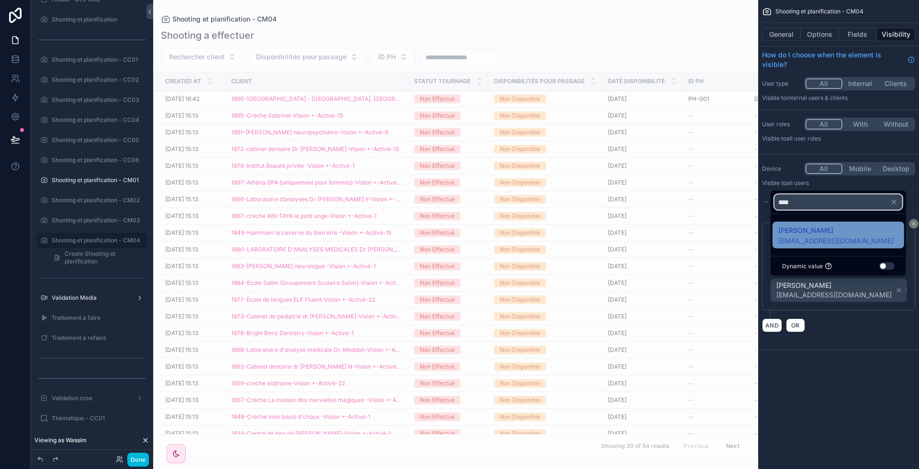
type input "****"
click at [819, 244] on span "[EMAIL_ADDRESS][DOMAIN_NAME]" at bounding box center [835, 241] width 115 height 10
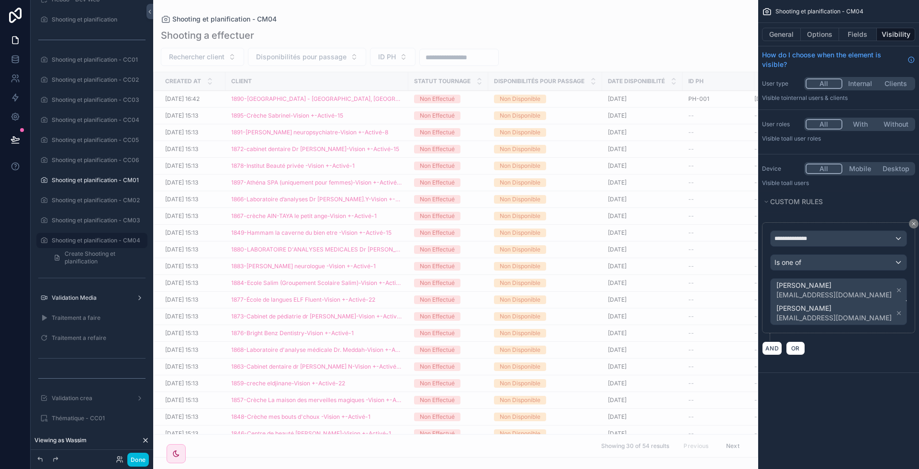
click at [897, 312] on icon "scrollable content" at bounding box center [898, 313] width 3 height 3
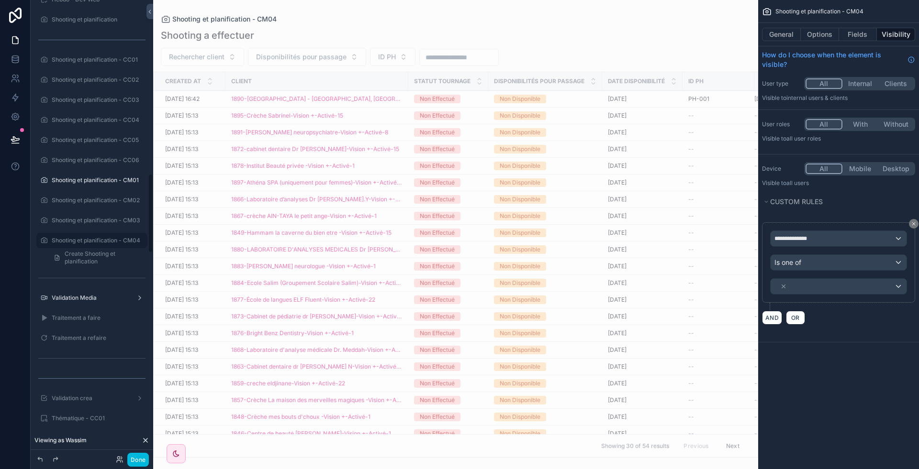
click at [78, 238] on label "Shooting et planification - CM04" at bounding box center [97, 241] width 90 height 8
click at [0, 0] on icon "scrollable content" at bounding box center [0, 0] width 0 height 0
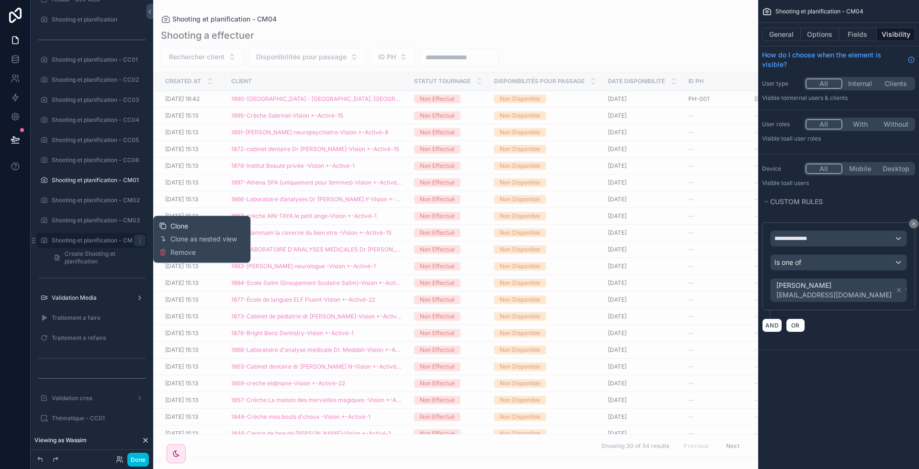
click at [180, 228] on span "Clone" at bounding box center [179, 227] width 18 height 10
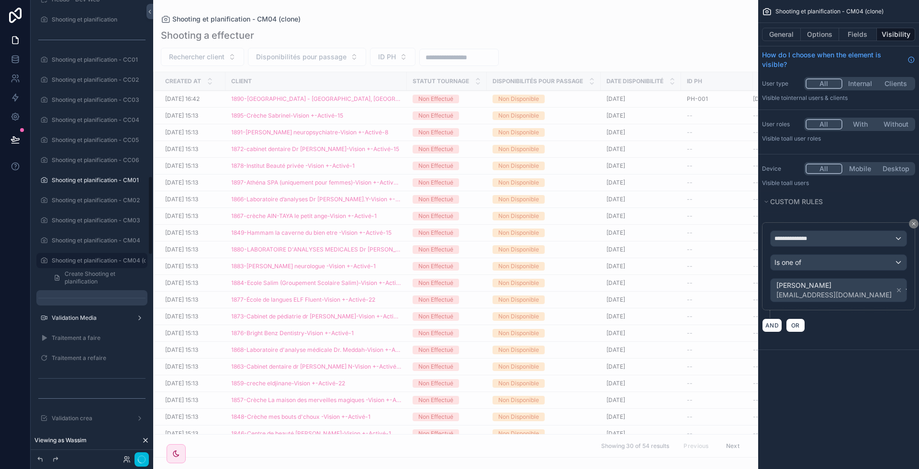
scroll to position [1020, 0]
click at [0, 0] on icon "scrollable content" at bounding box center [0, 0] width 0 height 0
click at [72, 240] on input "**********" at bounding box center [84, 240] width 65 height 11
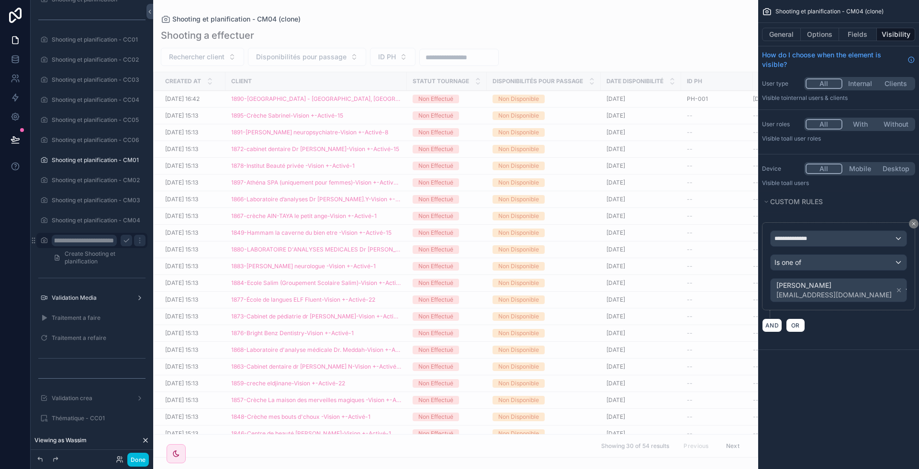
scroll to position [0, 36]
type input "**********"
click at [124, 240] on icon "scrollable content" at bounding box center [126, 240] width 5 height 3
click at [80, 237] on label "Shooting et planification - ALL" at bounding box center [97, 241] width 90 height 8
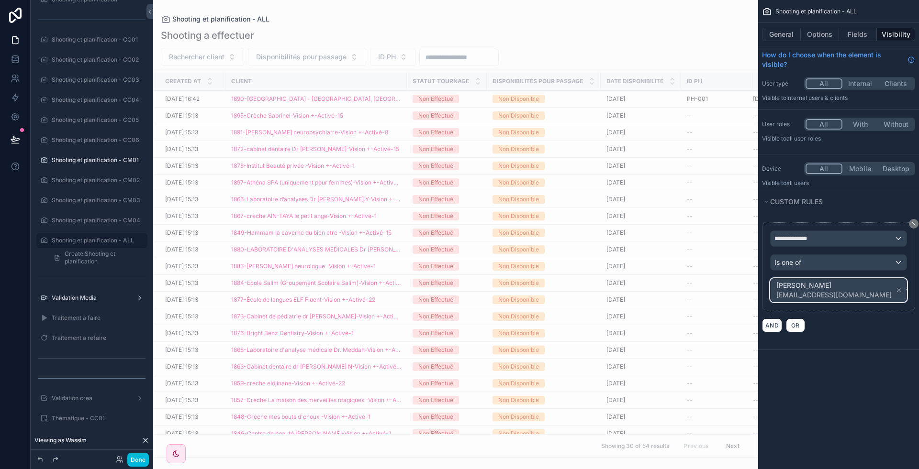
click at [874, 289] on div "[PERSON_NAME] [EMAIL_ADDRESS][DOMAIN_NAME]" at bounding box center [838, 290] width 136 height 23
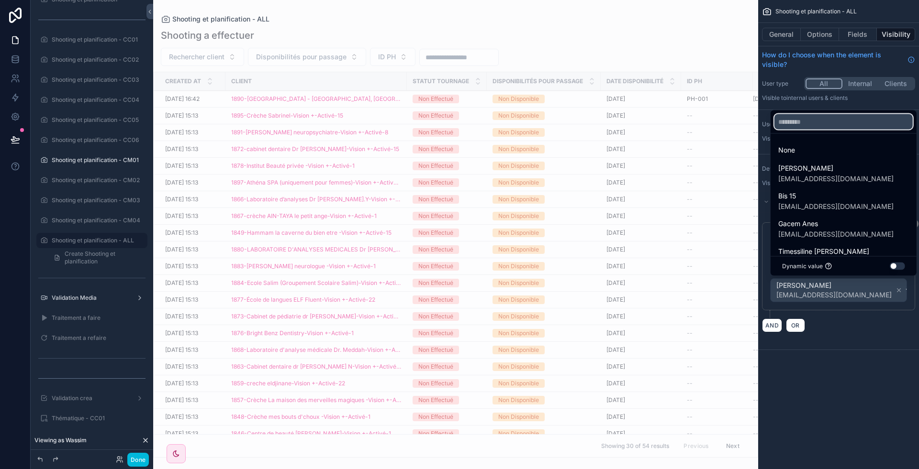
click at [792, 121] on input "text" at bounding box center [843, 121] width 138 height 15
click at [858, 286] on div "scrollable content" at bounding box center [459, 234] width 919 height 469
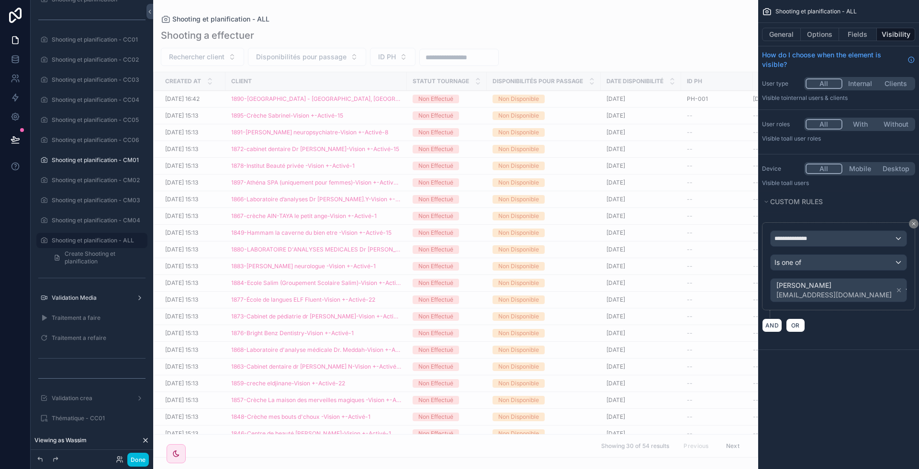
click at [897, 289] on icon "scrollable content" at bounding box center [898, 290] width 3 height 3
click at [856, 288] on div "Value" at bounding box center [838, 286] width 136 height 15
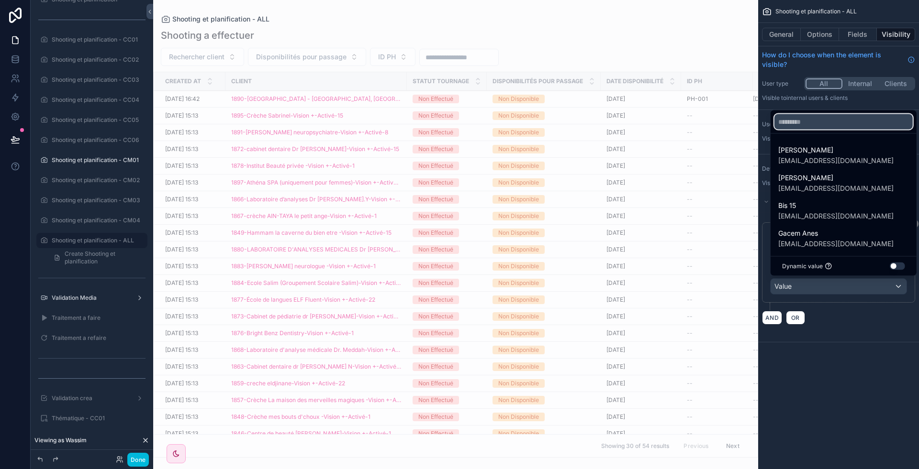
click at [820, 120] on input "text" at bounding box center [843, 121] width 138 height 15
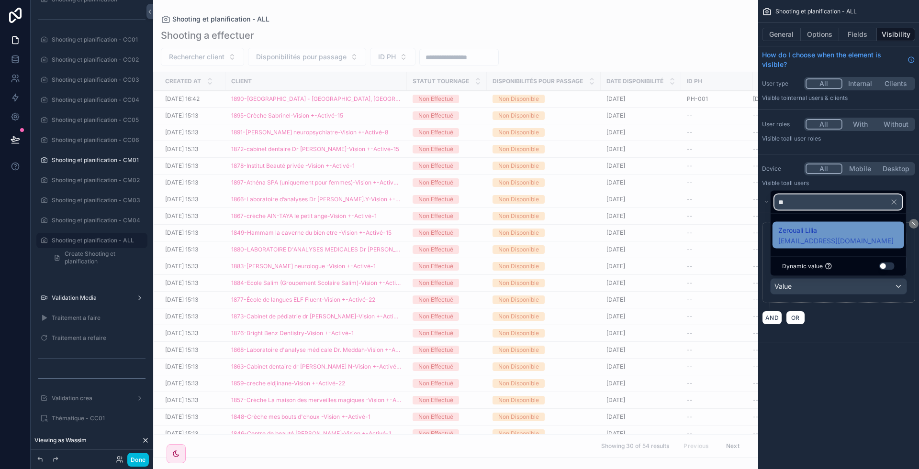
type input "**"
click at [814, 228] on span "Zerouali Lilia" at bounding box center [835, 230] width 115 height 11
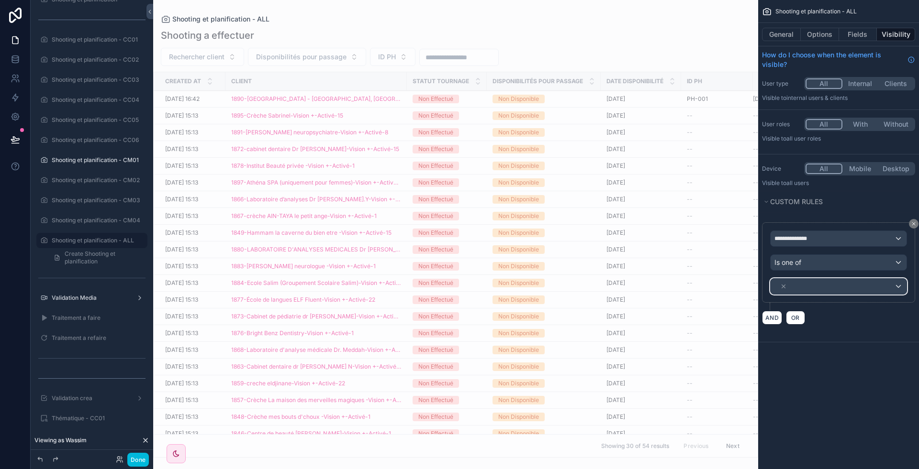
click at [851, 289] on div "scrollable content" at bounding box center [838, 286] width 136 height 15
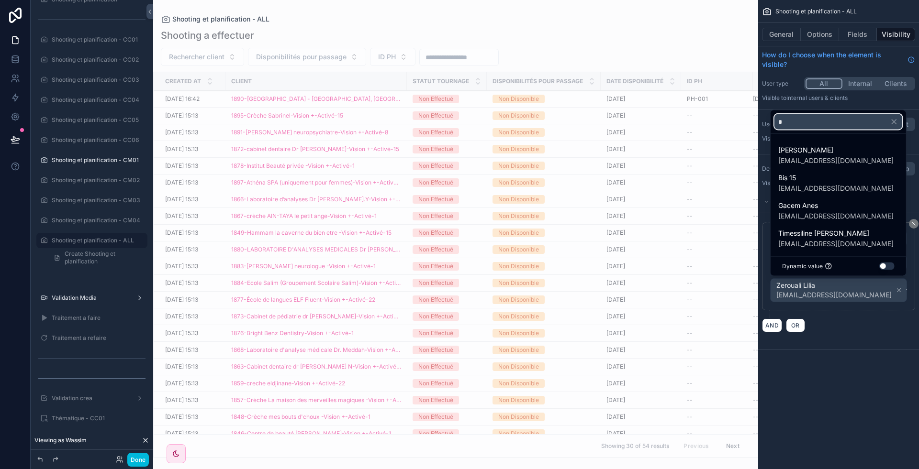
click at [821, 126] on input "*" at bounding box center [838, 121] width 128 height 15
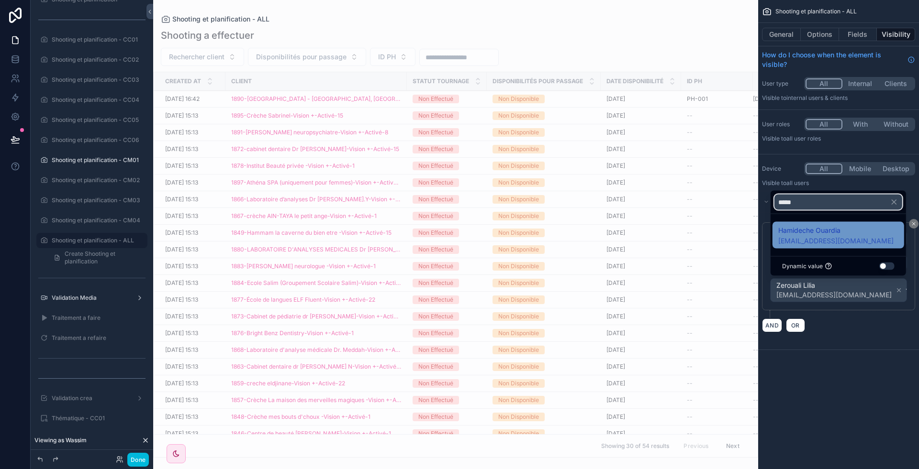
type input "*****"
click at [818, 238] on span "[EMAIL_ADDRESS][DOMAIN_NAME]" at bounding box center [835, 241] width 115 height 10
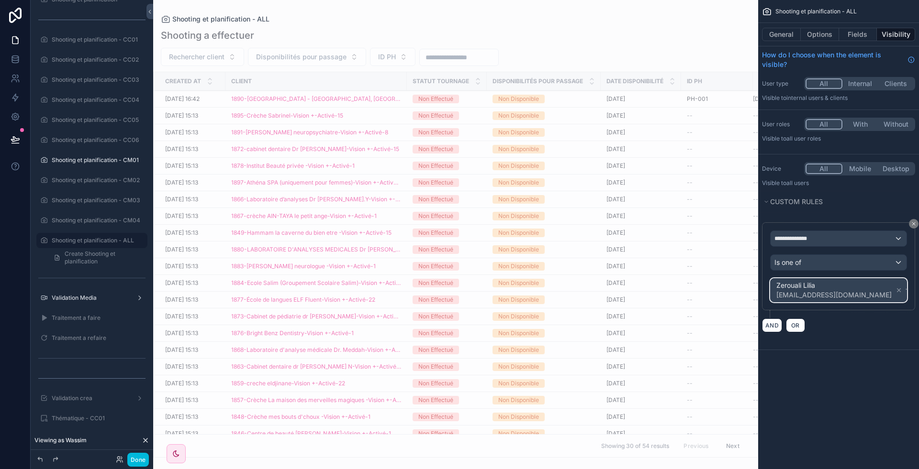
click at [879, 291] on div "Zerouali Lilia [EMAIL_ADDRESS][DOMAIN_NAME]" at bounding box center [838, 290] width 136 height 23
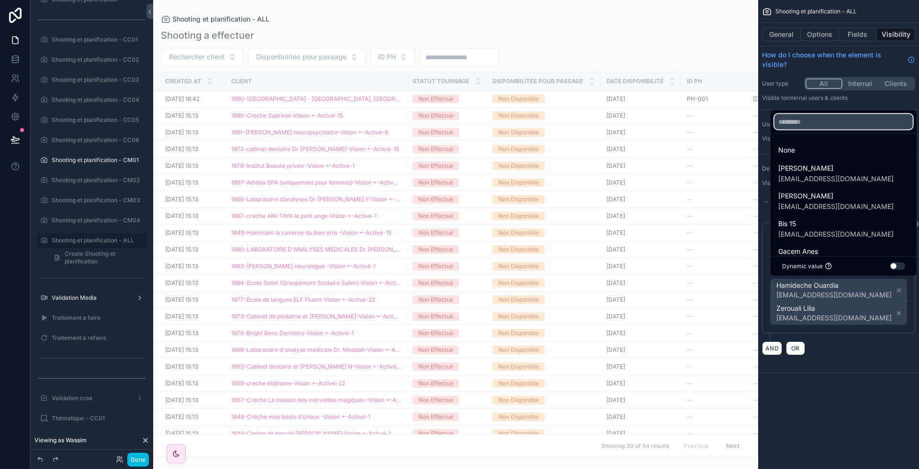
click at [798, 123] on input "text" at bounding box center [843, 121] width 138 height 15
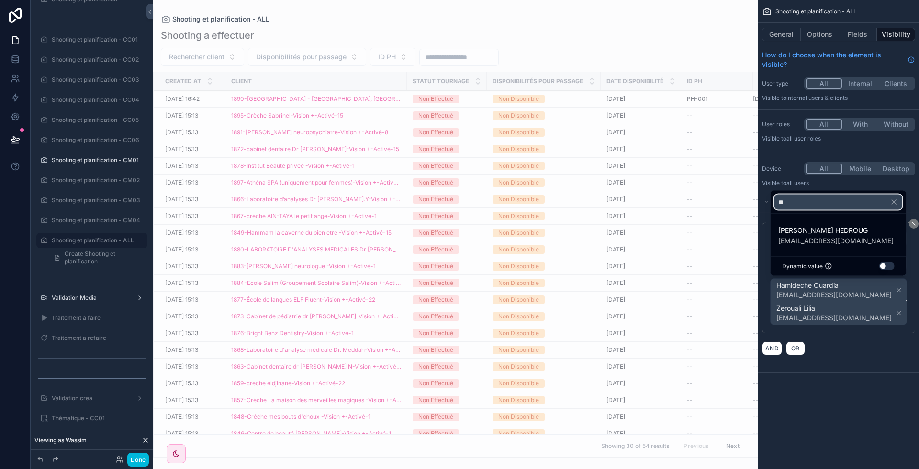
type input "*"
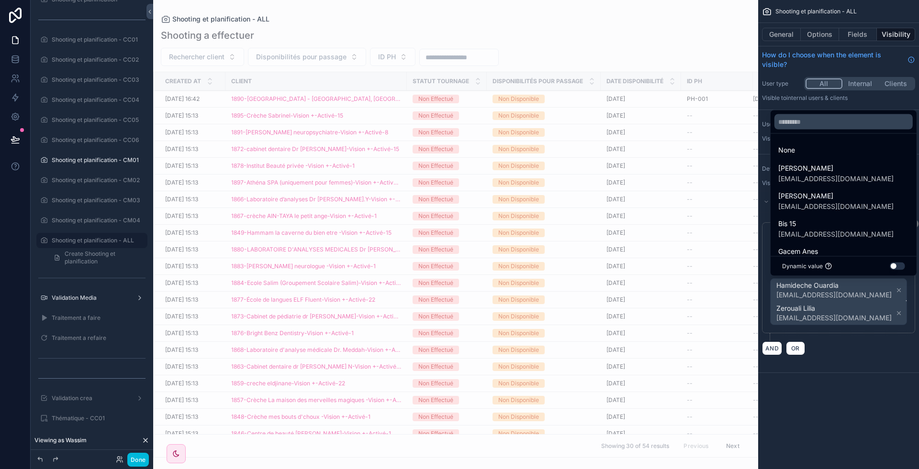
click at [866, 310] on div "scrollable content" at bounding box center [459, 234] width 919 height 469
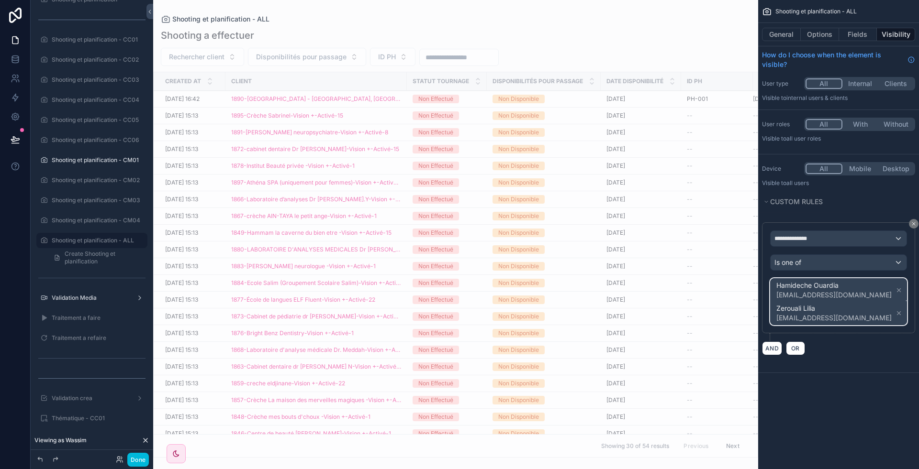
click at [866, 310] on span "Hamideche Ouardia [EMAIL_ADDRESS][DOMAIN_NAME] Zerouali Lilia [EMAIL_ADDRESS][D…" at bounding box center [839, 302] width 130 height 46
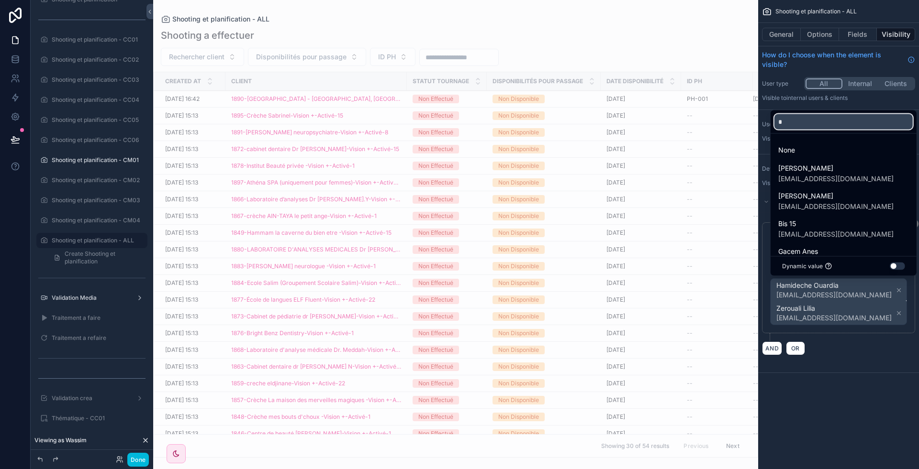
click at [808, 126] on div "* None [PERSON_NAME] [EMAIL_ADDRESS][DOMAIN_NAME] [PERSON_NAME] [PERSON_NAME][E…" at bounding box center [459, 234] width 919 height 469
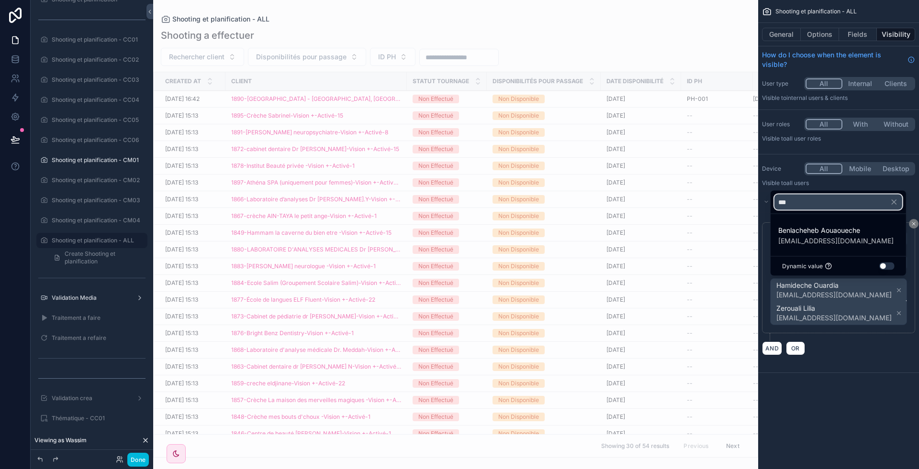
type input "***"
click at [829, 243] on span "[EMAIL_ADDRESS][DOMAIN_NAME]" at bounding box center [835, 241] width 115 height 10
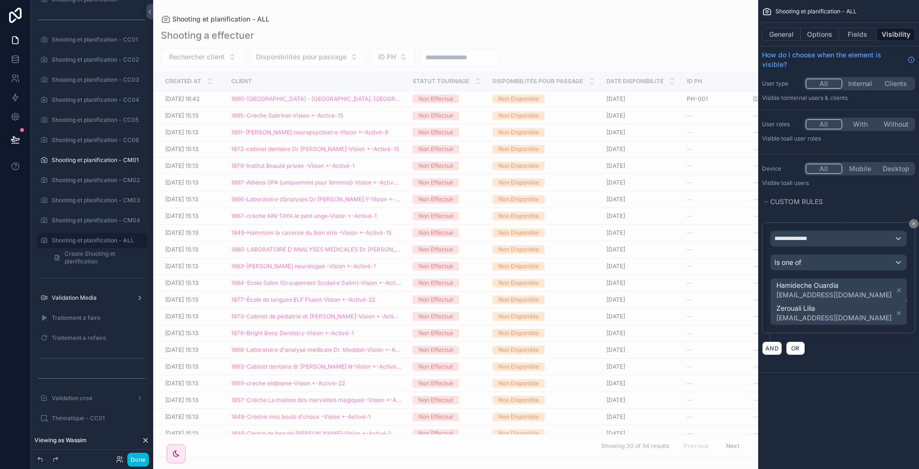
click at [884, 341] on div "AND OR" at bounding box center [838, 348] width 153 height 14
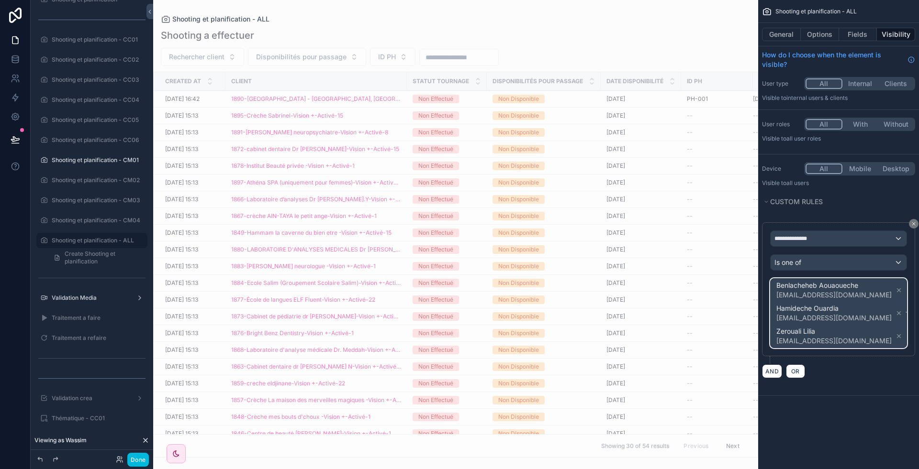
click at [873, 289] on div "Benlacheheb Aouaoueche [EMAIL_ADDRESS][DOMAIN_NAME] Hamideche Ouardia [EMAIL_AD…" at bounding box center [838, 313] width 136 height 69
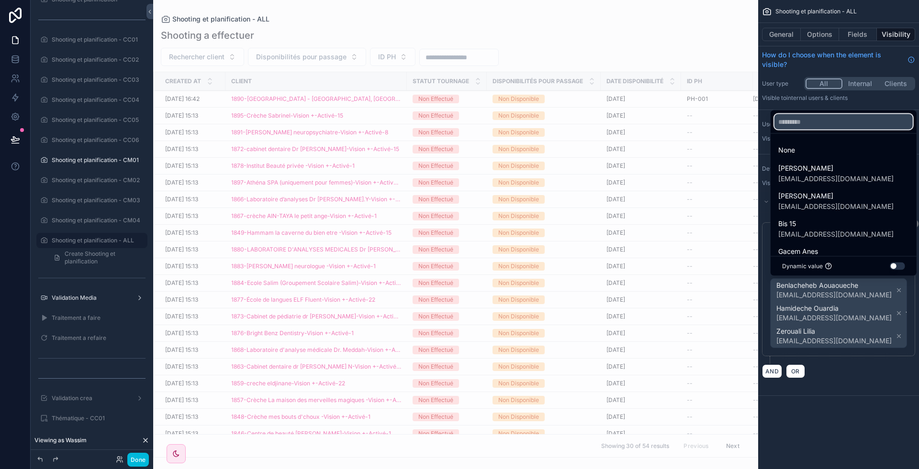
click at [806, 128] on input "text" at bounding box center [843, 121] width 138 height 15
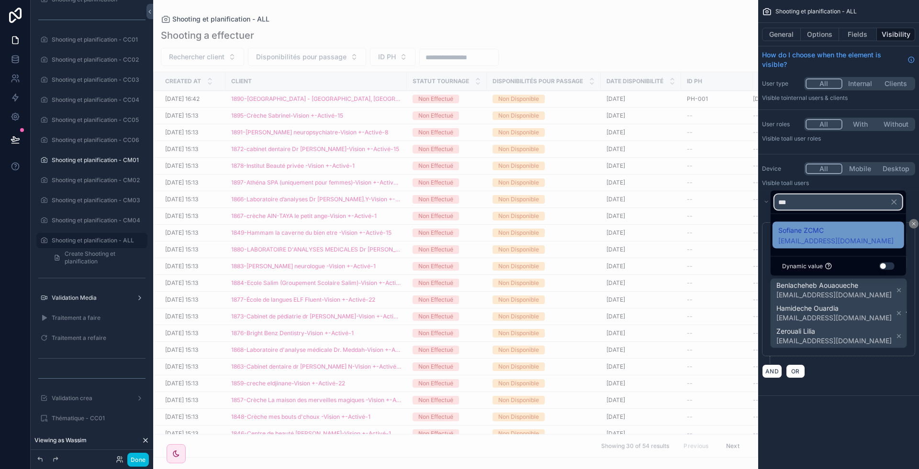
type input "***"
click at [826, 237] on span "[EMAIL_ADDRESS][DOMAIN_NAME]" at bounding box center [835, 241] width 115 height 10
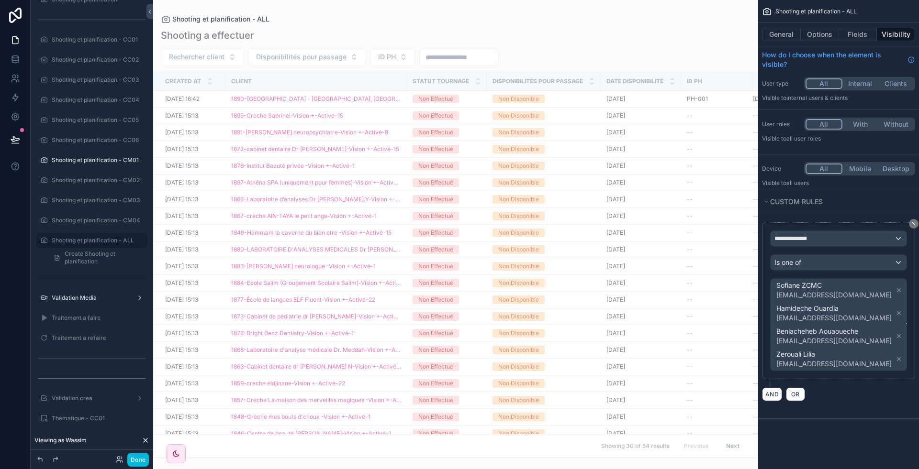
click at [855, 381] on div "**********" at bounding box center [838, 305] width 153 height 165
click at [860, 36] on button "Fields" at bounding box center [858, 34] width 38 height 13
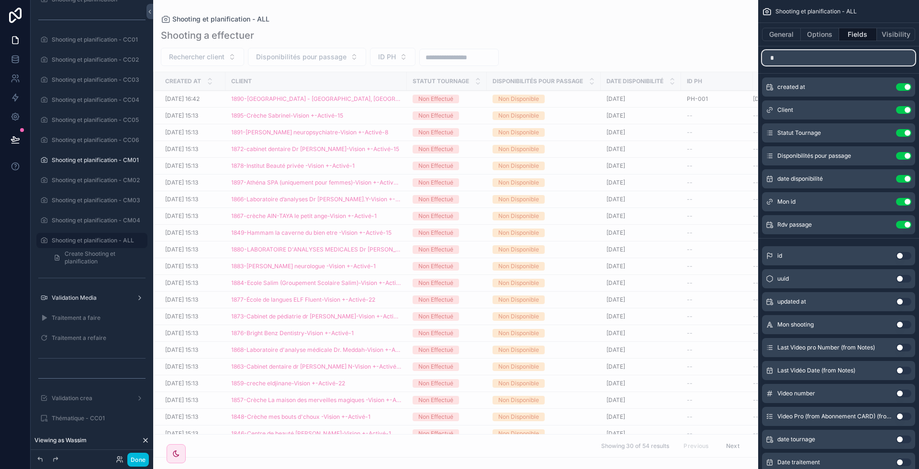
click at [802, 58] on input "*" at bounding box center [838, 57] width 153 height 15
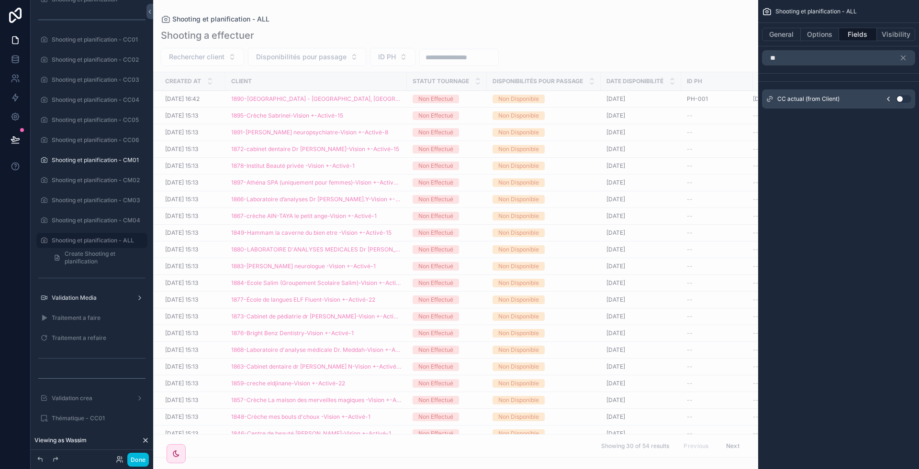
click at [903, 98] on button "Use setting" at bounding box center [903, 99] width 15 height 8
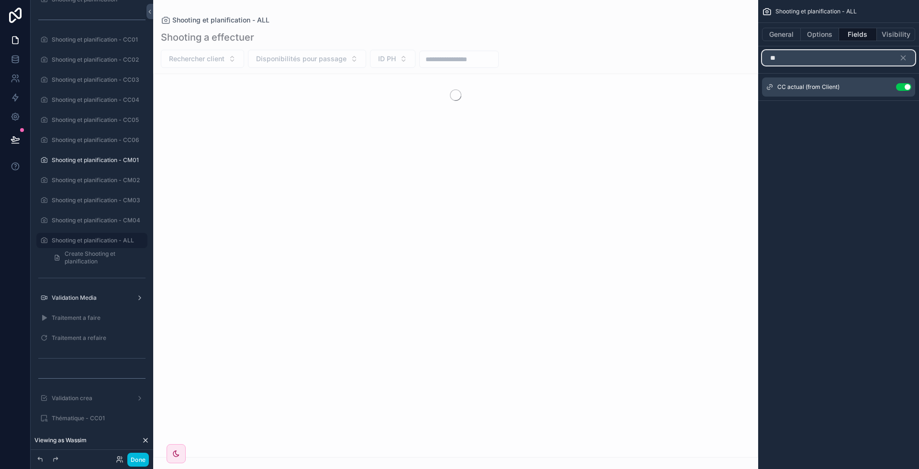
click at [799, 61] on input "**" at bounding box center [838, 57] width 153 height 15
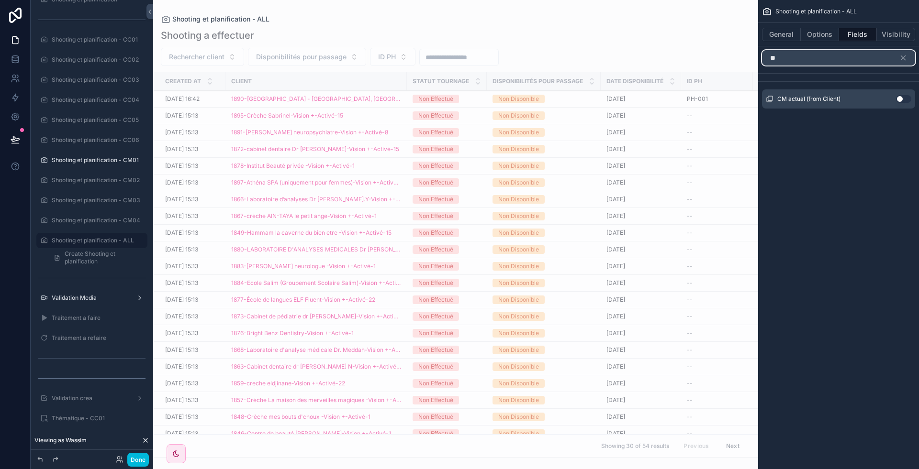
type input "**"
click at [908, 99] on button "Use setting" at bounding box center [903, 99] width 15 height 8
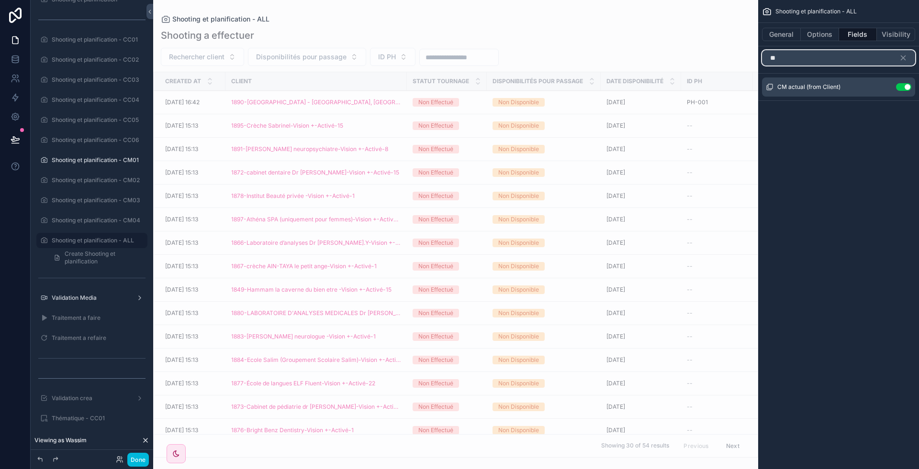
click at [802, 56] on input "**" at bounding box center [838, 57] width 153 height 15
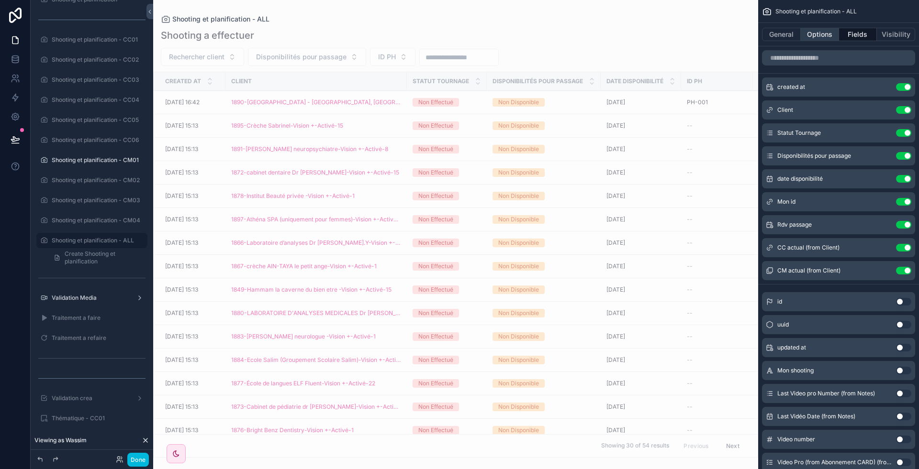
click at [817, 36] on button "Options" at bounding box center [820, 34] width 38 height 13
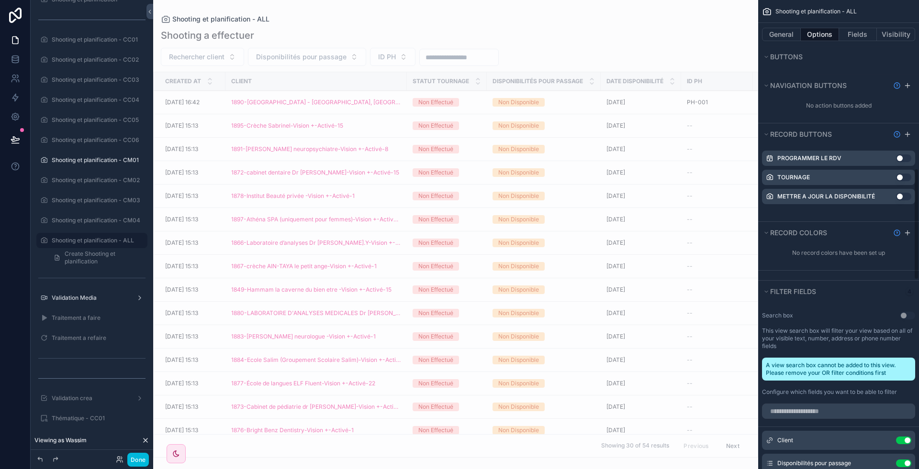
scroll to position [731, 0]
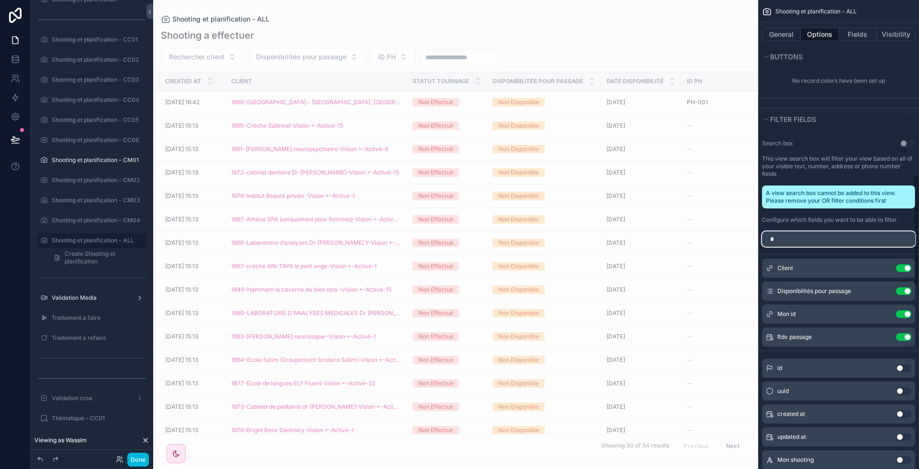
click at [801, 238] on input "*" at bounding box center [838, 239] width 153 height 15
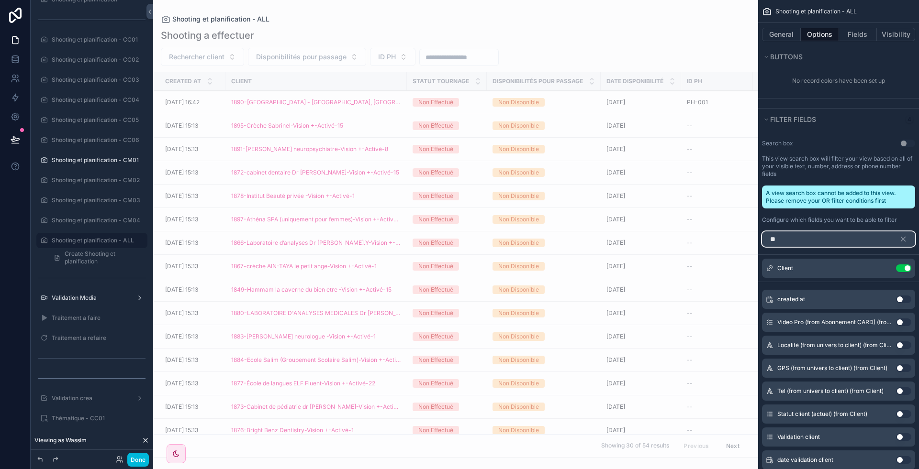
scroll to position [585, 0]
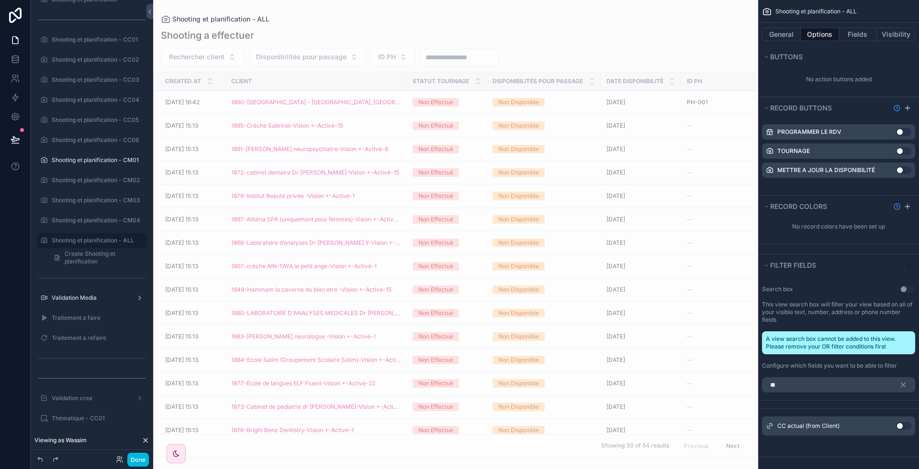
click at [904, 425] on button "Use setting" at bounding box center [903, 427] width 15 height 8
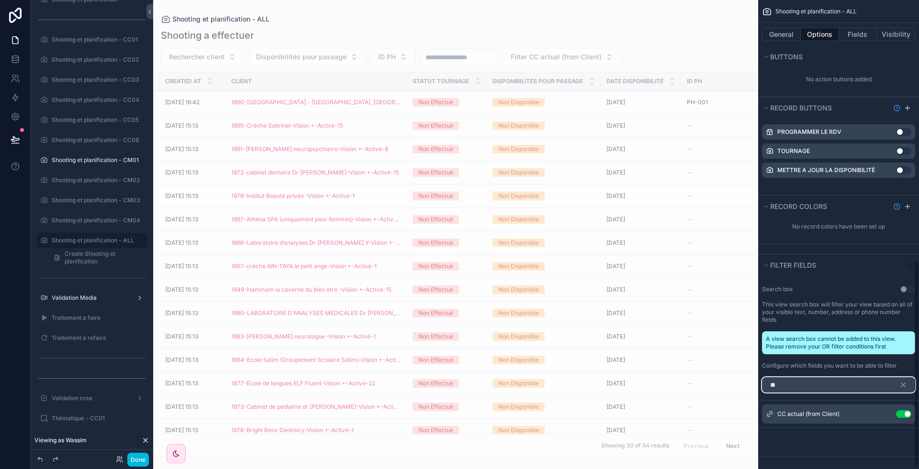
click at [791, 382] on input "**" at bounding box center [838, 385] width 153 height 15
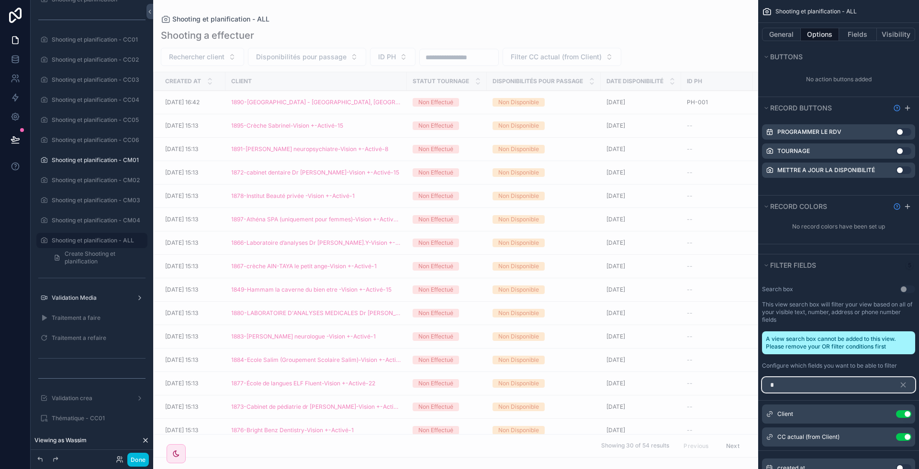
click at [791, 382] on input "*" at bounding box center [838, 385] width 153 height 15
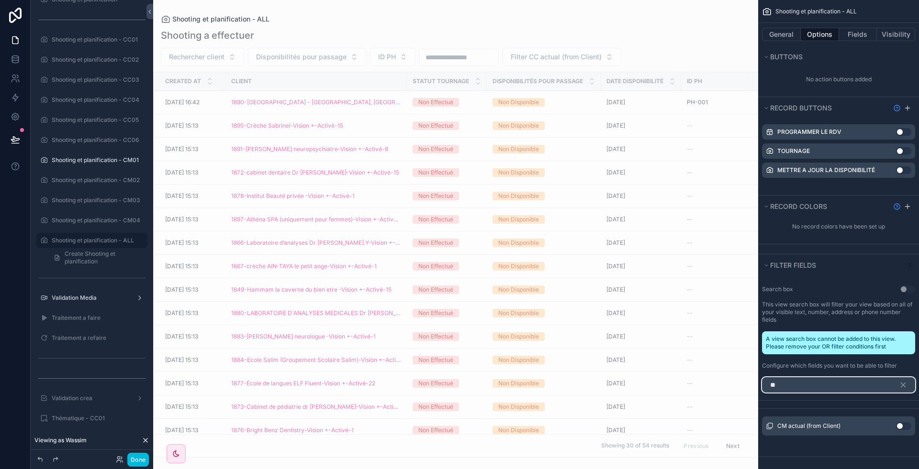
type input "**"
click at [906, 423] on button "Use setting" at bounding box center [903, 427] width 15 height 8
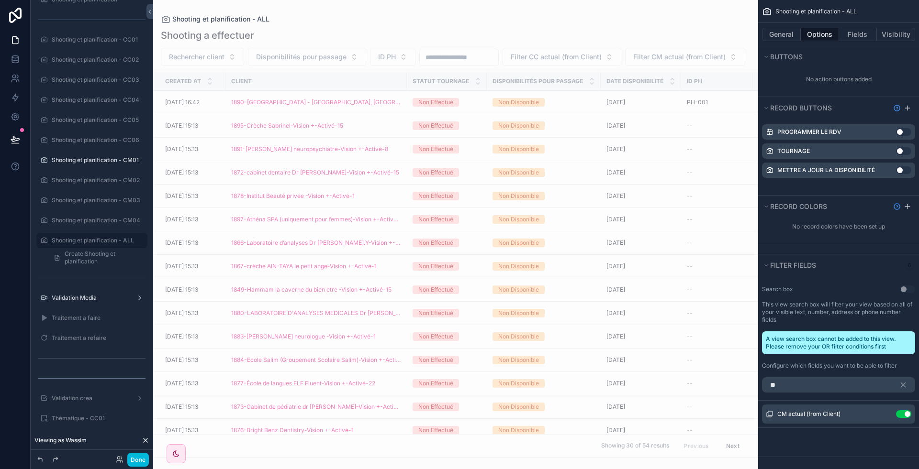
click at [0, 0] on icon "scrollable content" at bounding box center [0, 0] width 0 height 0
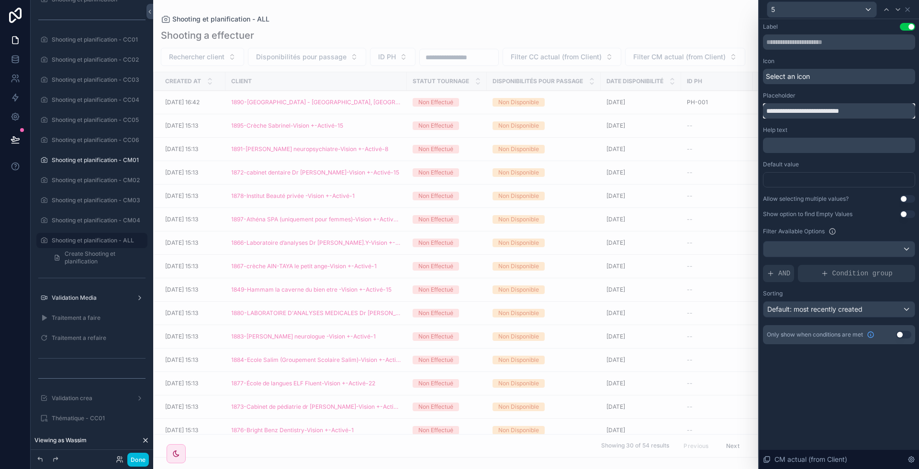
click at [800, 105] on input "**********" at bounding box center [839, 110] width 152 height 15
type input "*****"
click at [848, 270] on span "Condition group" at bounding box center [862, 274] width 60 height 10
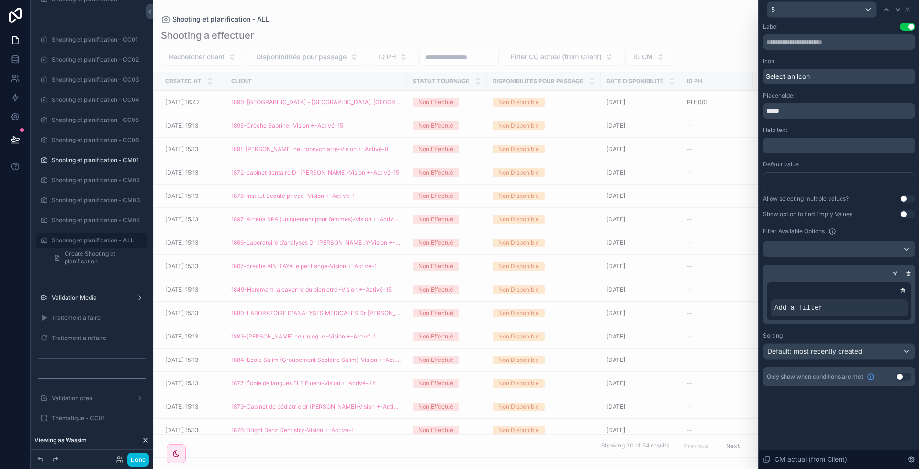
click at [0, 0] on div at bounding box center [0, 0] width 0 height 0
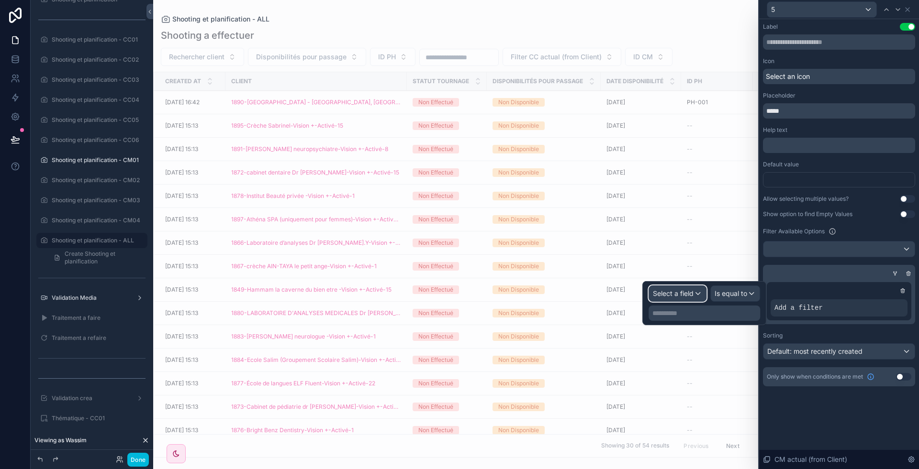
click at [680, 296] on span "Select a field" at bounding box center [673, 294] width 41 height 8
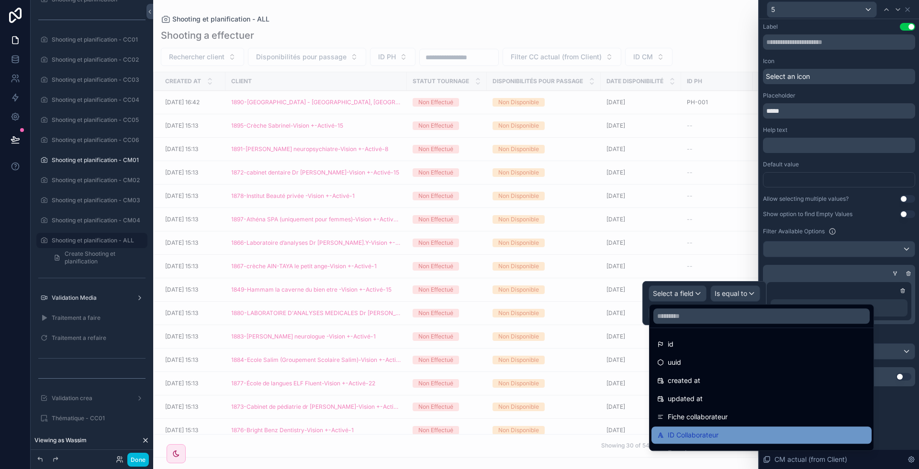
click at [699, 431] on span "ID Collaborateur" at bounding box center [693, 435] width 51 height 11
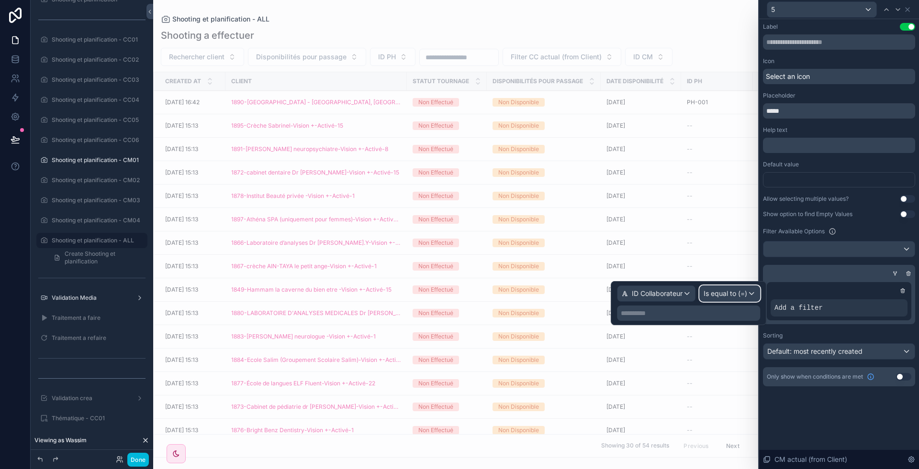
click at [731, 290] on span "Is equal to (=)" at bounding box center [725, 294] width 44 height 10
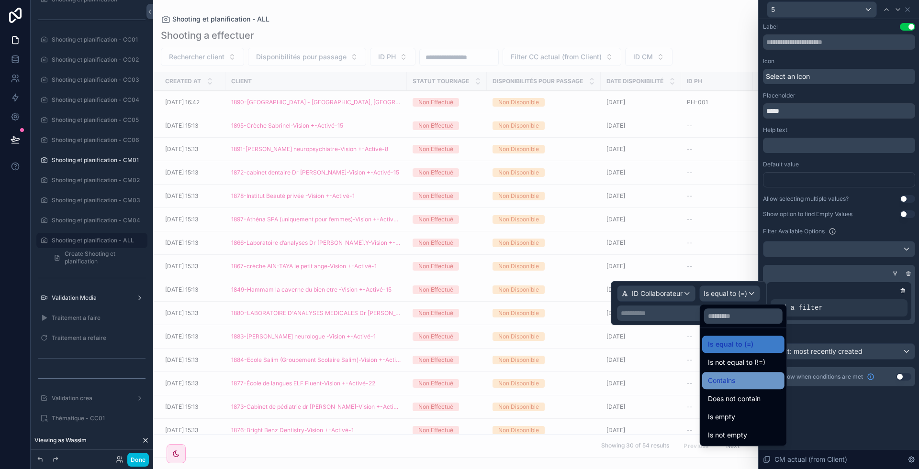
click at [734, 377] on span "Contains" at bounding box center [721, 380] width 27 height 11
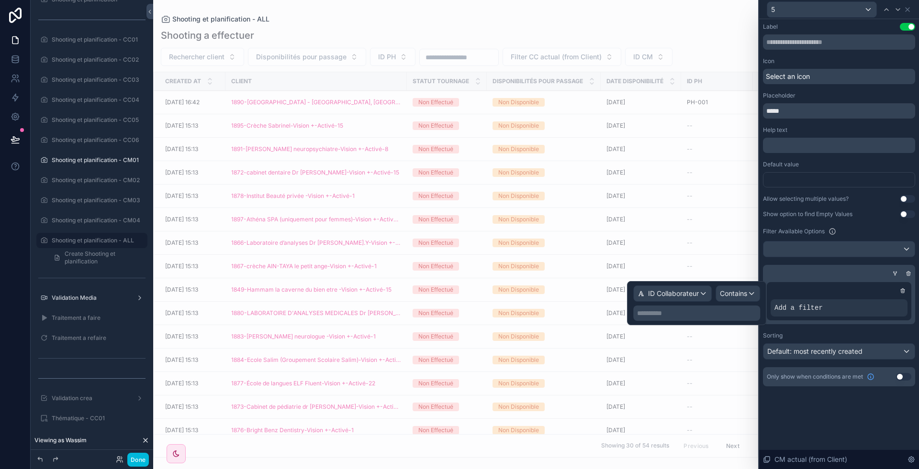
click at [660, 310] on p "**********" at bounding box center [697, 314] width 121 height 10
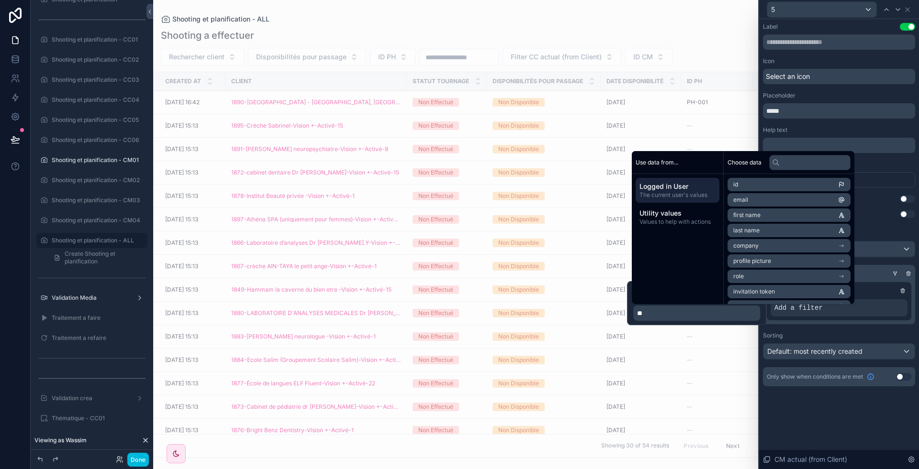
click at [887, 337] on div "Sorting" at bounding box center [839, 336] width 152 height 8
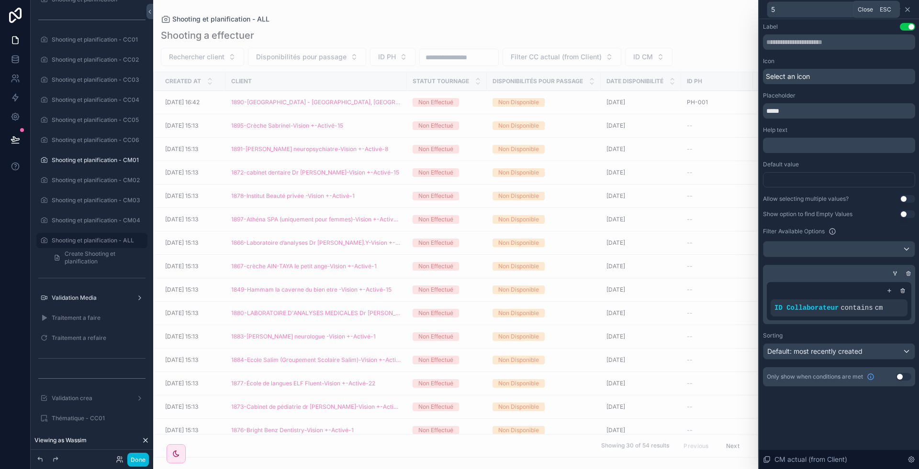
click at [909, 6] on icon at bounding box center [907, 10] width 8 height 8
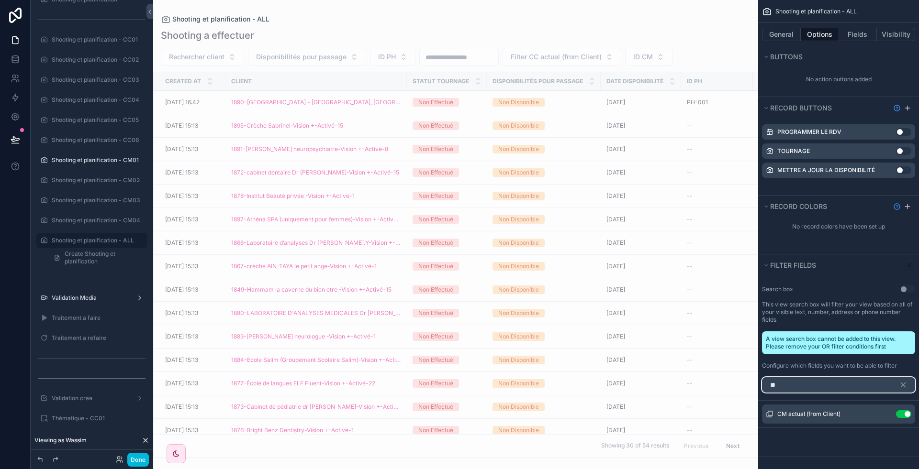
click at [827, 383] on input "**" at bounding box center [838, 385] width 153 height 15
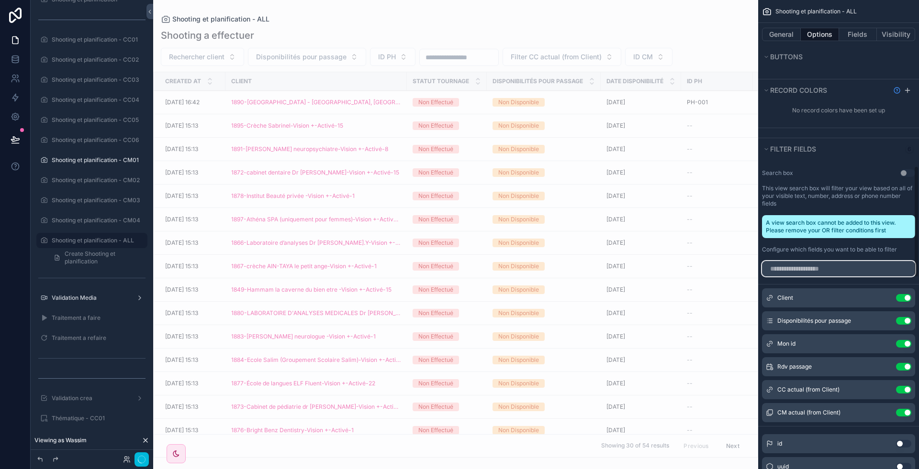
scroll to position [702, 0]
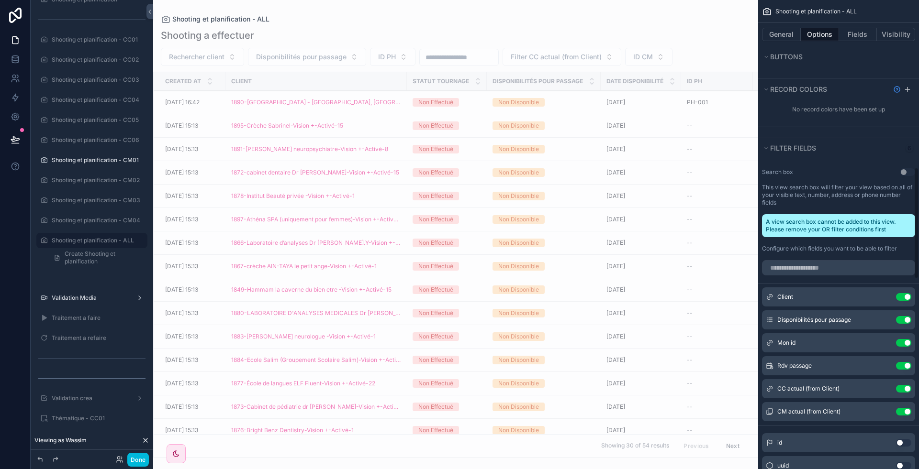
click at [0, 0] on icon "scrollable content" at bounding box center [0, 0] width 0 height 0
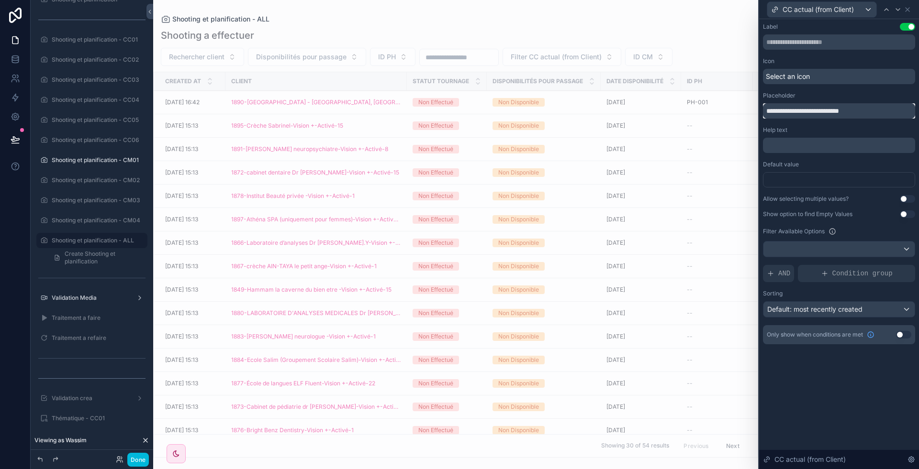
click at [809, 113] on input "**********" at bounding box center [839, 110] width 152 height 15
type input "*****"
click at [906, 11] on icon at bounding box center [907, 10] width 4 height 4
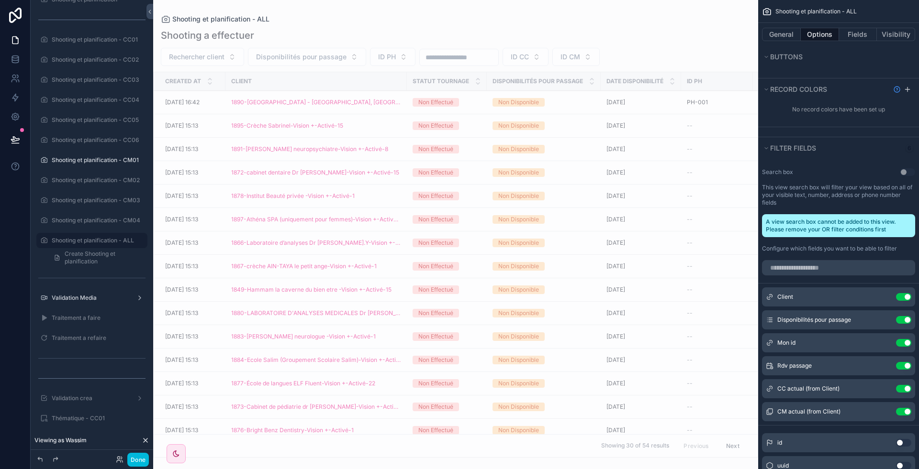
click at [0, 0] on icon "scrollable content" at bounding box center [0, 0] width 0 height 0
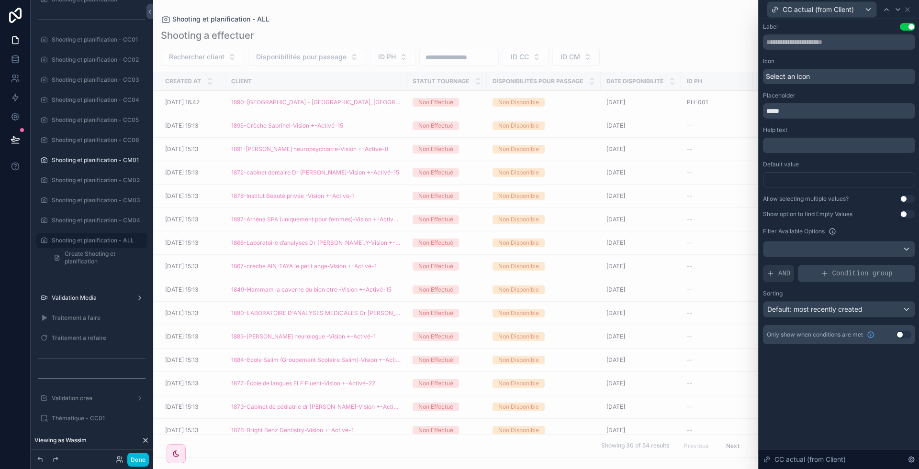
click at [828, 277] on icon at bounding box center [825, 274] width 8 height 8
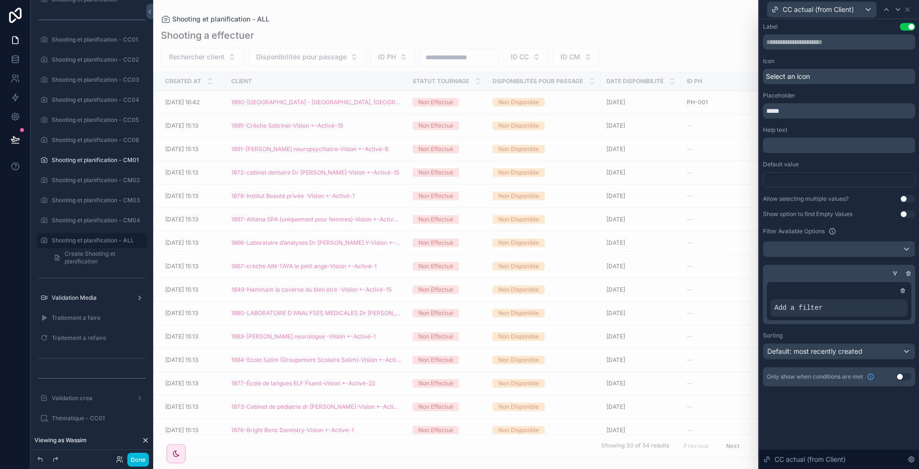
click at [0, 0] on icon at bounding box center [0, 0] width 0 height 0
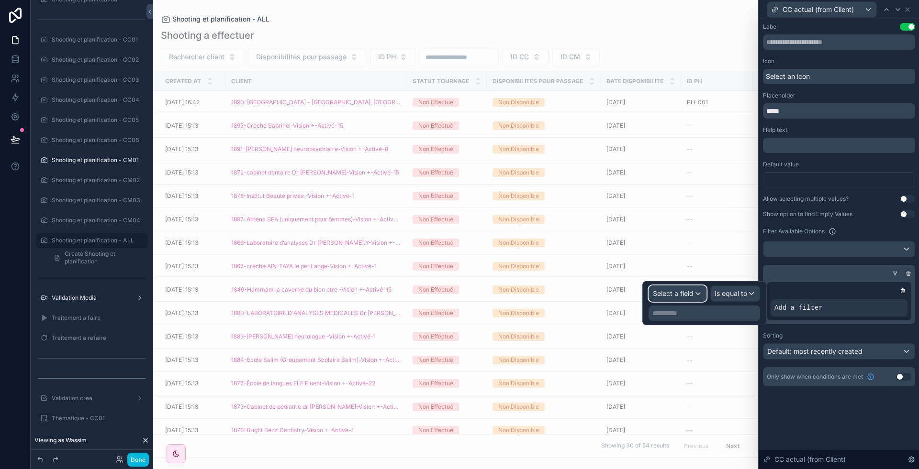
click at [679, 299] on div "Select a field" at bounding box center [677, 293] width 57 height 15
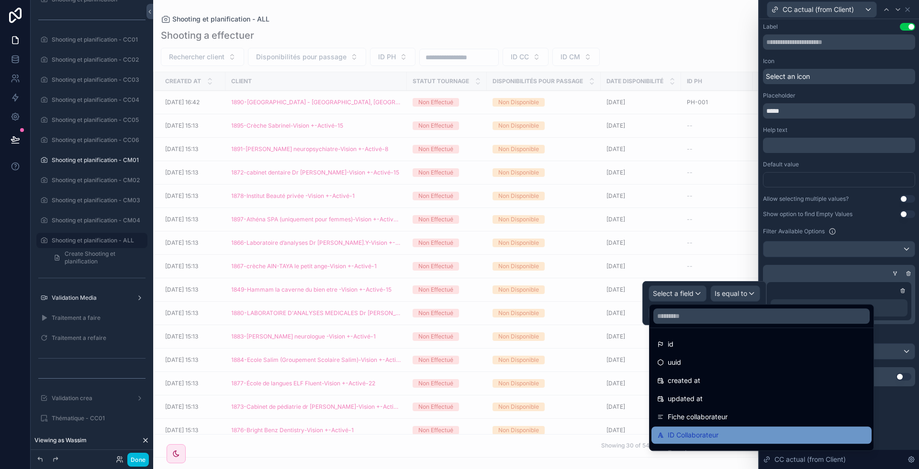
click at [709, 432] on span "ID Collaborateur" at bounding box center [693, 435] width 51 height 11
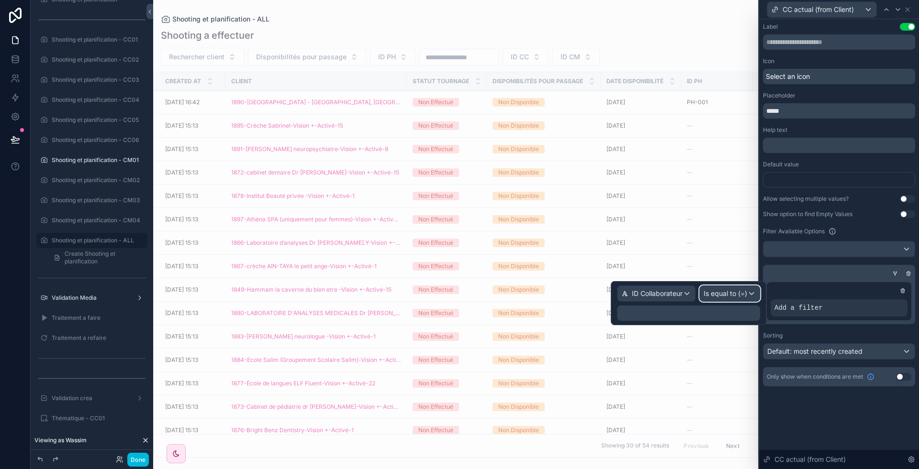
click at [731, 292] on span "Is equal to (=)" at bounding box center [725, 294] width 44 height 10
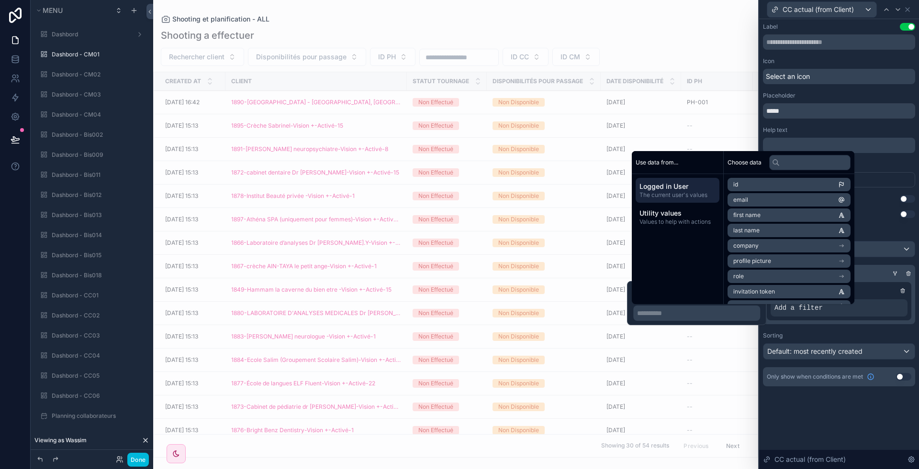
scroll to position [702, 0]
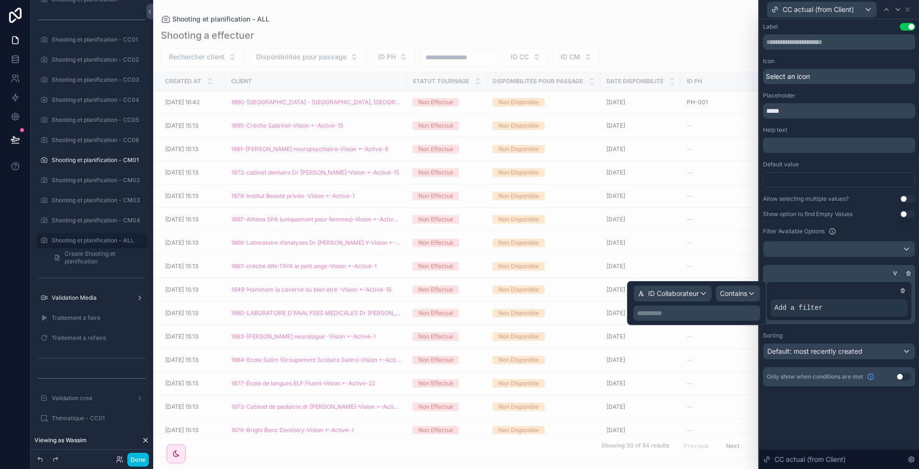
click at [646, 313] on p "**********" at bounding box center [697, 314] width 121 height 10
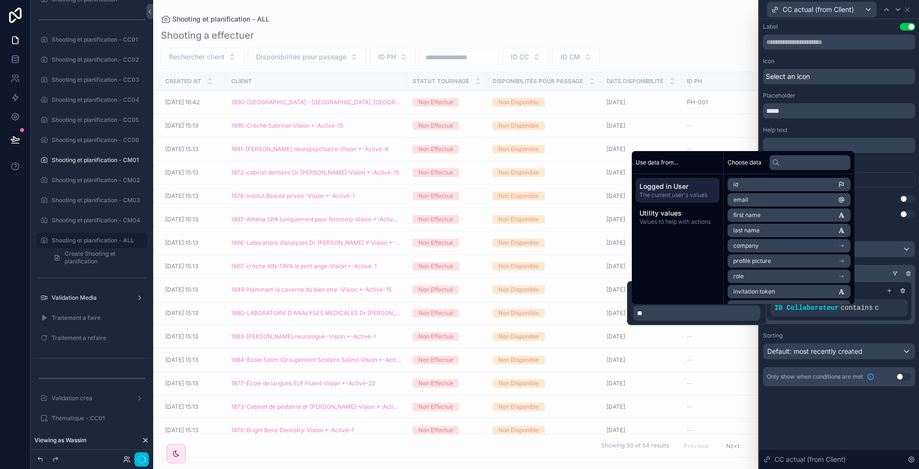
click at [841, 419] on div "Label Use setting Icon Select an icon Placeholder ***** Help text ﻿ Default val…" at bounding box center [839, 244] width 160 height 450
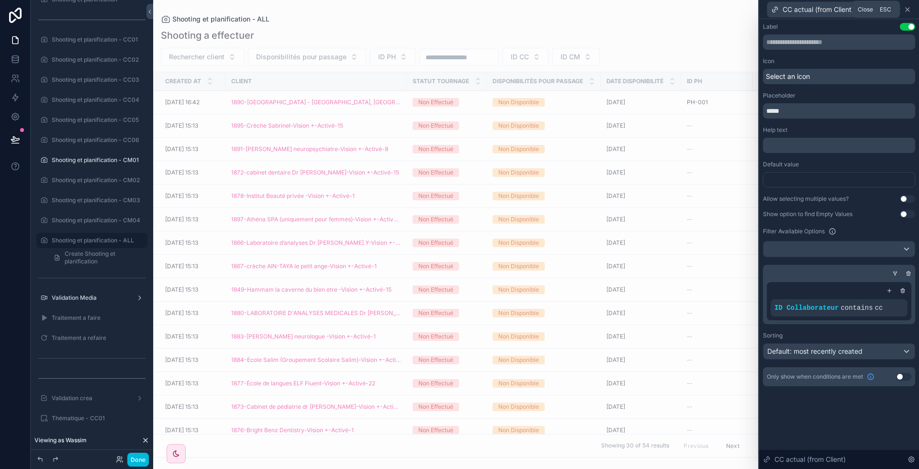
click at [908, 9] on icon at bounding box center [907, 10] width 4 height 4
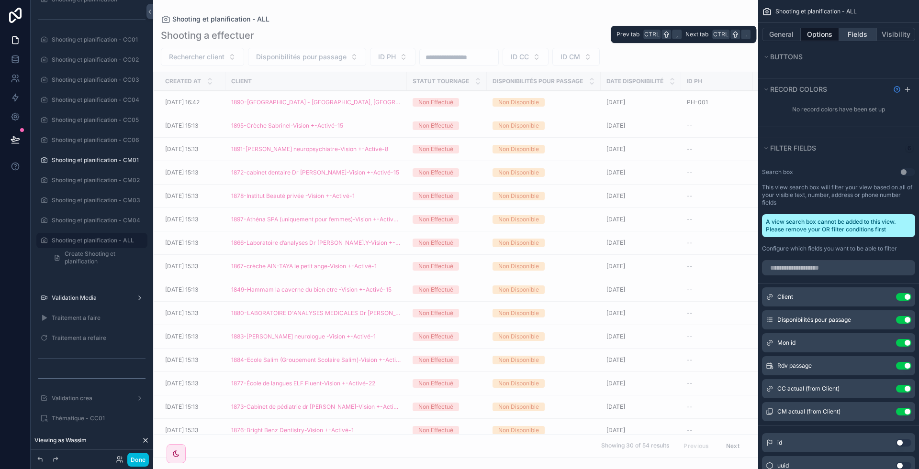
click at [859, 32] on button "Fields" at bounding box center [858, 34] width 38 height 13
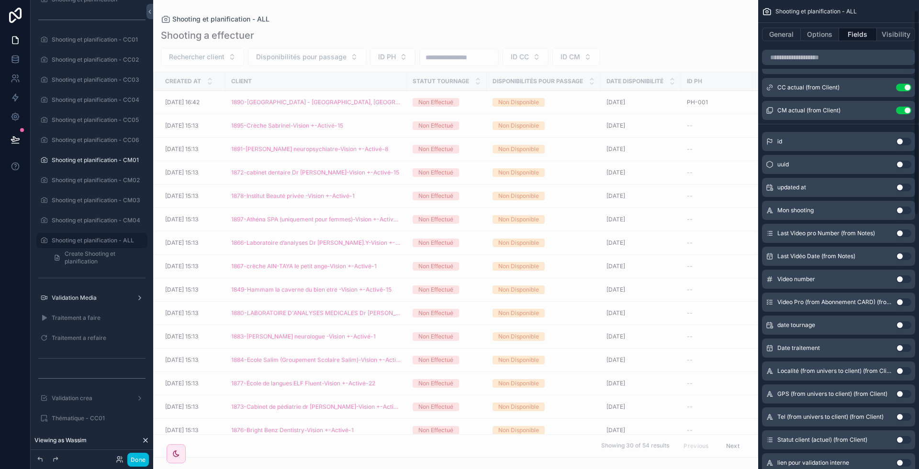
scroll to position [0, 0]
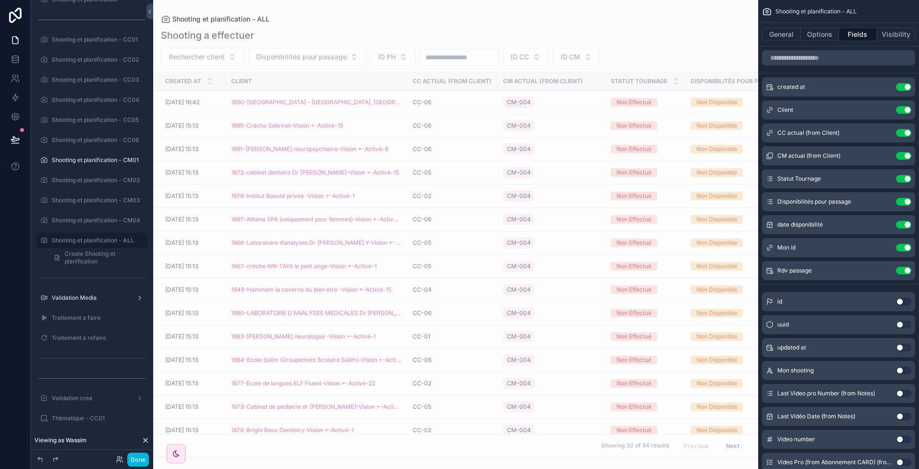
click at [0, 0] on icon "scrollable content" at bounding box center [0, 0] width 0 height 0
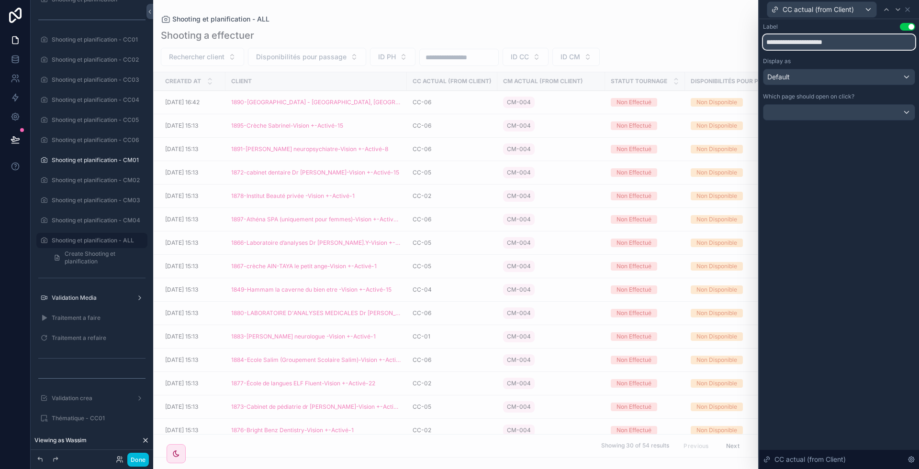
click at [818, 43] on input "**********" at bounding box center [839, 41] width 152 height 15
type input "*****"
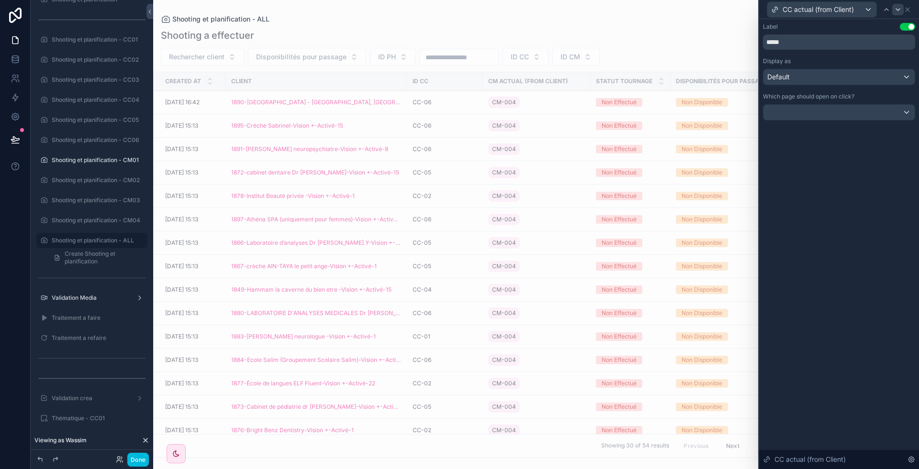
click at [897, 10] on icon at bounding box center [898, 10] width 8 height 8
click at [801, 46] on input "**********" at bounding box center [839, 41] width 152 height 15
type input "*"
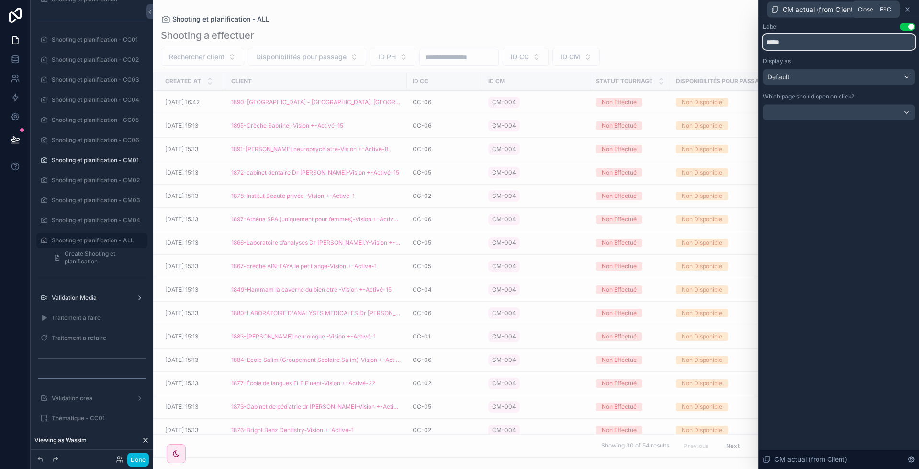
type input "*****"
click at [909, 7] on icon at bounding box center [907, 10] width 8 height 8
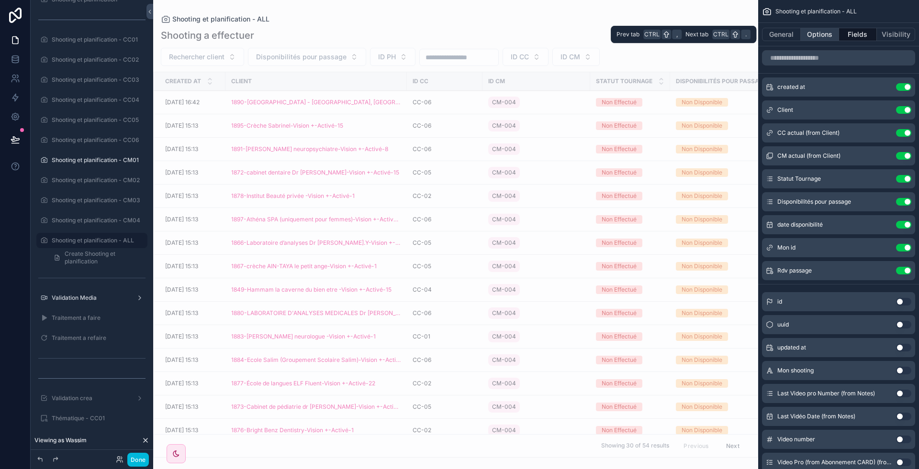
click at [810, 33] on button "Options" at bounding box center [820, 34] width 38 height 13
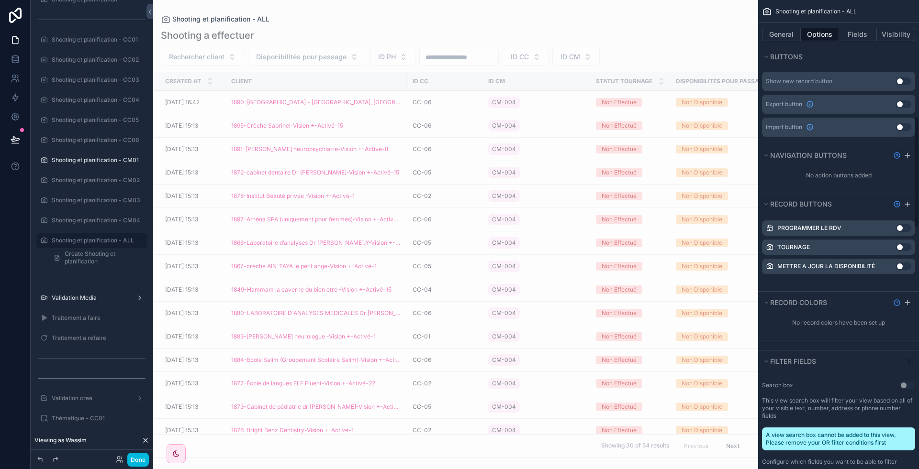
scroll to position [490, 0]
click at [913, 201] on div "scrollable content" at bounding box center [907, 202] width 11 height 11
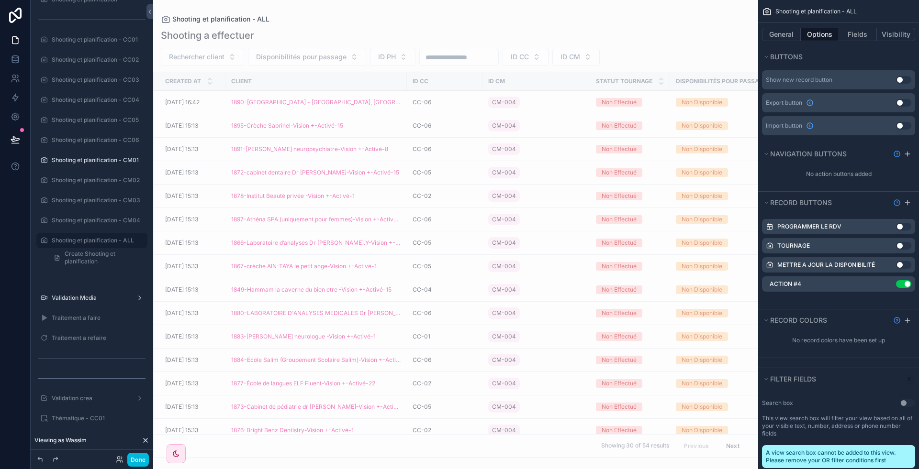
click at [0, 0] on icon "scrollable content" at bounding box center [0, 0] width 0 height 0
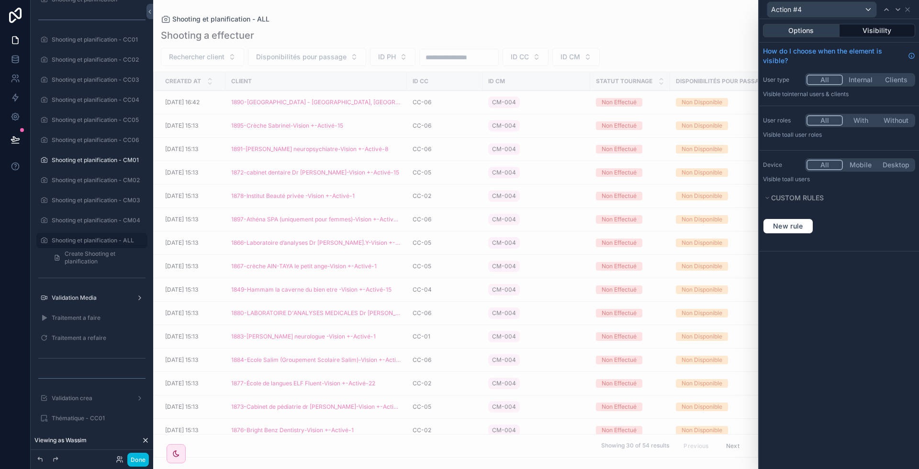
click at [811, 36] on button "Options" at bounding box center [801, 30] width 77 height 13
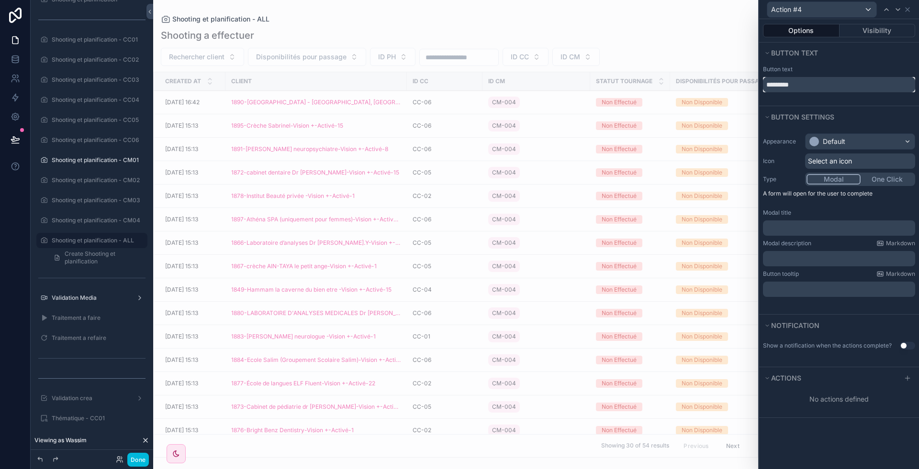
click at [820, 83] on input "*********" at bounding box center [839, 84] width 152 height 15
click at [820, 83] on input "*" at bounding box center [839, 84] width 152 height 15
type input "**********"
click at [863, 145] on div "Default" at bounding box center [859, 141] width 109 height 15
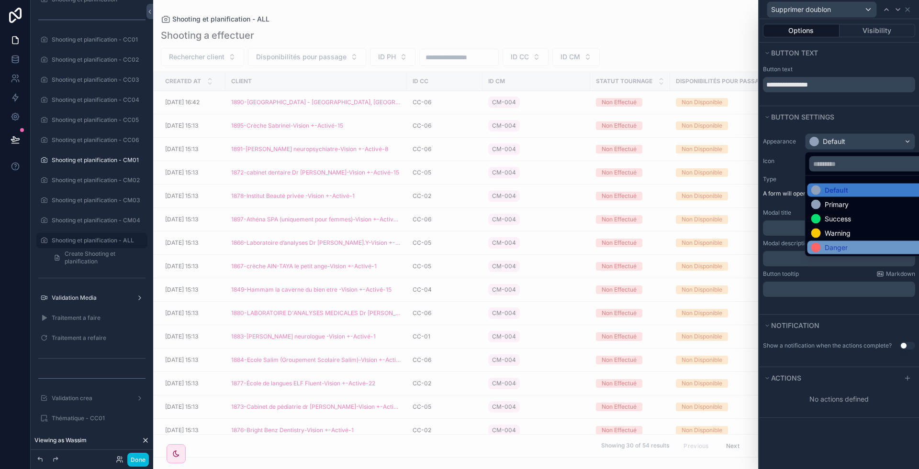
click at [847, 248] on div "Danger" at bounding box center [871, 248] width 120 height 10
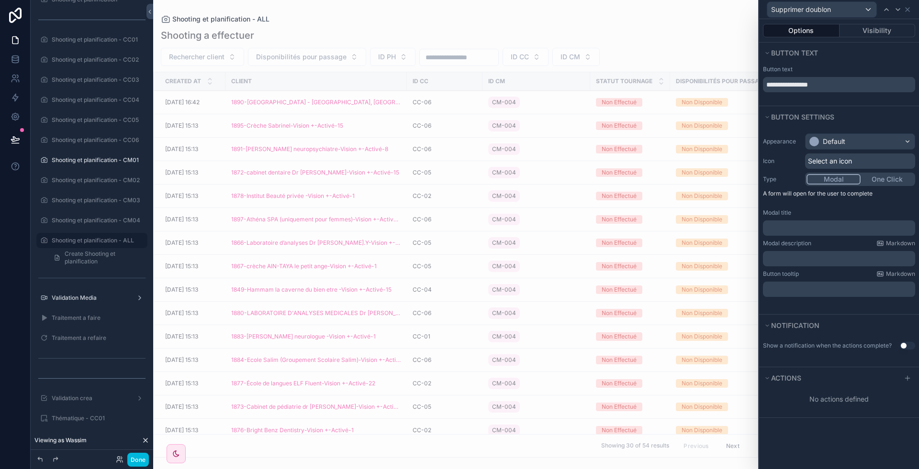
click at [842, 163] on span "Select an icon" at bounding box center [830, 161] width 44 height 10
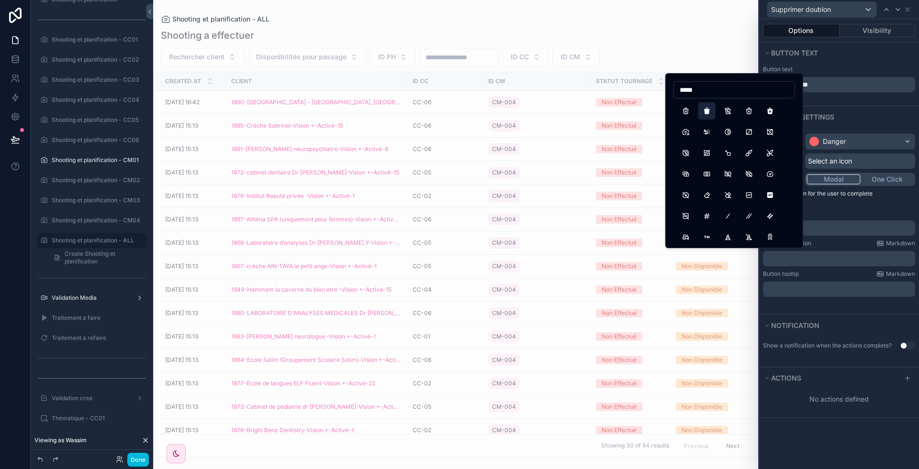
type input "*****"
click at [708, 105] on button "TrashFilled" at bounding box center [706, 110] width 17 height 17
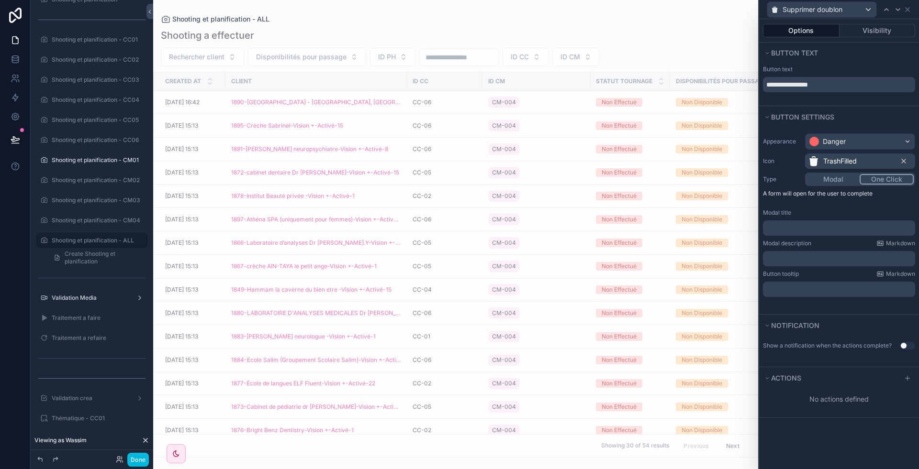
click at [888, 178] on button "One Click" at bounding box center [886, 179] width 54 height 11
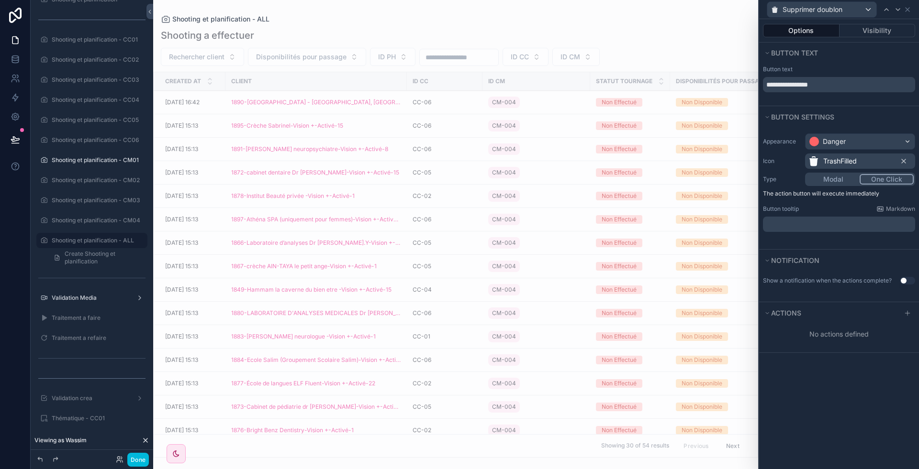
click at [826, 176] on button "Modal" at bounding box center [832, 179] width 53 height 11
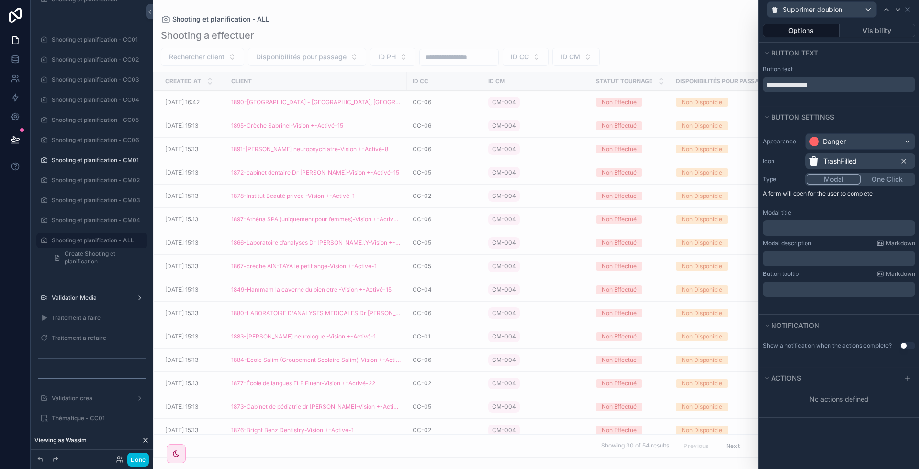
click at [823, 223] on p "﻿" at bounding box center [840, 228] width 146 height 10
click at [915, 198] on p "A form will open for the user to complete" at bounding box center [839, 195] width 152 height 11
click at [883, 179] on button "One Click" at bounding box center [886, 179] width 54 height 11
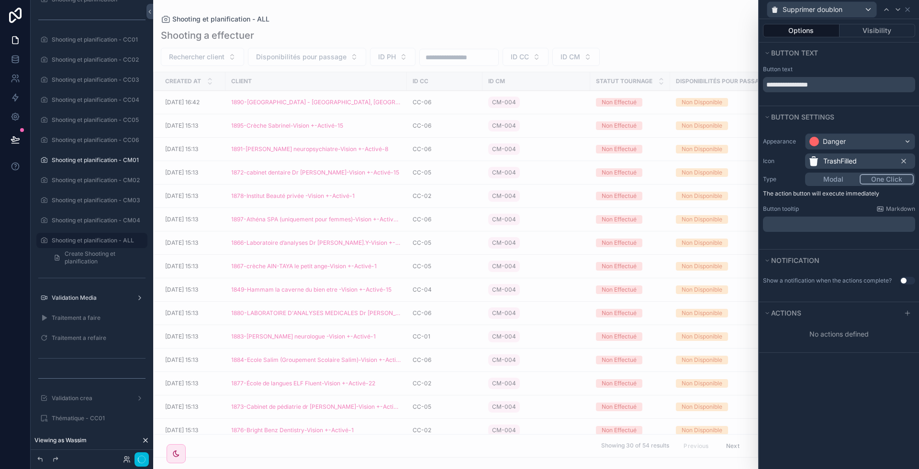
click at [909, 281] on button "Use setting" at bounding box center [907, 281] width 15 height 8
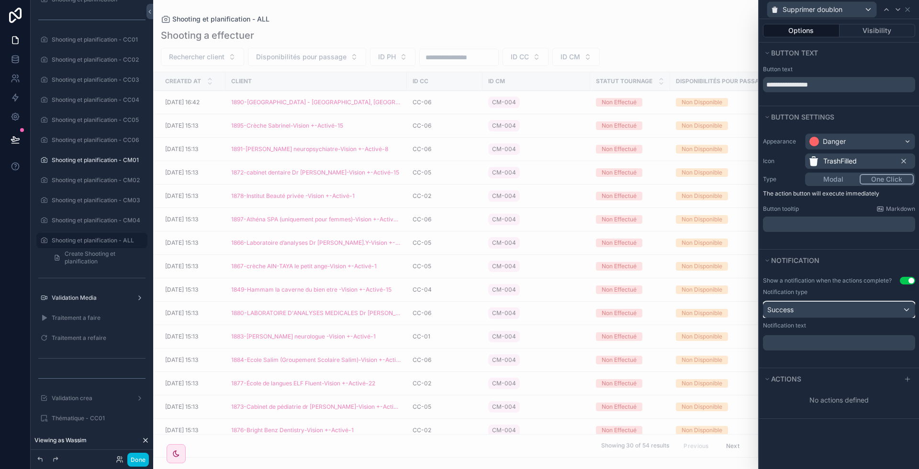
click at [852, 314] on div "Success" at bounding box center [838, 309] width 151 height 15
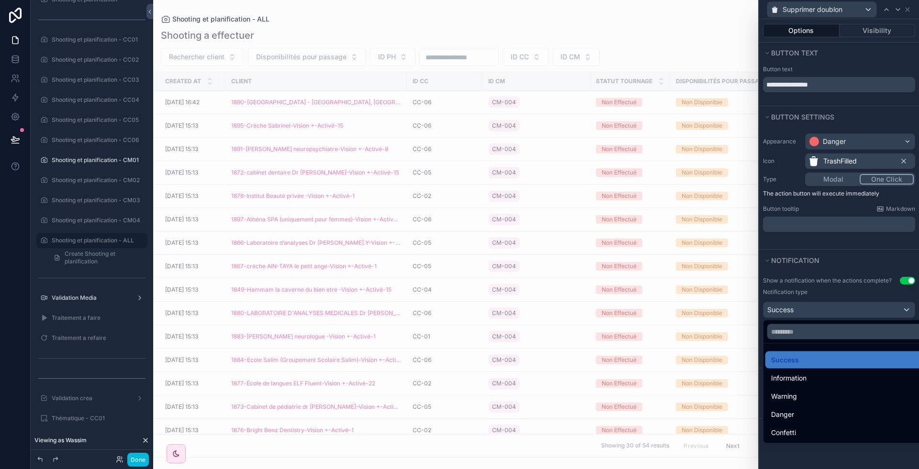
click at [852, 314] on div at bounding box center [839, 234] width 160 height 469
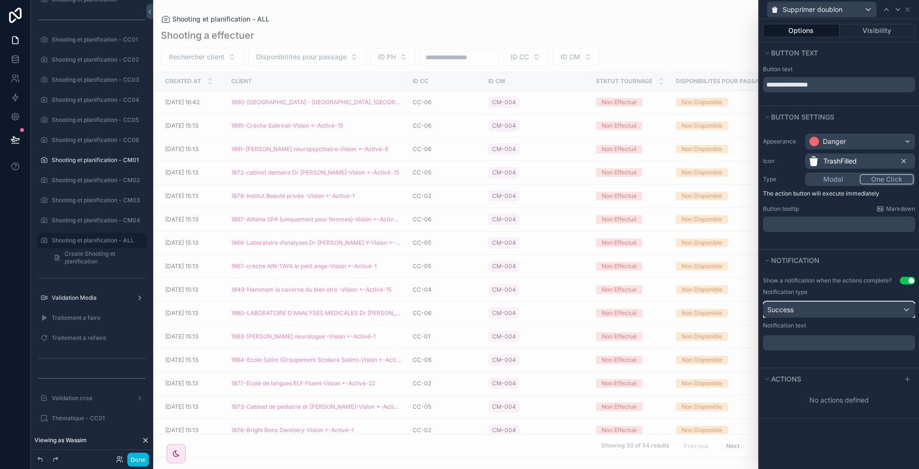
click at [852, 314] on div "Success" at bounding box center [838, 309] width 151 height 15
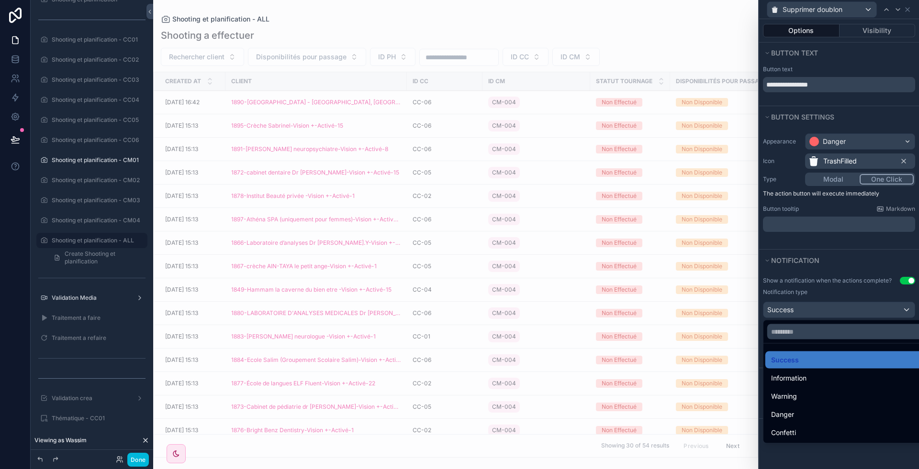
click at [838, 285] on div at bounding box center [839, 234] width 160 height 469
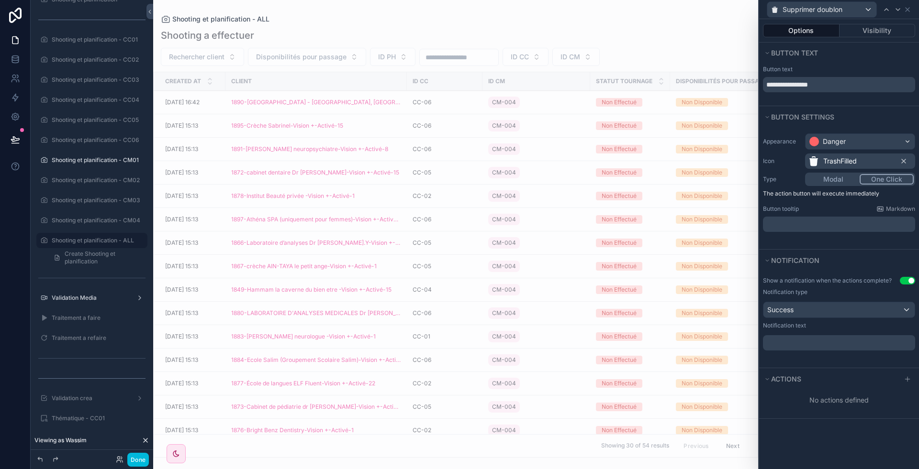
click at [812, 342] on p "﻿" at bounding box center [840, 343] width 146 height 10
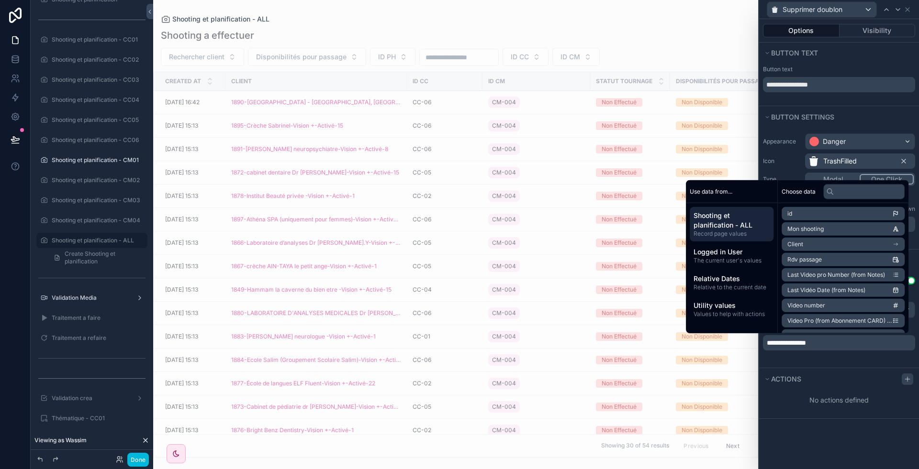
click at [906, 379] on icon at bounding box center [907, 380] width 8 height 8
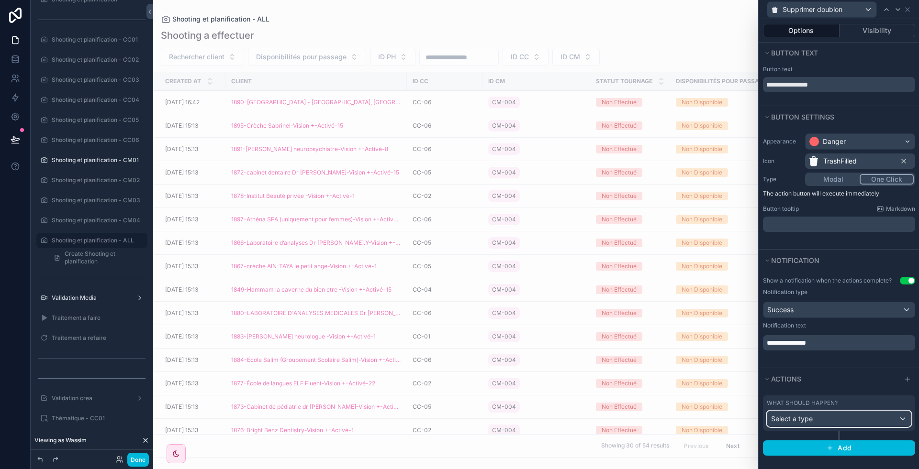
click at [871, 418] on div "Select a type" at bounding box center [839, 419] width 144 height 15
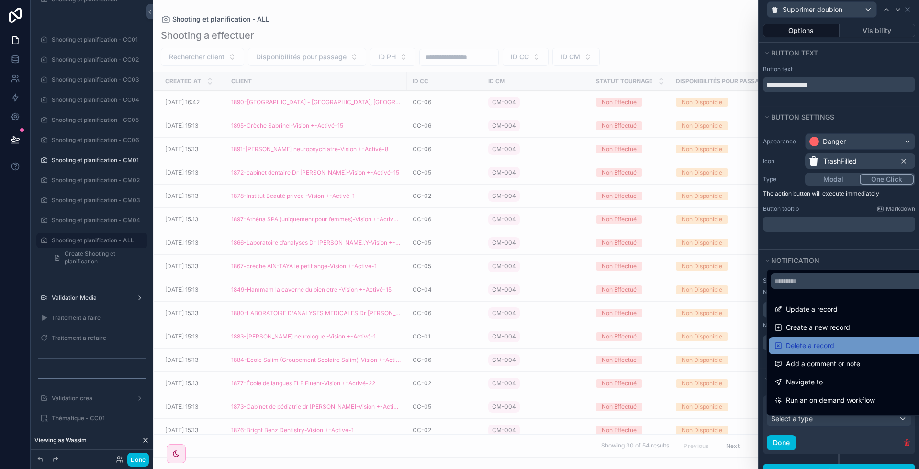
click at [831, 346] on span "Delete a record" at bounding box center [810, 345] width 48 height 11
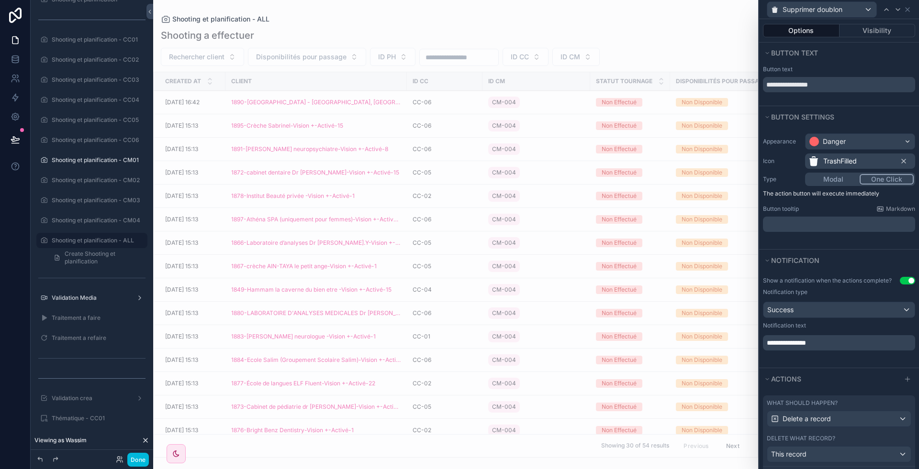
scroll to position [63, 0]
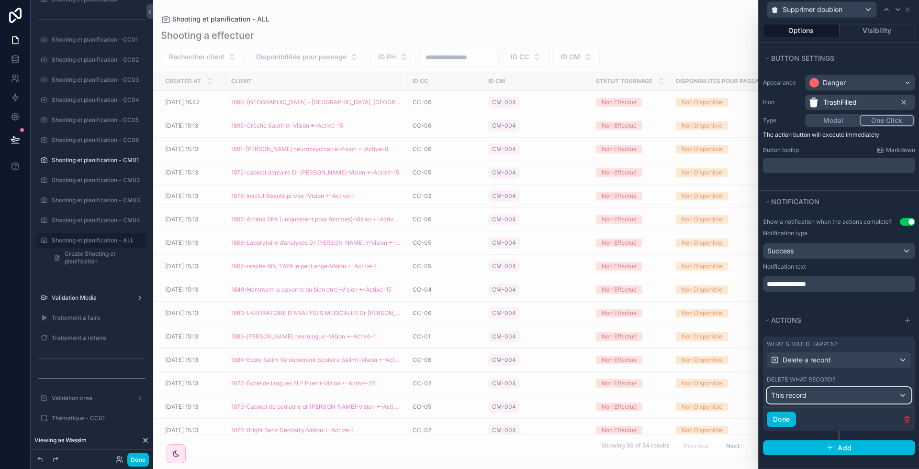
click at [840, 398] on div "This record" at bounding box center [839, 395] width 144 height 15
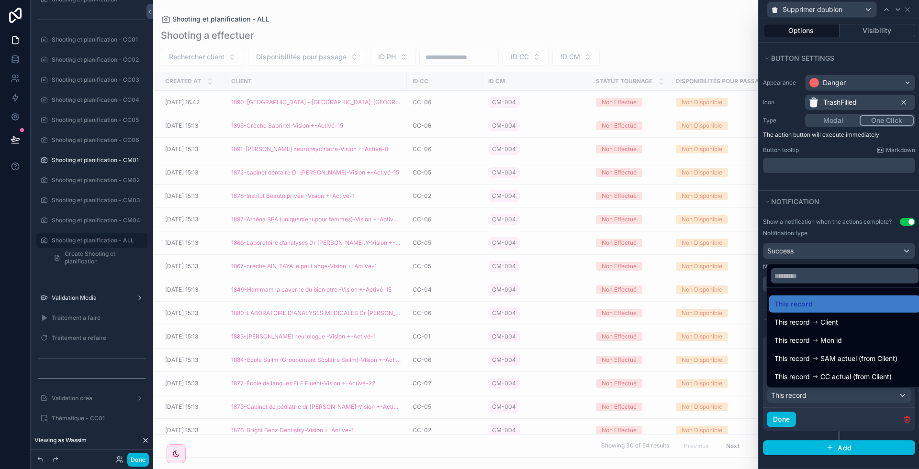
click at [840, 398] on div at bounding box center [839, 234] width 160 height 469
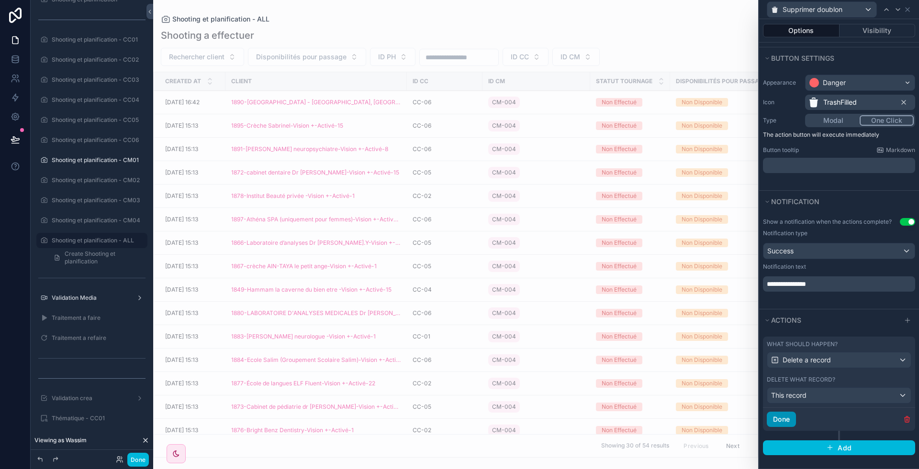
click at [777, 426] on button "Done" at bounding box center [781, 419] width 29 height 15
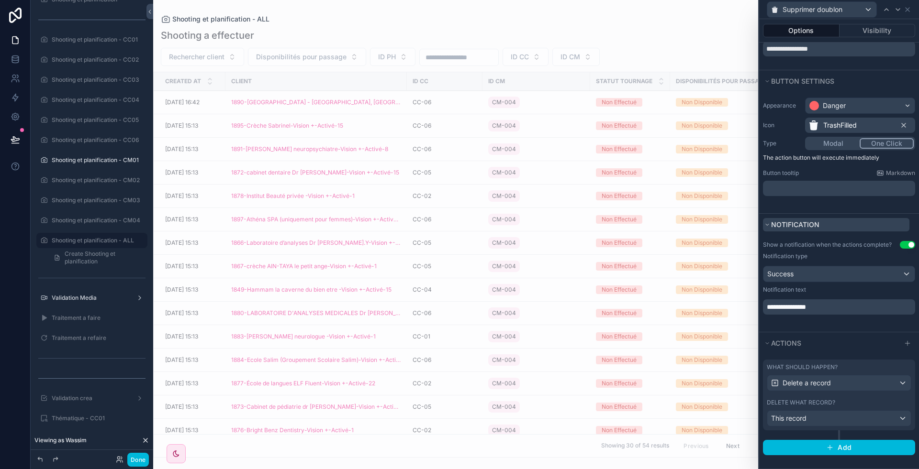
scroll to position [0, 0]
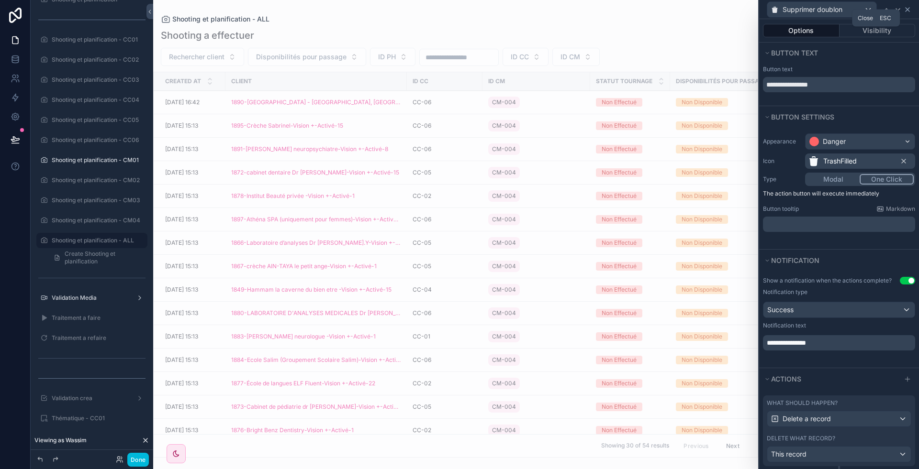
click at [909, 12] on icon at bounding box center [907, 10] width 8 height 8
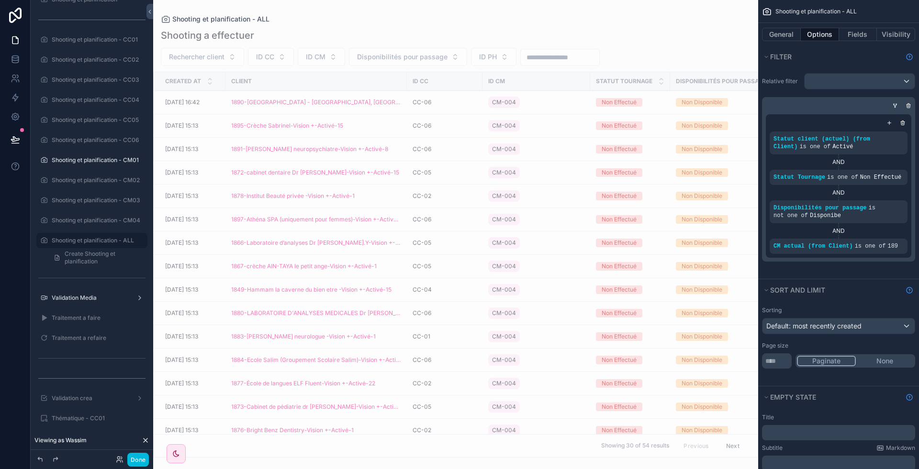
click at [0, 0] on icon "scrollable content" at bounding box center [0, 0] width 0 height 0
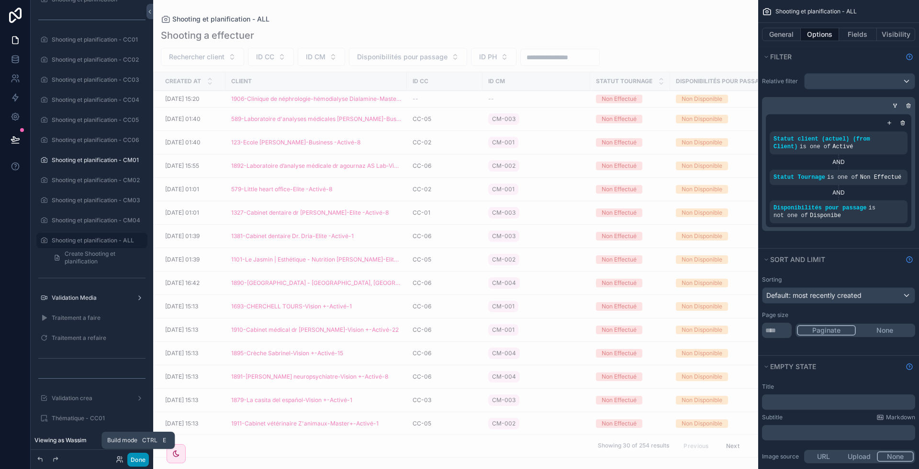
click at [137, 464] on button "Done" at bounding box center [138, 460] width 22 height 14
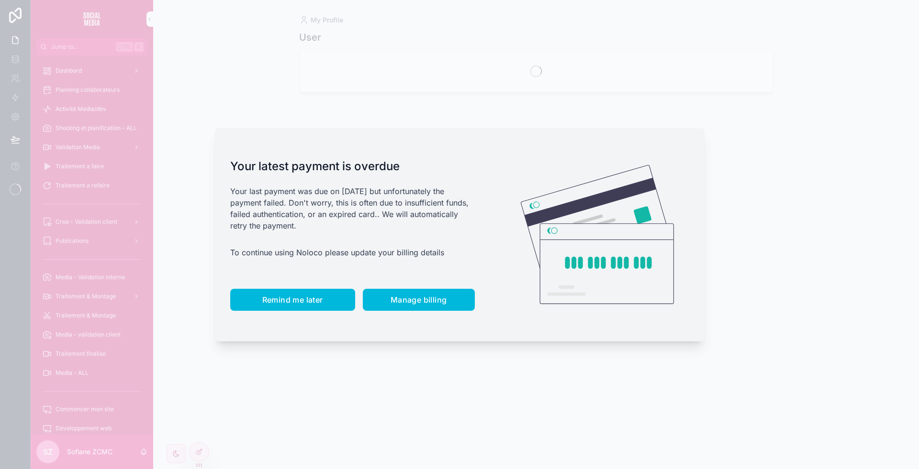
click at [267, 308] on button "Remind me later" at bounding box center [292, 300] width 125 height 22
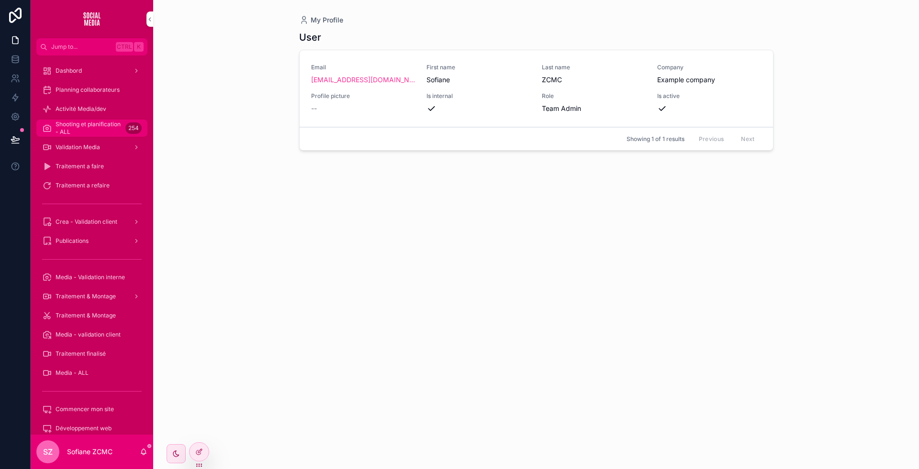
click at [90, 125] on span "Shooting et planification - ALL" at bounding box center [89, 128] width 66 height 15
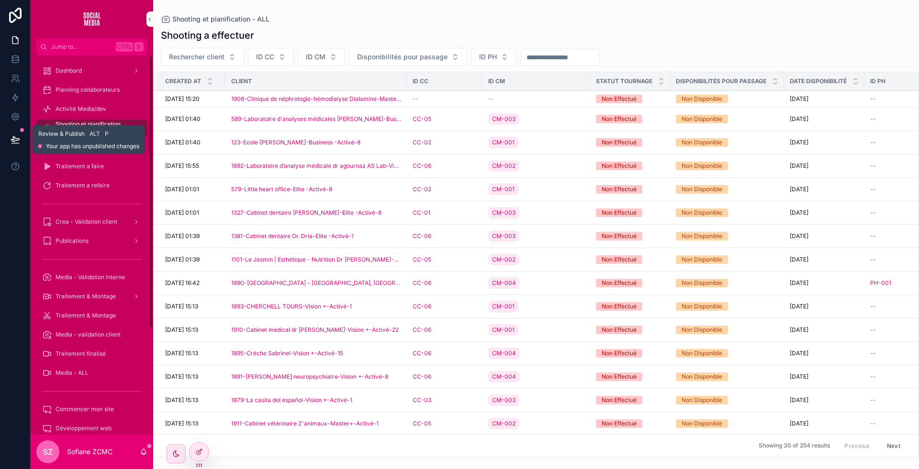
click at [14, 140] on icon at bounding box center [16, 140] width 10 height 10
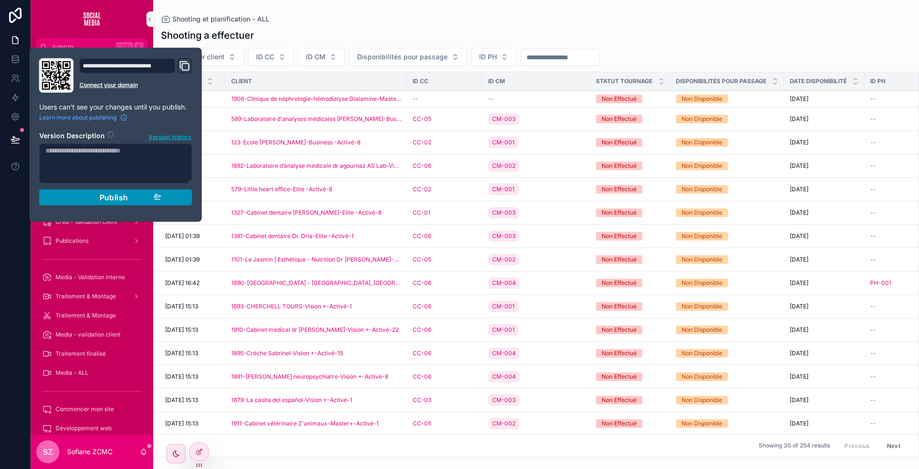
click at [131, 199] on div "Publish" at bounding box center [115, 198] width 91 height 10
